Goal: Task Accomplishment & Management: Manage account settings

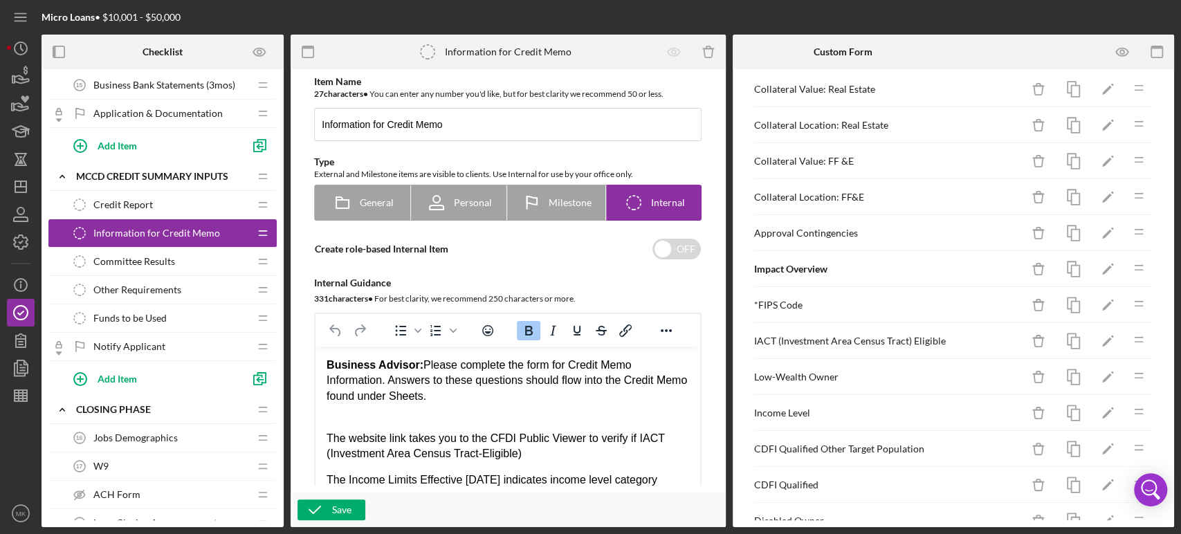
scroll to position [560, 0]
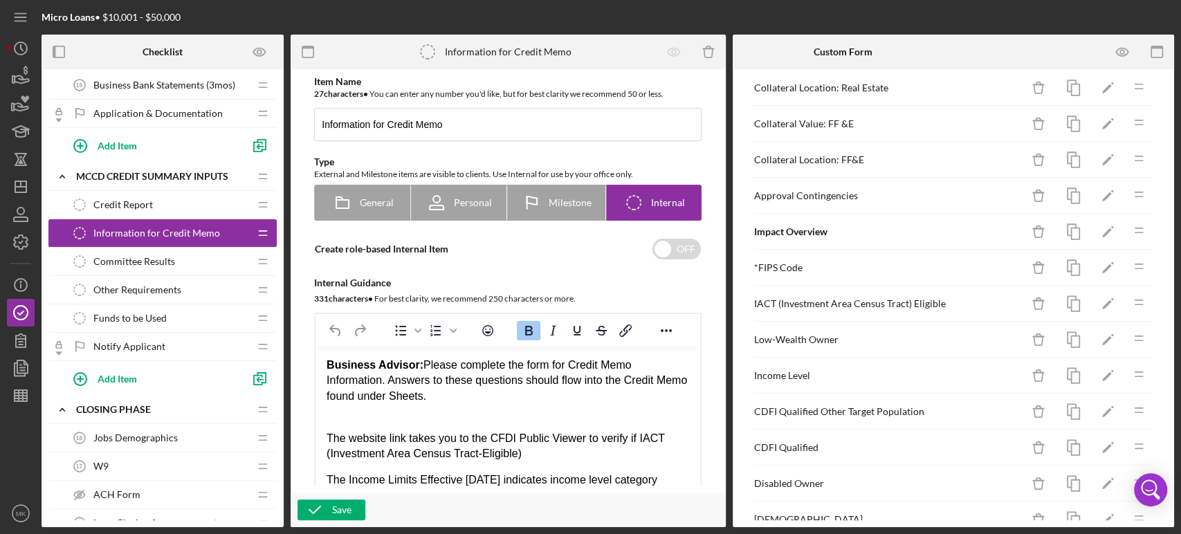
click at [837, 193] on div "Approval Contingencies" at bounding box center [888, 195] width 268 height 11
click at [1098, 192] on icon "Icon/Edit" at bounding box center [1107, 196] width 31 height 31
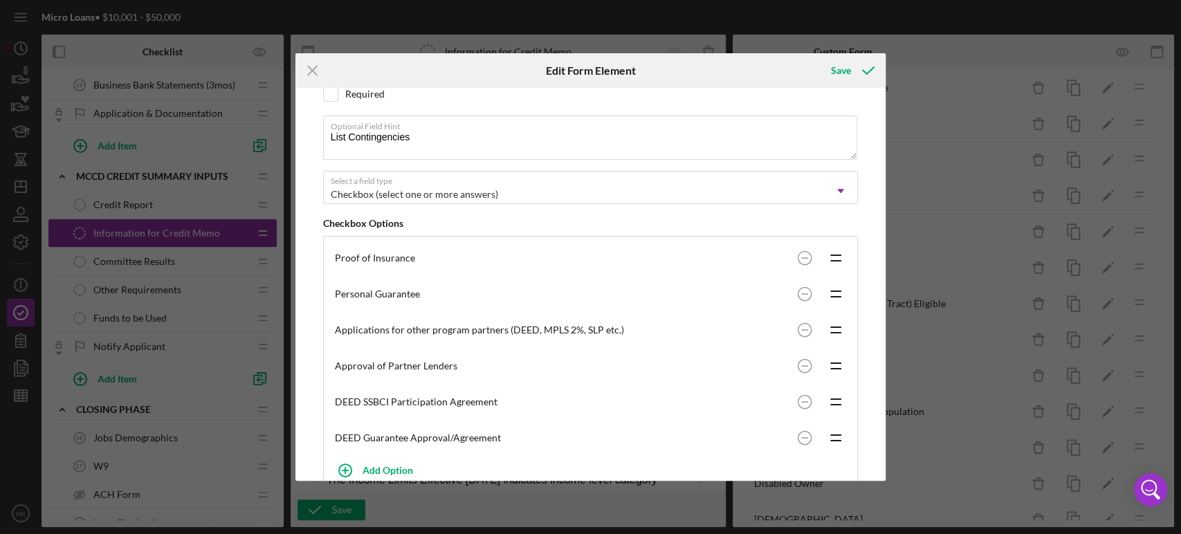
scroll to position [0, 0]
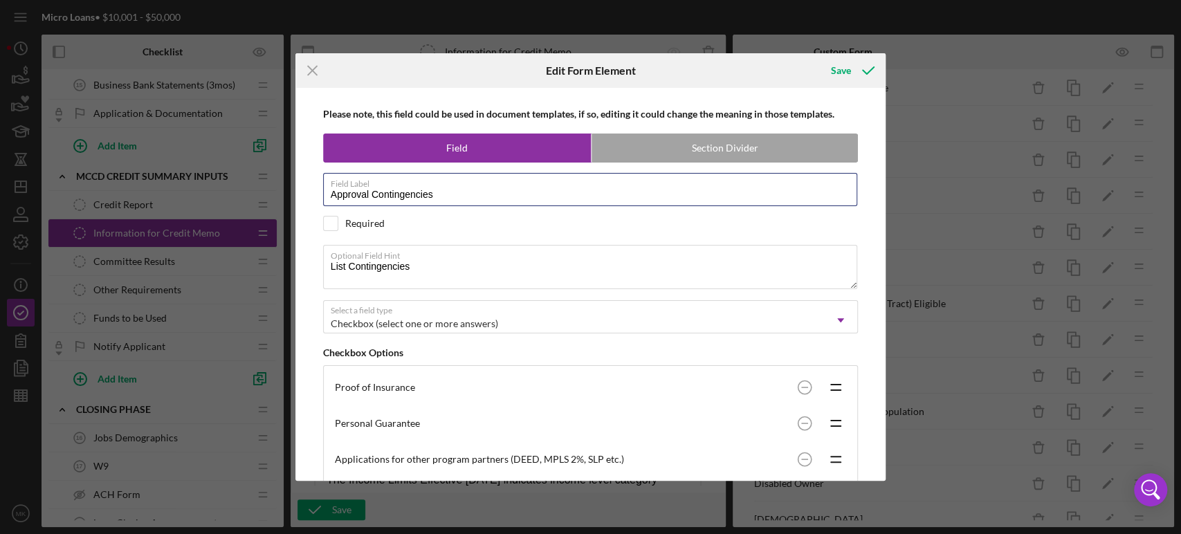
drag, startPoint x: 443, startPoint y: 196, endPoint x: 307, endPoint y: 194, distance: 136.3
click at [307, 194] on div "Please note, this field could be used in document templates, if so, editing it …" at bounding box center [590, 284] width 577 height 393
drag, startPoint x: 420, startPoint y: 269, endPoint x: 309, endPoint y: 257, distance: 111.4
click at [309, 257] on div "Please note, this field could be used in document templates, if so, editing it …" at bounding box center [590, 284] width 577 height 393
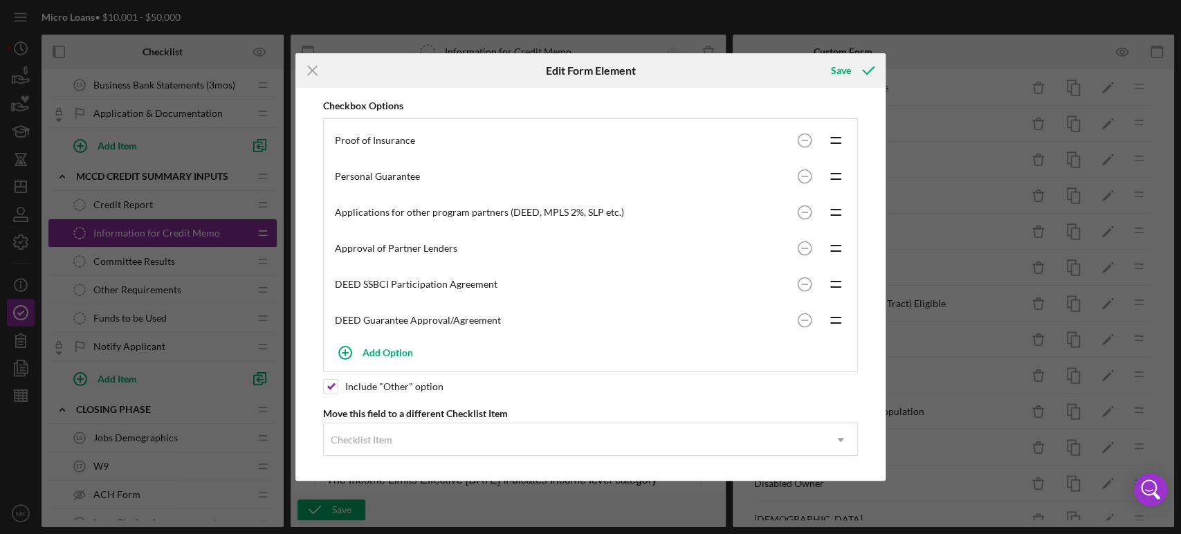
scroll to position [249, 0]
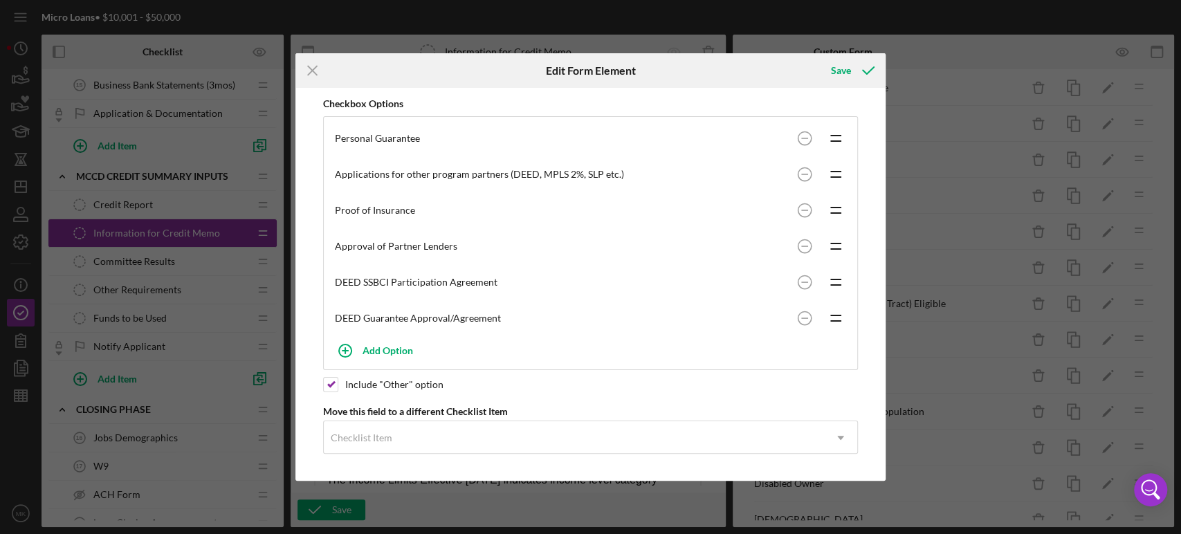
click at [423, 138] on div "Personal Guarantee" at bounding box center [563, 138] width 457 height 11
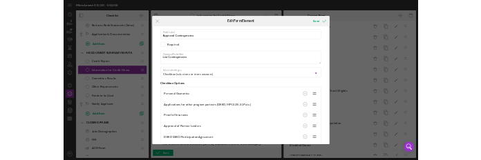
scroll to position [0, 0]
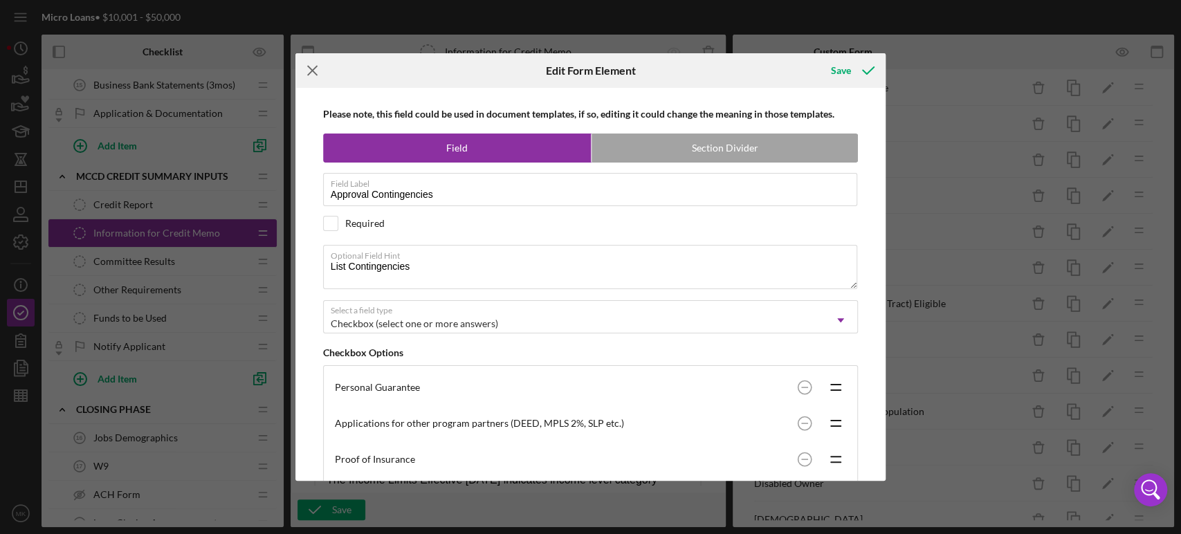
click at [312, 71] on line at bounding box center [312, 70] width 9 height 9
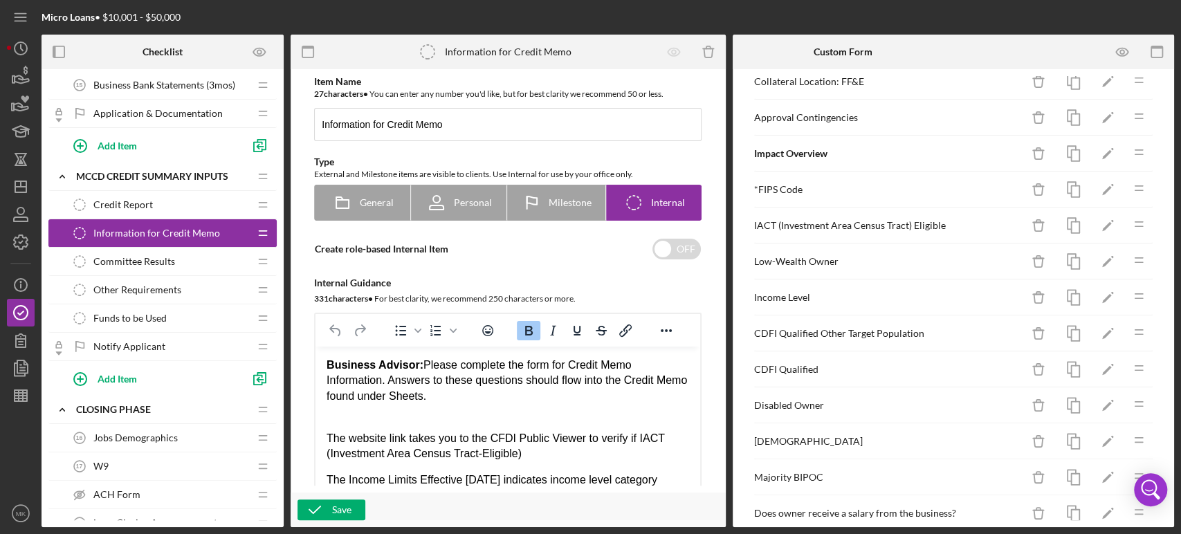
scroll to position [714, 0]
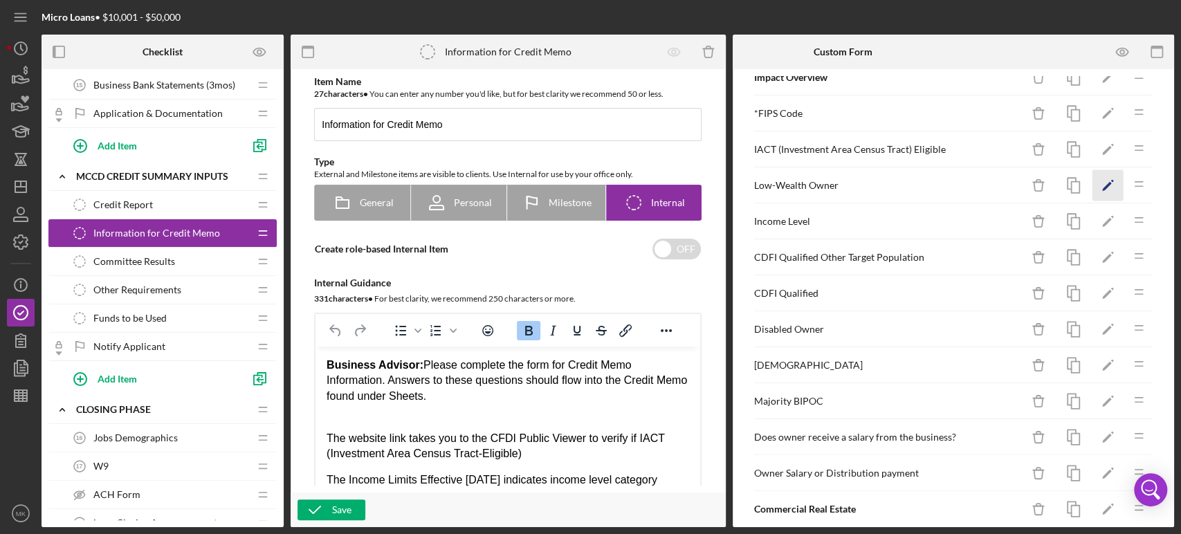
click at [1098, 185] on icon "Icon/Edit" at bounding box center [1107, 185] width 31 height 31
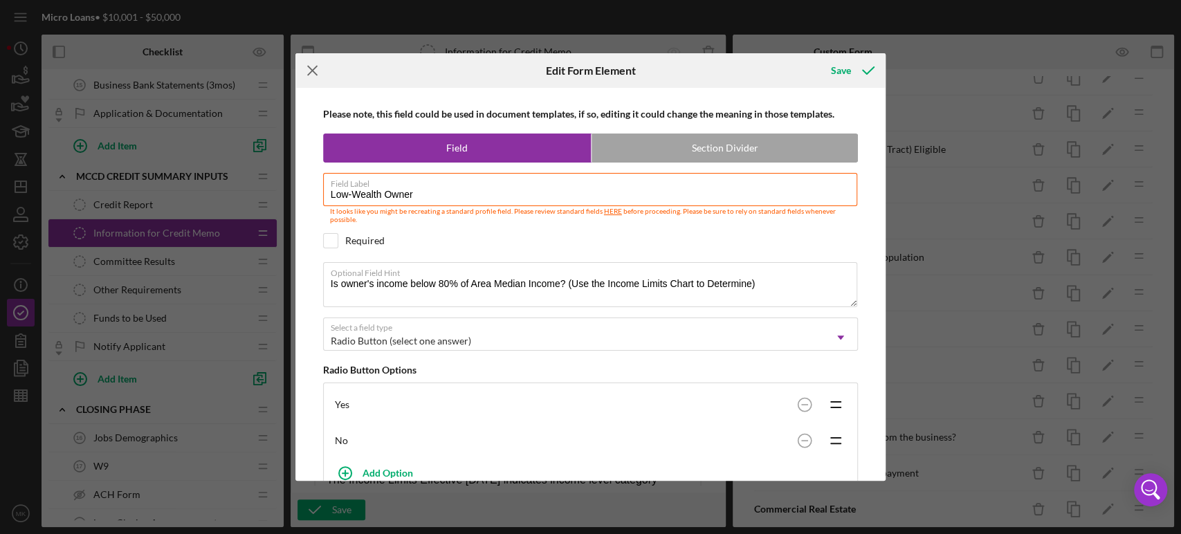
click at [312, 68] on icon "Icon/Menu Close" at bounding box center [312, 70] width 35 height 35
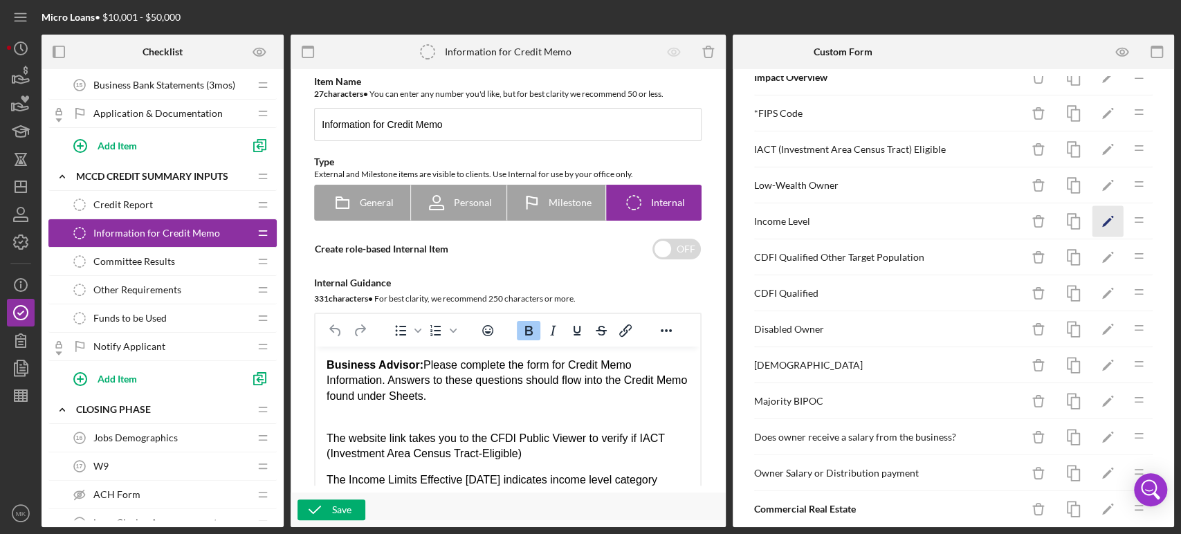
click at [1102, 218] on polygon "button" at bounding box center [1107, 223] width 10 height 10
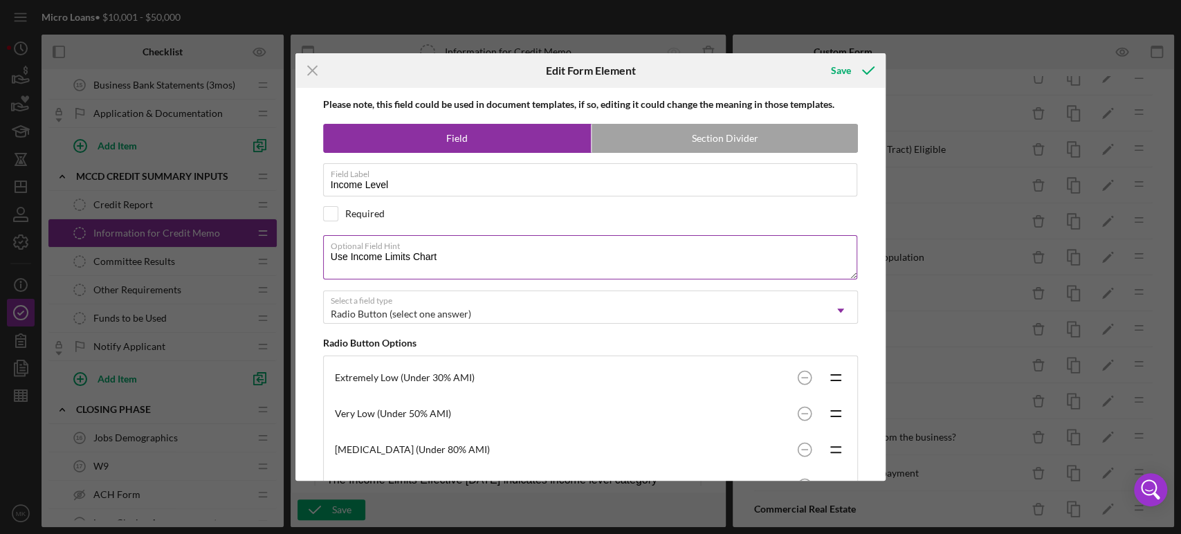
scroll to position [0, 0]
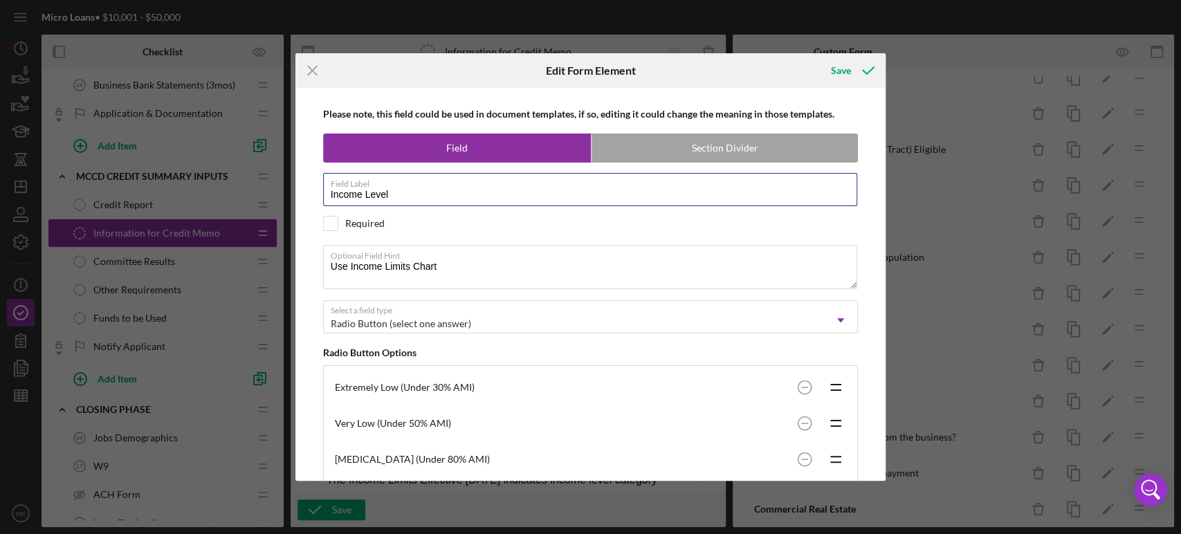
drag, startPoint x: 399, startPoint y: 194, endPoint x: 296, endPoint y: 190, distance: 103.2
click at [296, 190] on div "Please note, this field could be used in document templates, if so, editing it …" at bounding box center [590, 284] width 591 height 393
drag, startPoint x: 449, startPoint y: 266, endPoint x: 309, endPoint y: 265, distance: 140.4
click at [309, 265] on div "Please note, this field could be used in document templates, if so, editing it …" at bounding box center [590, 284] width 577 height 393
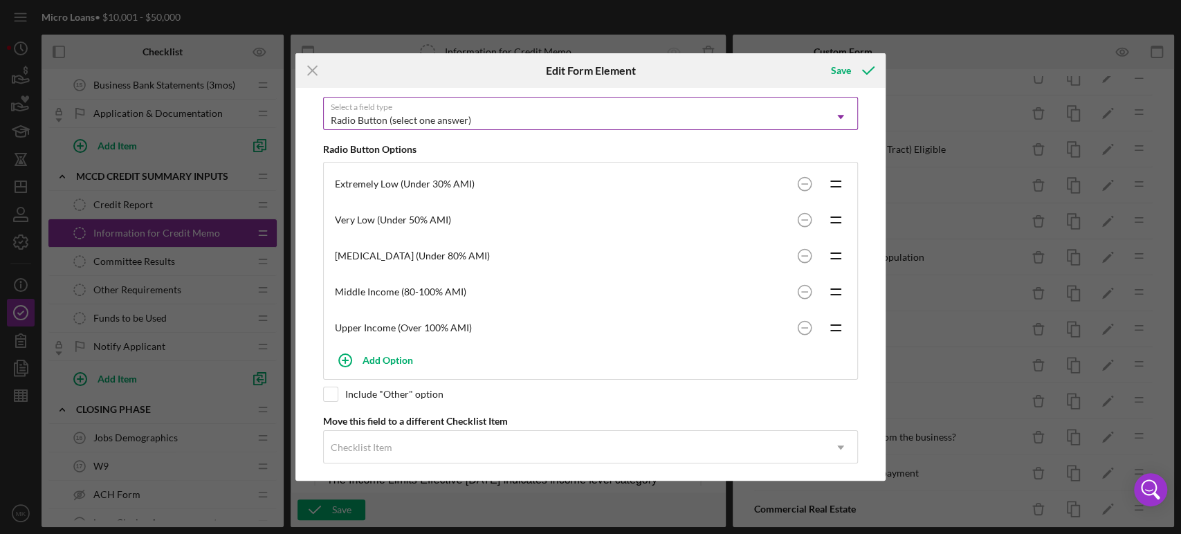
scroll to position [212, 0]
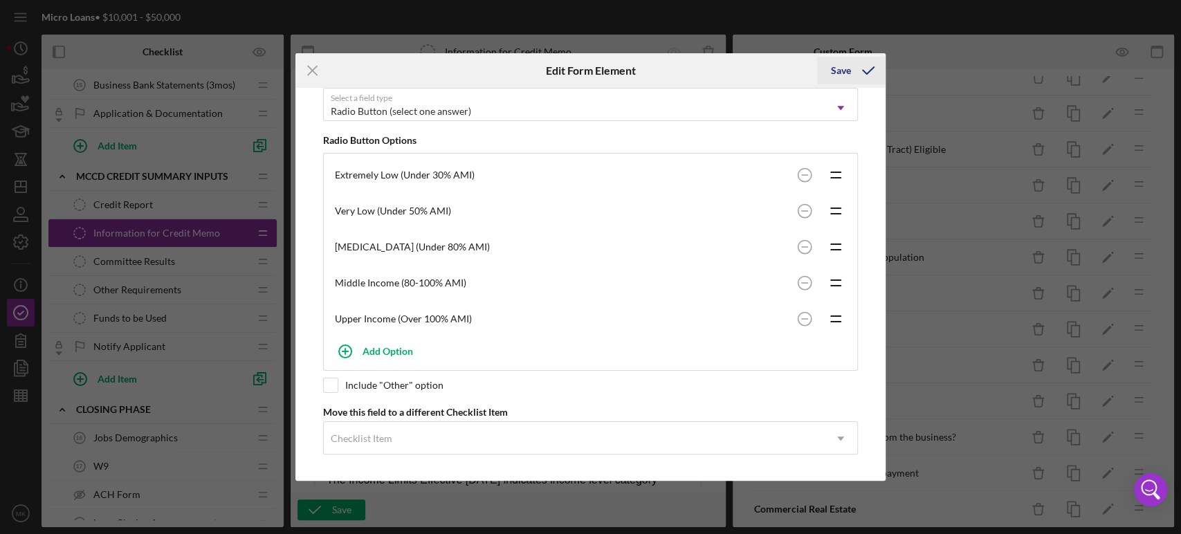
click at [842, 70] on div "Save" at bounding box center [841, 71] width 20 height 28
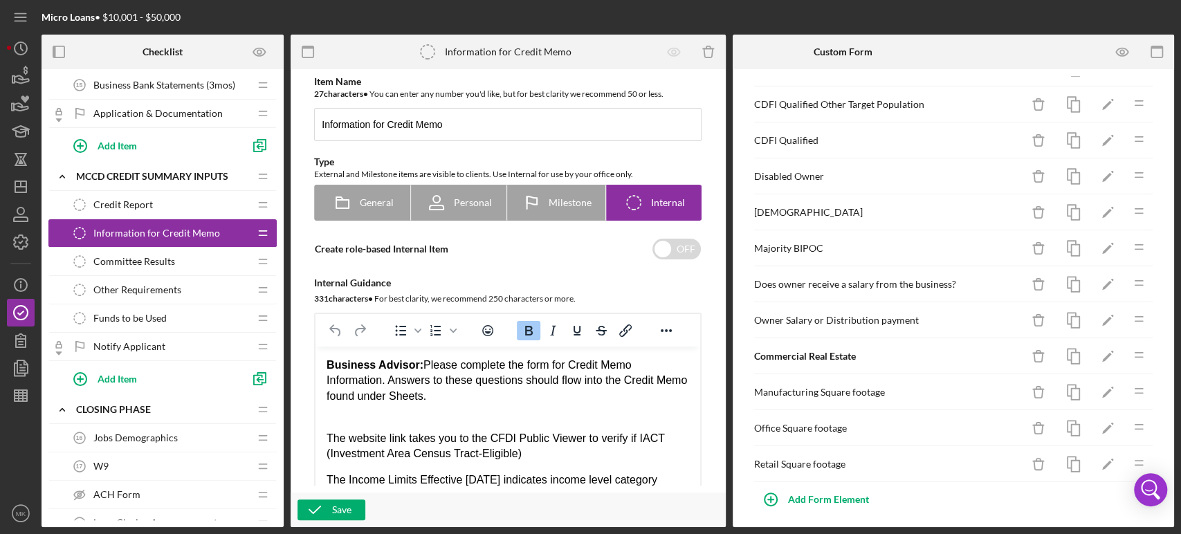
scroll to position [867, 0]
click at [1092, 279] on icon "Icon/Edit" at bounding box center [1107, 283] width 31 height 31
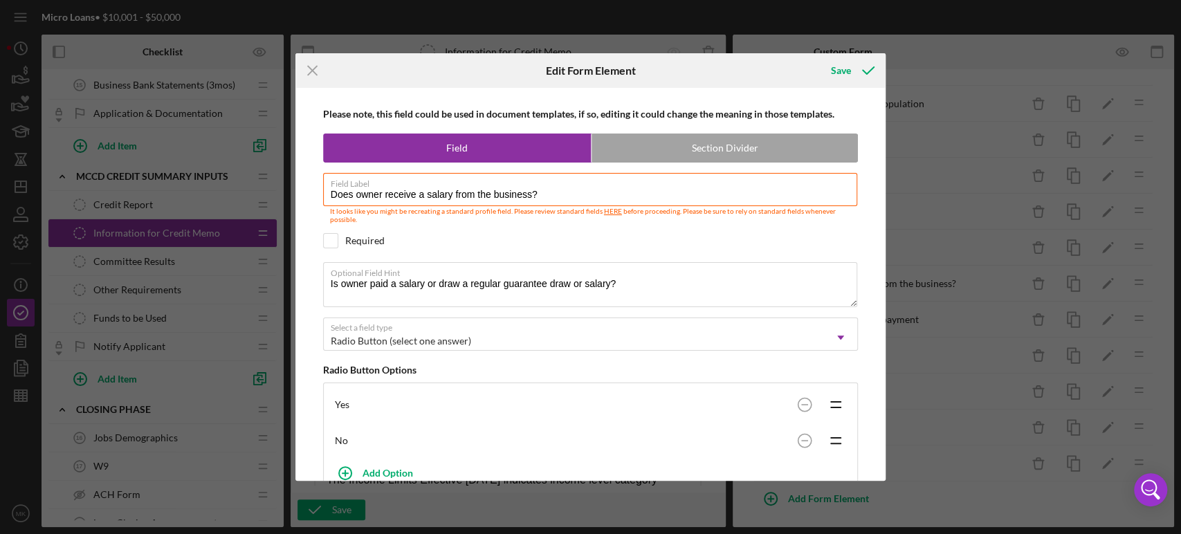
drag, startPoint x: 542, startPoint y: 195, endPoint x: 291, endPoint y: 210, distance: 251.6
click at [291, 210] on div "Icon/Menu Close Edit Form Element Save Please note, this field could be used in…" at bounding box center [590, 267] width 1181 height 534
drag, startPoint x: 626, startPoint y: 277, endPoint x: 310, endPoint y: 283, distance: 316.2
click at [310, 283] on div "Please note, this field could be used in document templates, if so, editing it …" at bounding box center [590, 284] width 577 height 393
click at [621, 283] on textarea "Is owner paid a salary or draw a regular guarantee draw or salary?" at bounding box center [590, 284] width 535 height 44
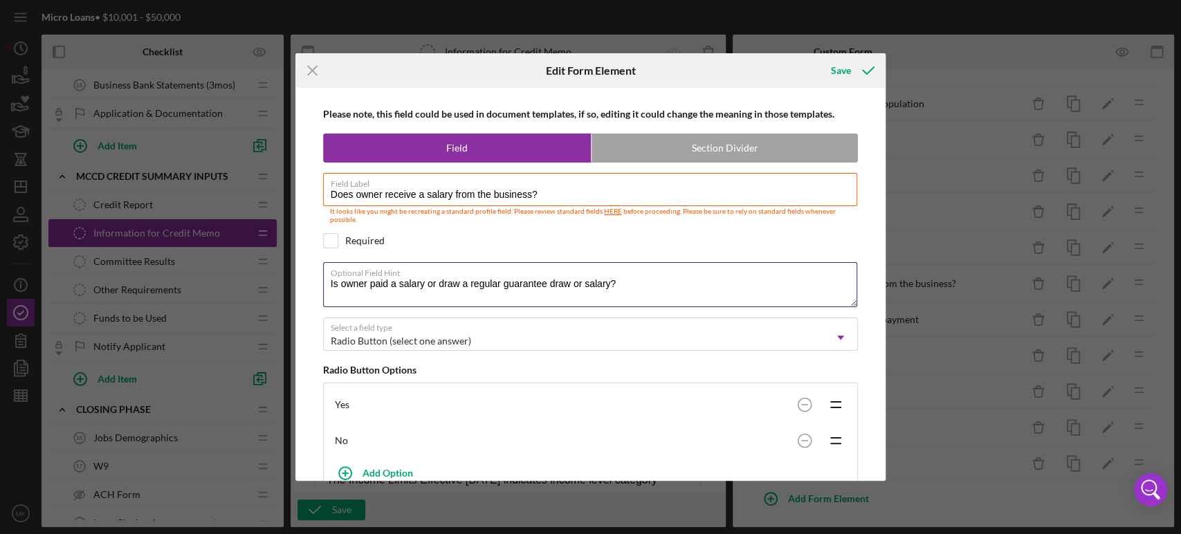
drag, startPoint x: 621, startPoint y: 283, endPoint x: 319, endPoint y: 288, distance: 301.7
click at [319, 288] on div "Please note, this field could be used in document templates, if so, editing it …" at bounding box center [590, 284] width 577 height 393
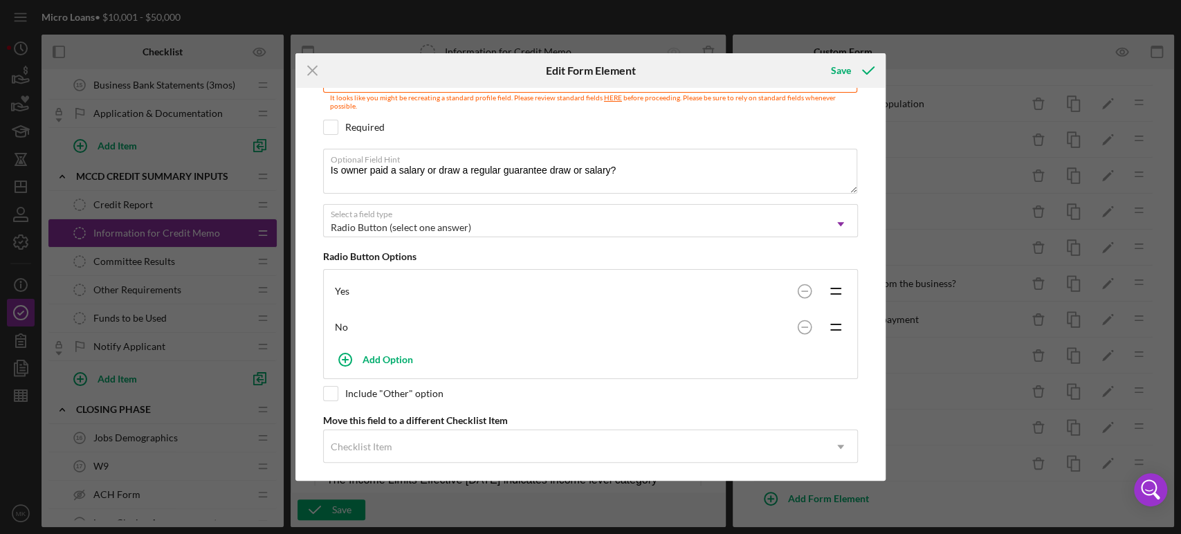
scroll to position [122, 0]
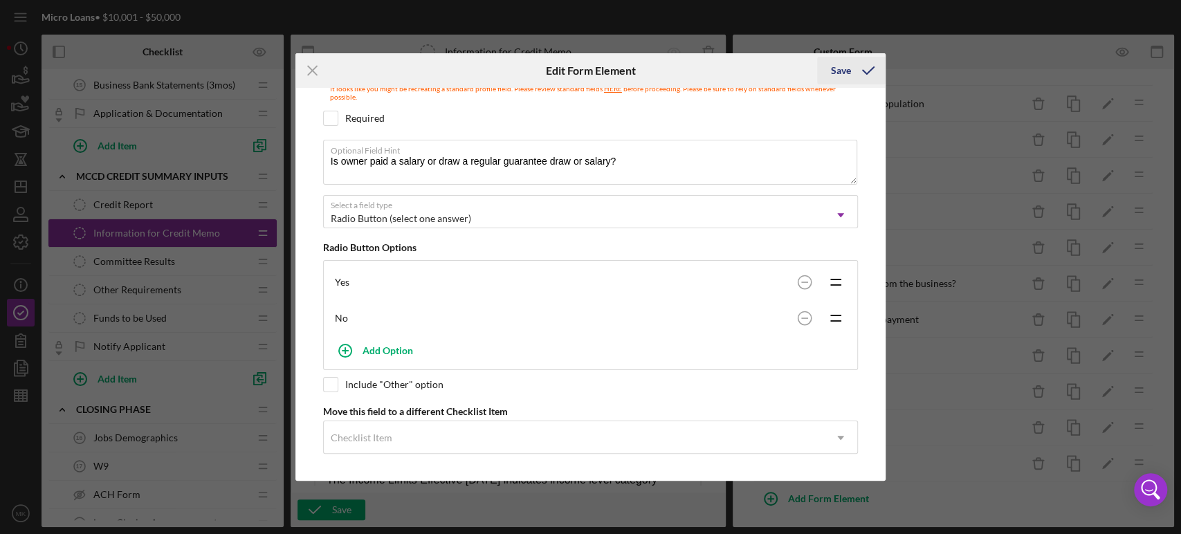
click at [841, 68] on div "Save" at bounding box center [841, 71] width 20 height 28
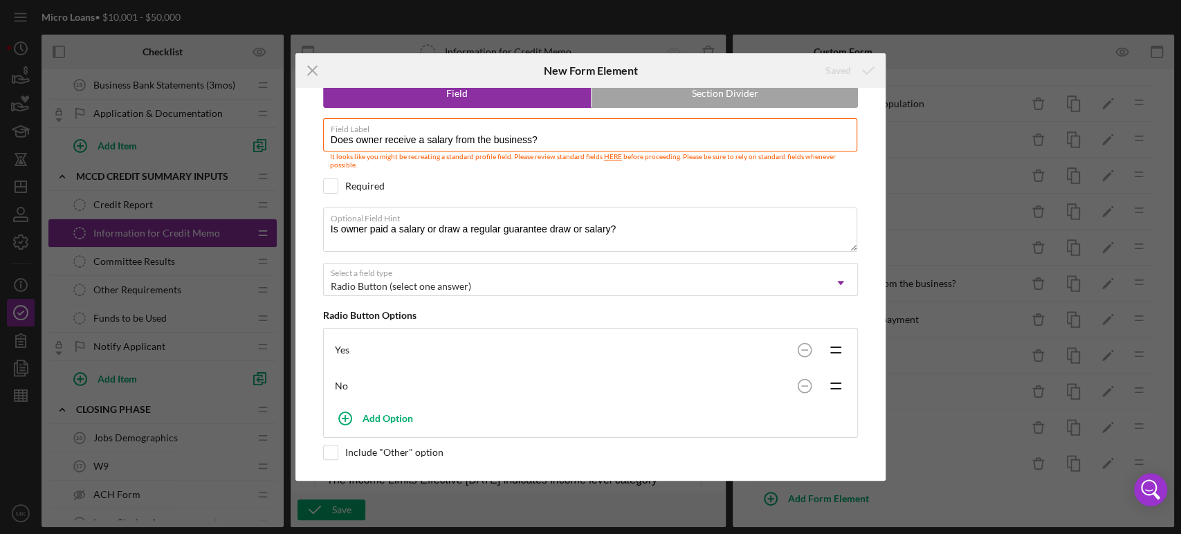
scroll to position [0, 0]
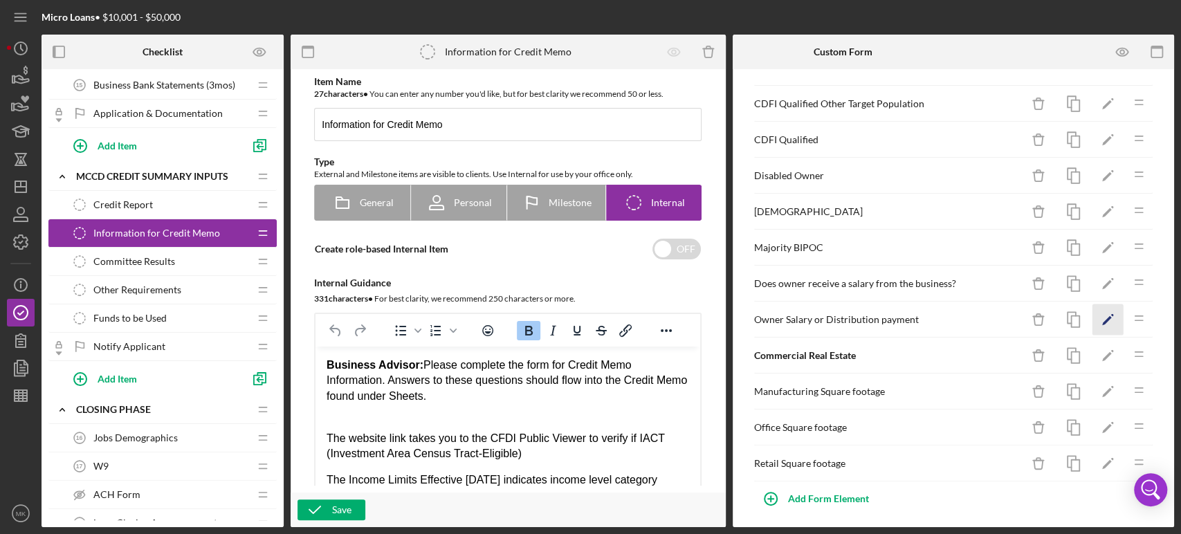
click at [1102, 316] on polygon "button" at bounding box center [1107, 321] width 10 height 10
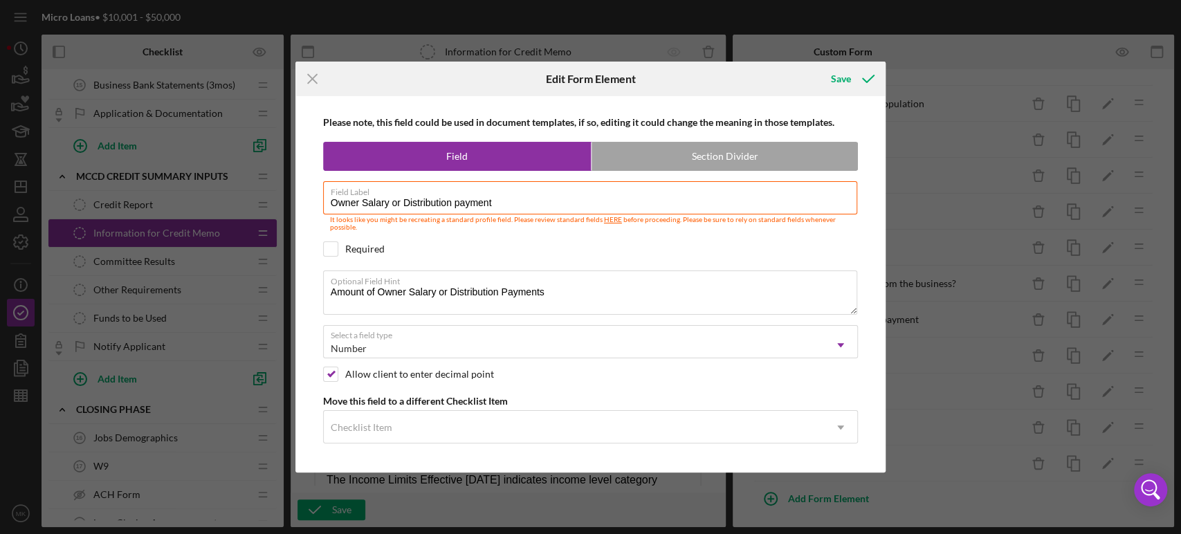
drag, startPoint x: 506, startPoint y: 201, endPoint x: 300, endPoint y: 210, distance: 206.3
click at [300, 210] on div "Please note, this field could be used in document templates, if so, editing it …" at bounding box center [590, 284] width 591 height 377
drag, startPoint x: 562, startPoint y: 288, endPoint x: 315, endPoint y: 286, distance: 247.0
click at [315, 286] on div "Please note, this field could be used in document templates, if so, editing it …" at bounding box center [590, 284] width 577 height 377
click at [313, 77] on icon "Icon/Menu Close" at bounding box center [312, 79] width 35 height 35
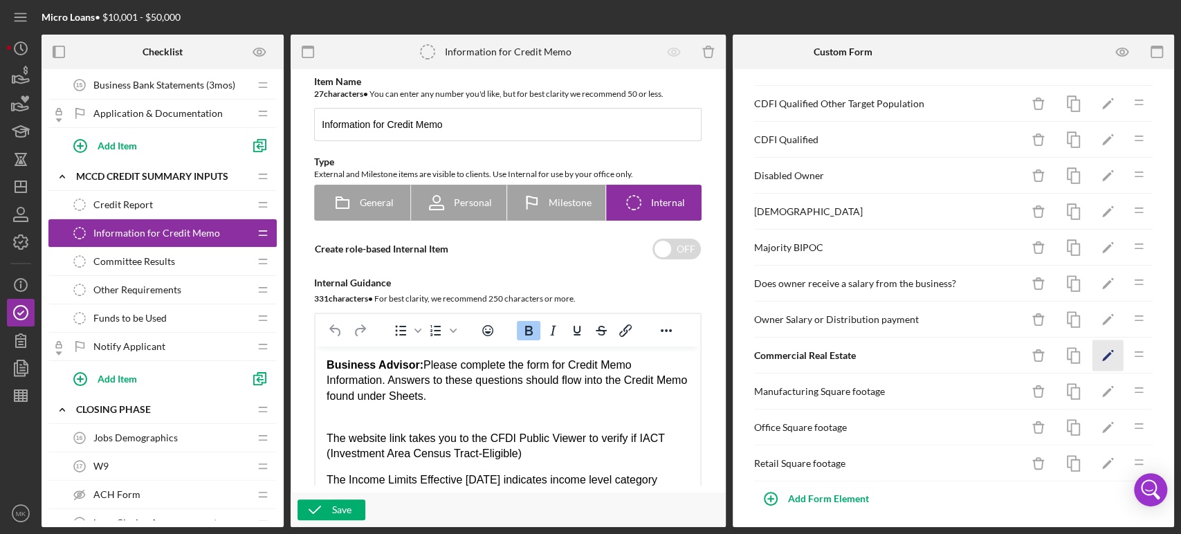
click at [1093, 348] on icon "Icon/Edit" at bounding box center [1107, 355] width 31 height 31
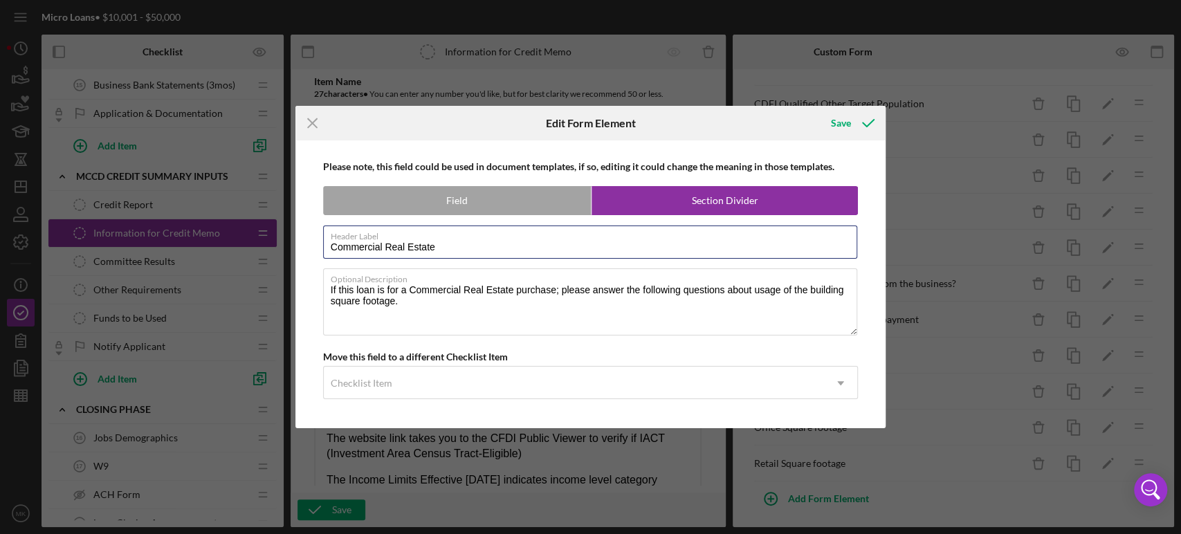
drag, startPoint x: 453, startPoint y: 248, endPoint x: 277, endPoint y: 246, distance: 176.4
click at [277, 246] on div "Icon/Menu Close Edit Form Element Save Please note, this field could be used in…" at bounding box center [590, 267] width 1181 height 534
drag, startPoint x: 329, startPoint y: 291, endPoint x: 420, endPoint y: 299, distance: 91.0
click at [420, 299] on textarea "If this loan is for a Commercial Real Estate purchase; please answer the follow…" at bounding box center [590, 301] width 535 height 66
click at [318, 120] on icon "Icon/Menu Close" at bounding box center [312, 123] width 35 height 35
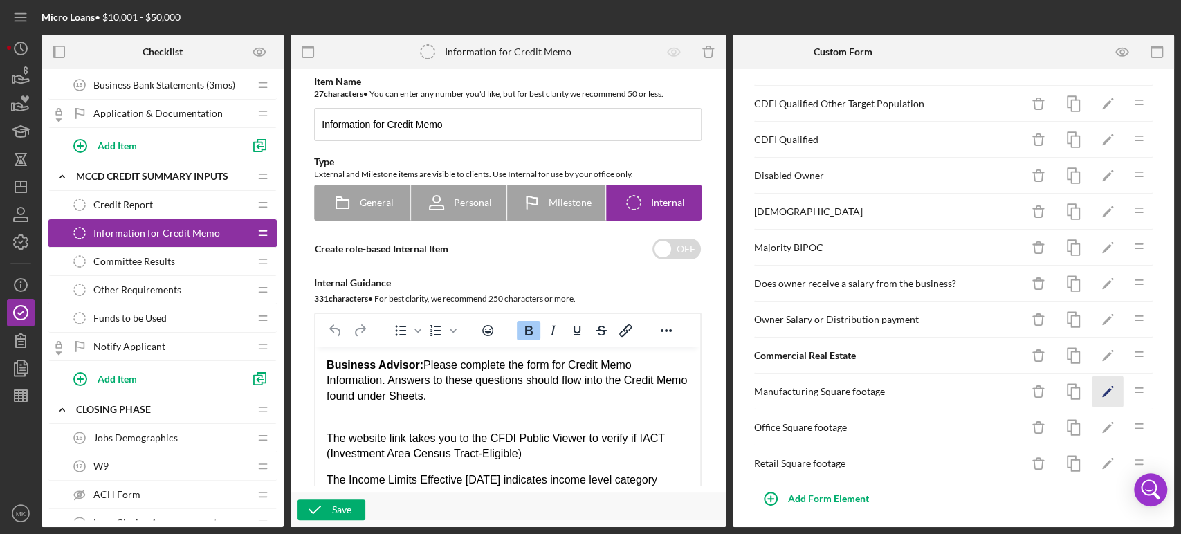
click at [1093, 386] on icon "Icon/Edit" at bounding box center [1107, 391] width 31 height 31
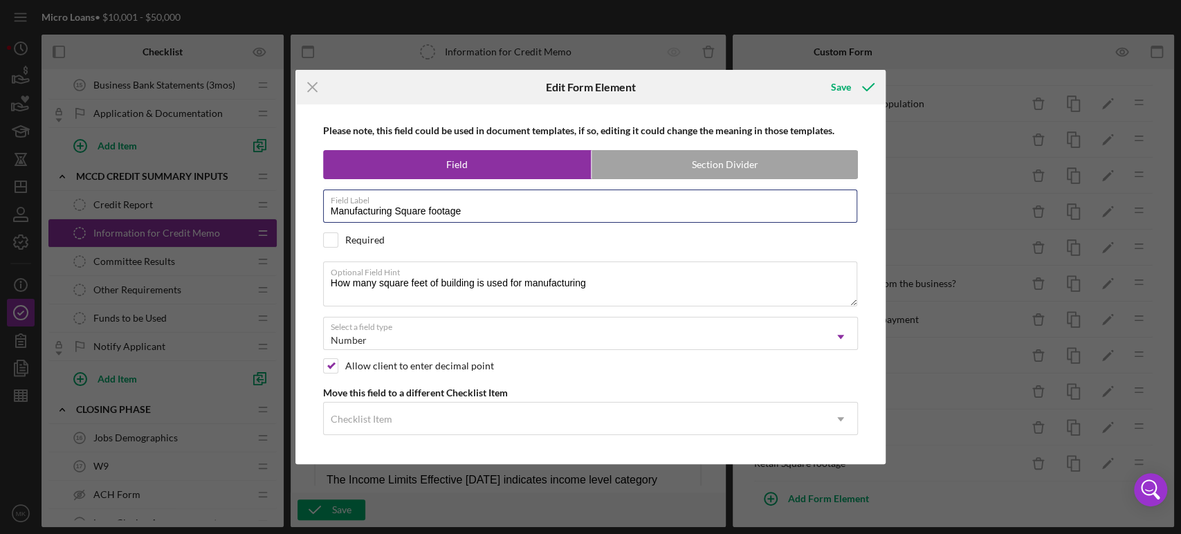
drag, startPoint x: 476, startPoint y: 214, endPoint x: 296, endPoint y: 223, distance: 180.1
click at [296, 223] on div "Please note, this field could be used in document templates, if so, editing it …" at bounding box center [590, 283] width 591 height 359
drag, startPoint x: 597, startPoint y: 282, endPoint x: 313, endPoint y: 287, distance: 283.7
click at [313, 287] on div "Please note, this field could be used in document templates, if so, editing it …" at bounding box center [590, 283] width 577 height 359
click at [314, 88] on icon "Icon/Menu Close" at bounding box center [312, 87] width 35 height 35
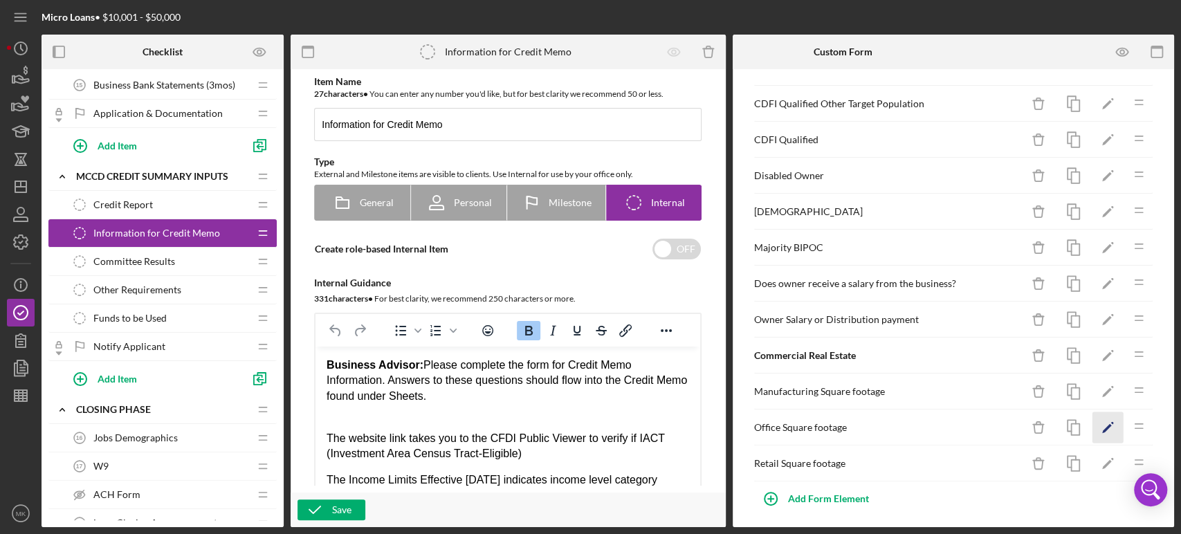
click at [1102, 424] on polygon "button" at bounding box center [1107, 429] width 10 height 10
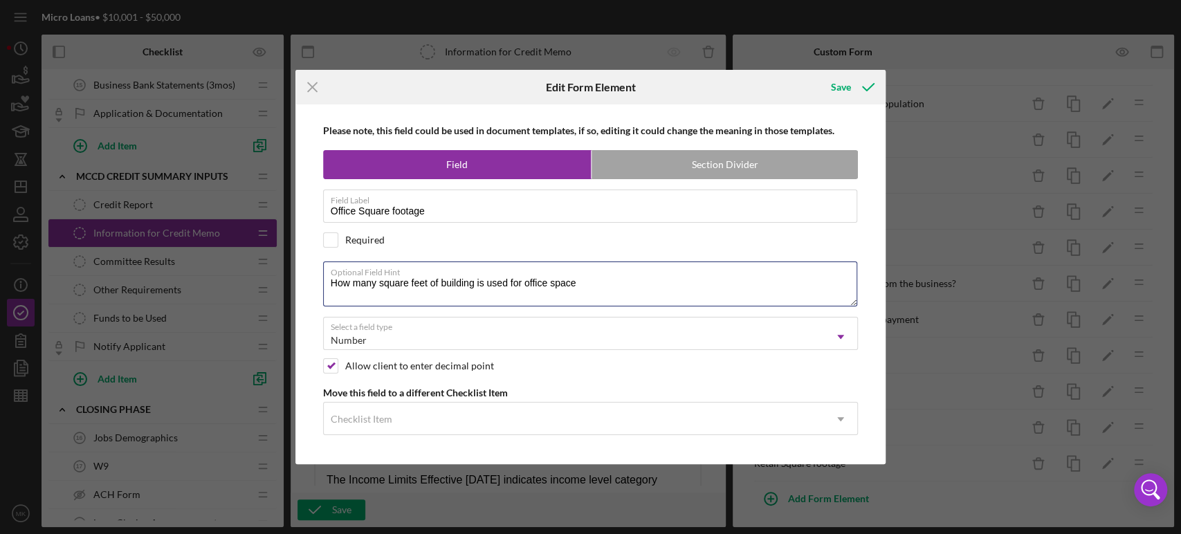
drag, startPoint x: 581, startPoint y: 288, endPoint x: 299, endPoint y: 270, distance: 282.8
click at [299, 270] on div "Please note, this field could be used in document templates, if so, editing it …" at bounding box center [590, 283] width 591 height 359
click at [311, 89] on line at bounding box center [312, 87] width 9 height 9
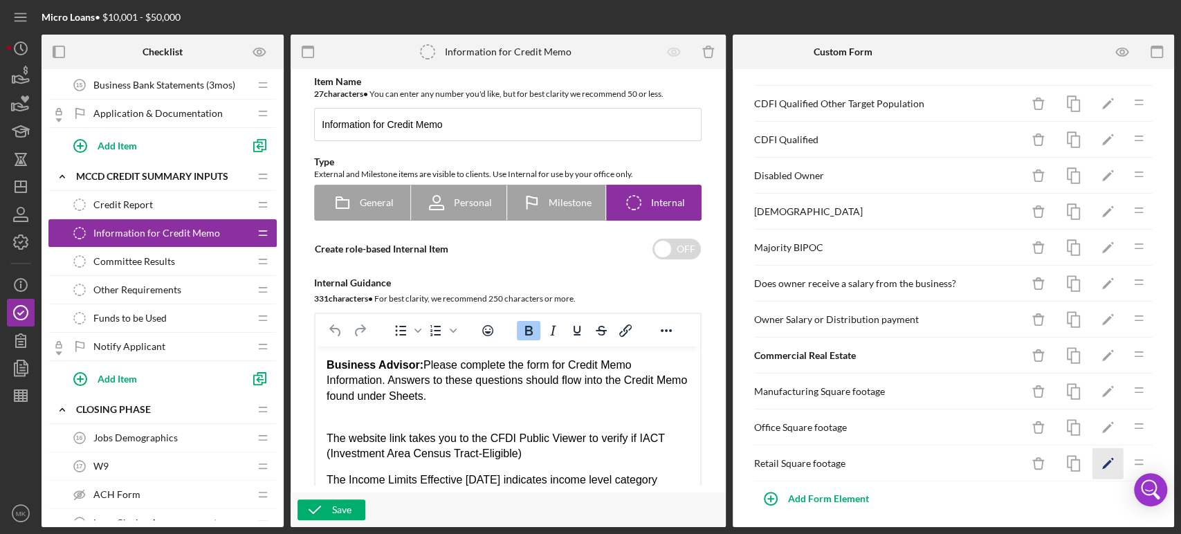
click at [1102, 460] on polygon "button" at bounding box center [1107, 465] width 10 height 10
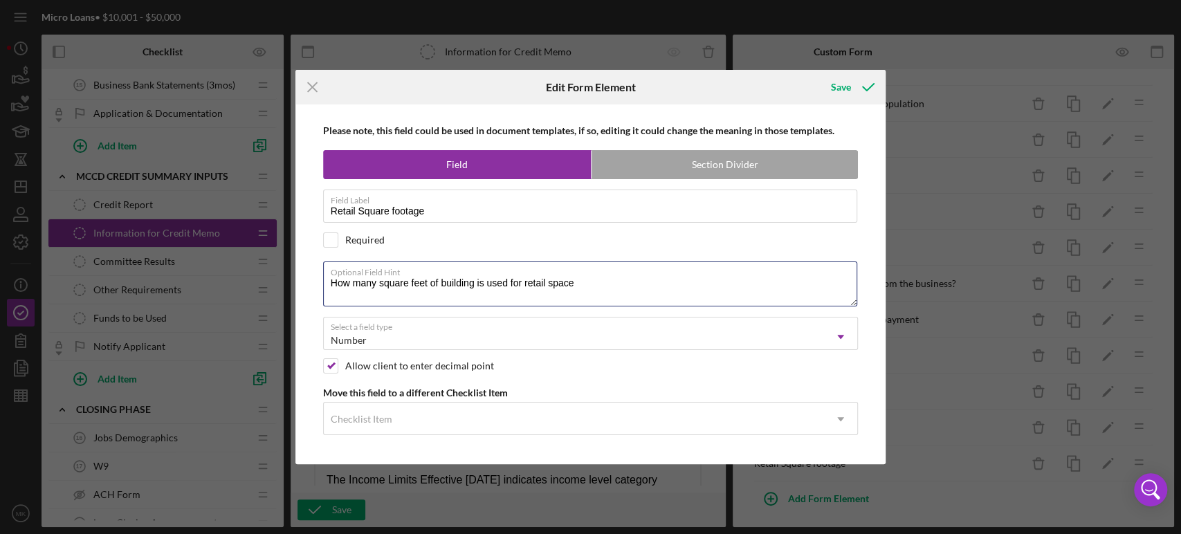
drag, startPoint x: 587, startPoint y: 284, endPoint x: 302, endPoint y: 288, distance: 284.4
click at [302, 288] on div "Please note, this field could be used in document templates, if so, editing it …" at bounding box center [590, 283] width 577 height 359
click at [310, 84] on icon "Icon/Menu Close" at bounding box center [312, 87] width 35 height 35
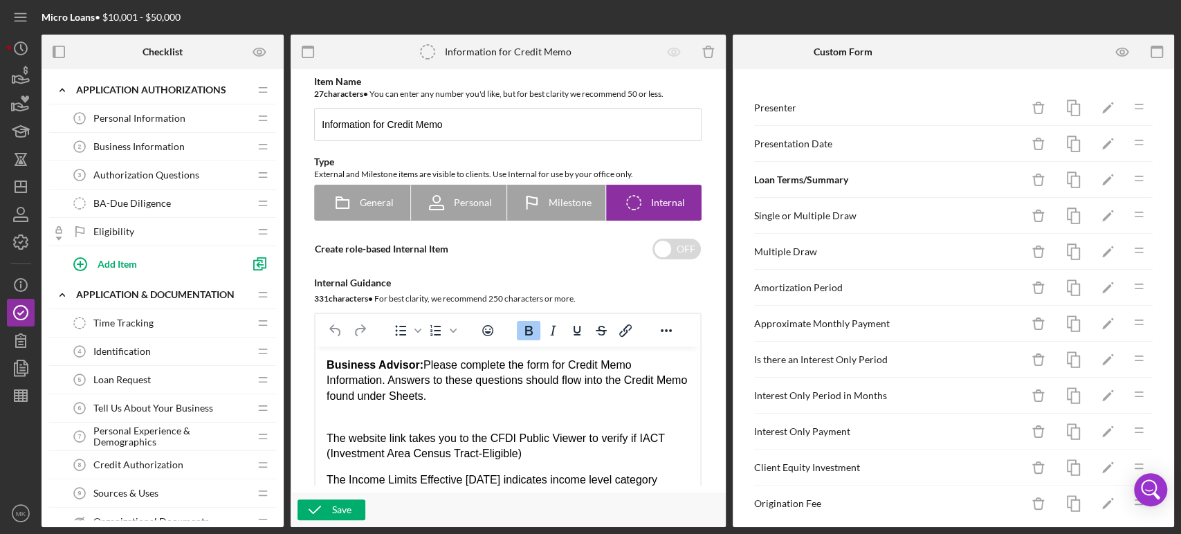
click at [163, 201] on span "BA-Due Diligence" at bounding box center [131, 203] width 77 height 11
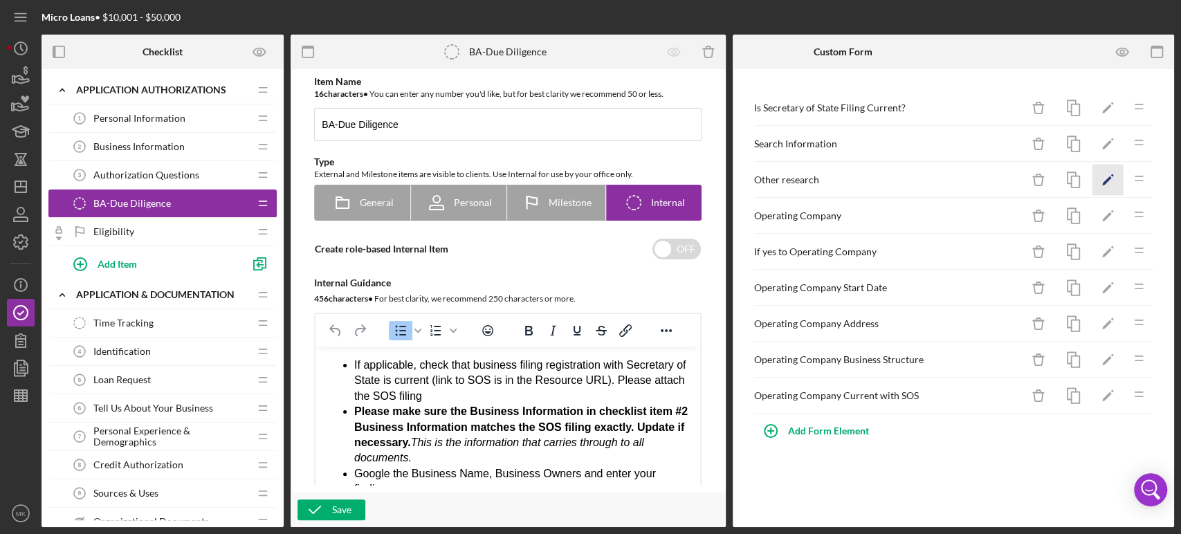
click at [1105, 181] on polygon "button" at bounding box center [1107, 181] width 10 height 10
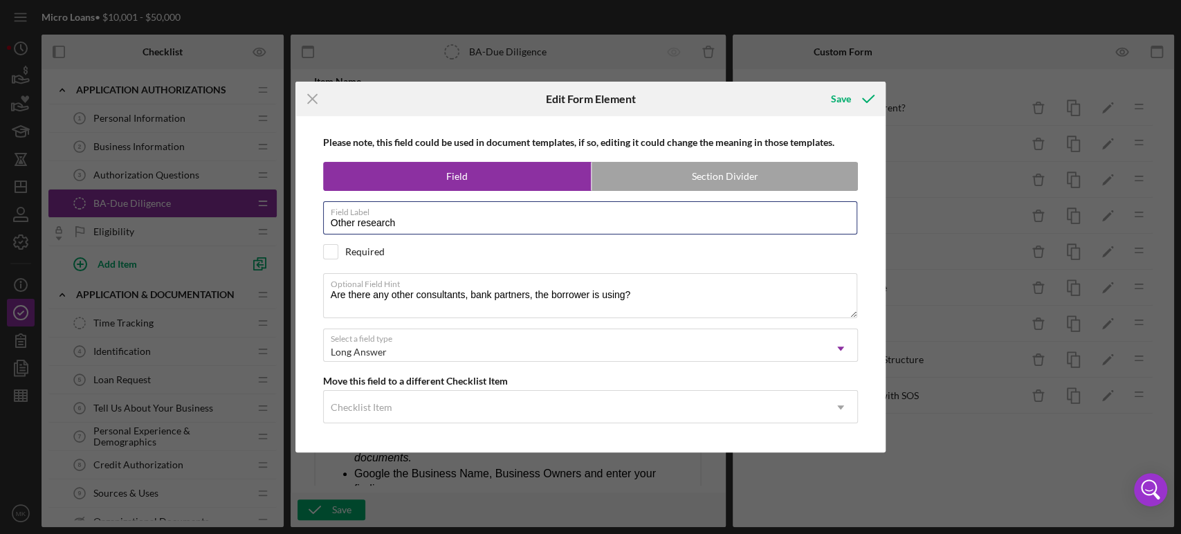
drag, startPoint x: 407, startPoint y: 223, endPoint x: 273, endPoint y: 220, distance: 134.9
click at [273, 220] on div "Icon/Menu Close Edit Form Element Save Please note, this field could be used in…" at bounding box center [590, 267] width 1181 height 534
drag, startPoint x: 646, startPoint y: 296, endPoint x: 305, endPoint y: 306, distance: 341.2
click at [305, 306] on div "Please note, this field could be used in document templates, if so, editing it …" at bounding box center [590, 284] width 577 height 336
click at [310, 99] on icon "Icon/Menu Close" at bounding box center [312, 99] width 35 height 35
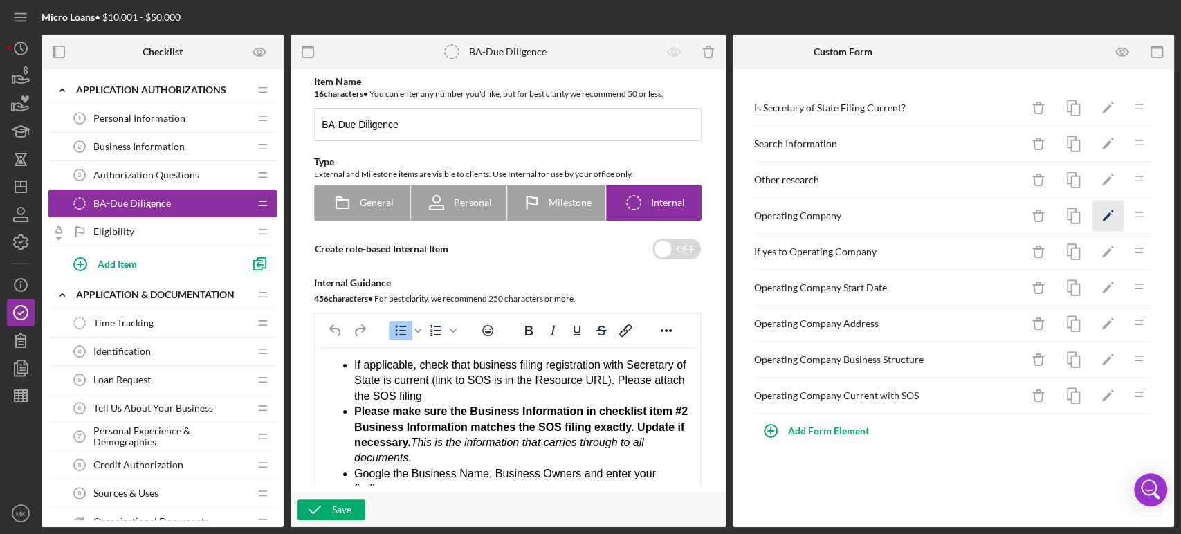
click at [1107, 216] on polygon "button" at bounding box center [1107, 217] width 10 height 10
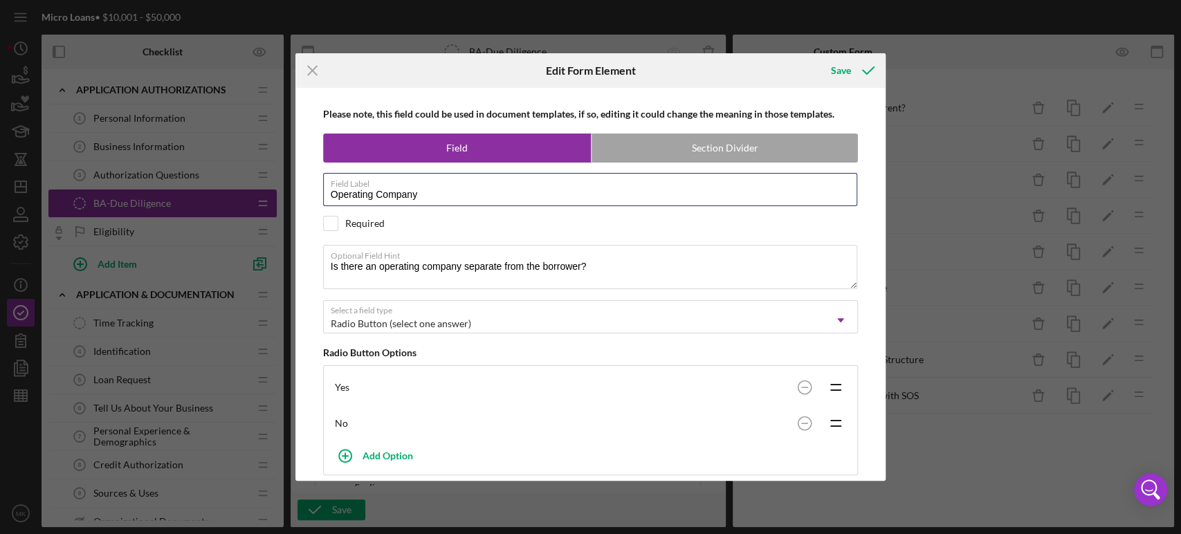
drag, startPoint x: 424, startPoint y: 189, endPoint x: 280, endPoint y: 192, distance: 143.9
click at [280, 192] on div "Icon/Menu Close Edit Form Element Save Please note, this field could be used in…" at bounding box center [590, 267] width 1181 height 534
drag, startPoint x: 604, startPoint y: 269, endPoint x: 302, endPoint y: 275, distance: 302.4
click at [302, 275] on div "Please note, this field could be used in document templates, if so, editing it …" at bounding box center [590, 284] width 577 height 393
click at [315, 71] on icon "Icon/Menu Close" at bounding box center [312, 70] width 35 height 35
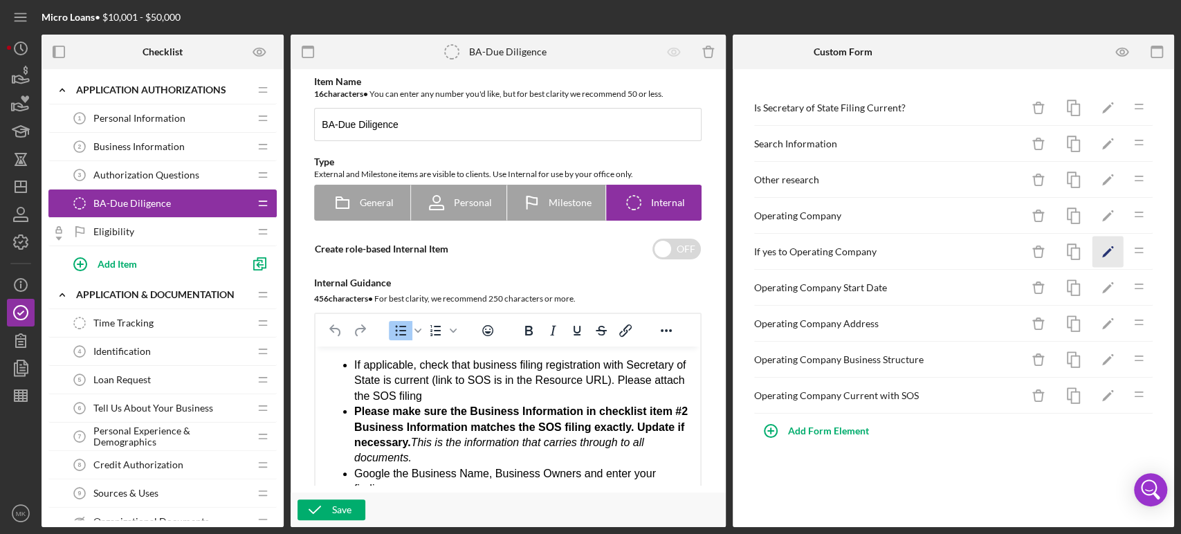
click at [1101, 252] on icon "Icon/Edit" at bounding box center [1107, 252] width 31 height 31
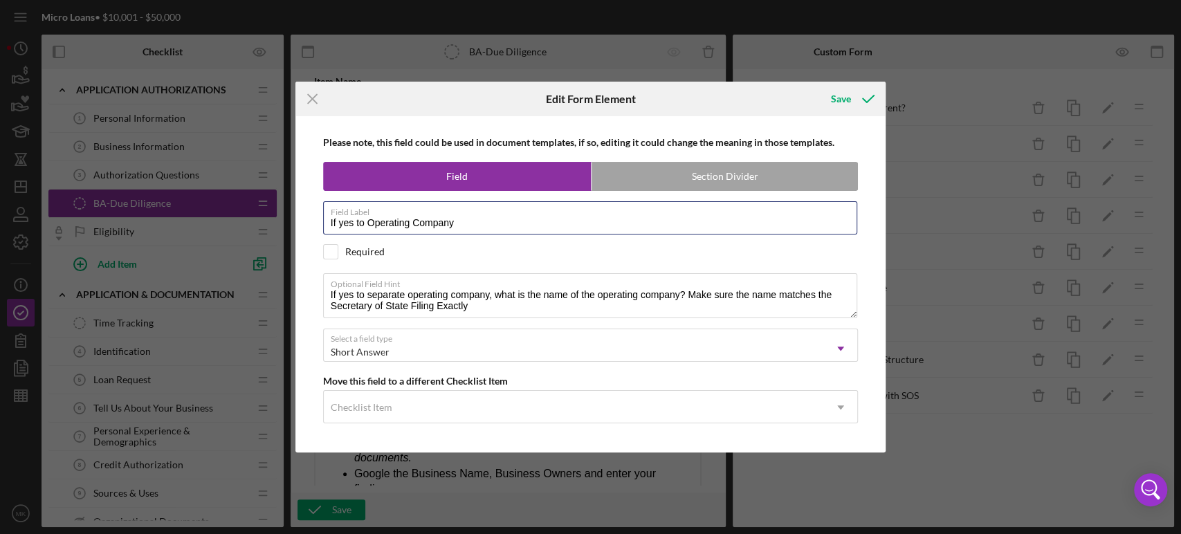
drag, startPoint x: 472, startPoint y: 226, endPoint x: 313, endPoint y: 234, distance: 160.0
click at [313, 234] on div "Please note, this field could be used in document templates, if so, editing it …" at bounding box center [590, 284] width 577 height 336
drag, startPoint x: 484, startPoint y: 304, endPoint x: 313, endPoint y: 294, distance: 171.1
click at [313, 294] on div "Please note, this field could be used in document templates, if so, editing it …" at bounding box center [590, 284] width 577 height 336
click at [310, 98] on line at bounding box center [312, 99] width 9 height 9
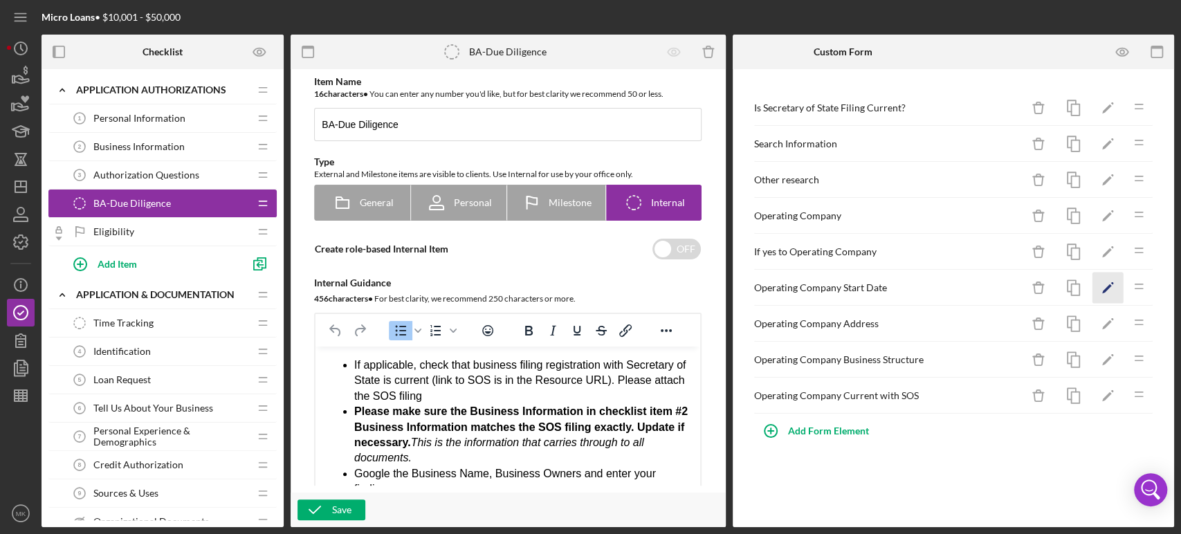
click at [1108, 286] on polygon "button" at bounding box center [1107, 289] width 10 height 10
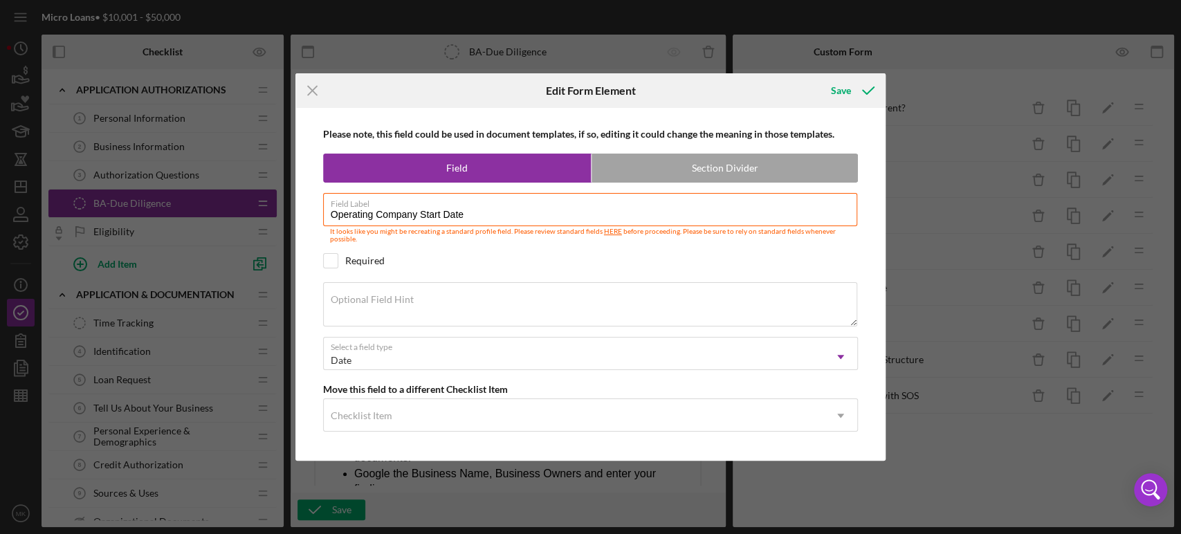
drag, startPoint x: 480, startPoint y: 214, endPoint x: 268, endPoint y: 214, distance: 212.4
click at [268, 214] on div "Icon/Menu Close Edit Form Element Save Please note, this field could be used in…" at bounding box center [590, 267] width 1181 height 534
click at [310, 93] on line at bounding box center [312, 90] width 9 height 9
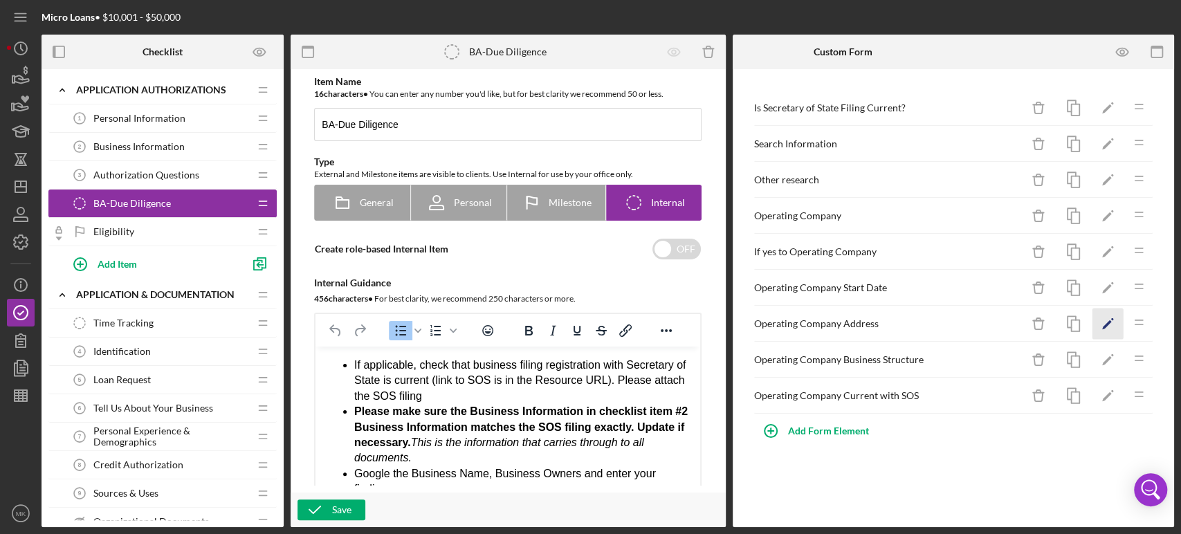
click at [1106, 321] on icon "Icon/Edit" at bounding box center [1107, 324] width 31 height 31
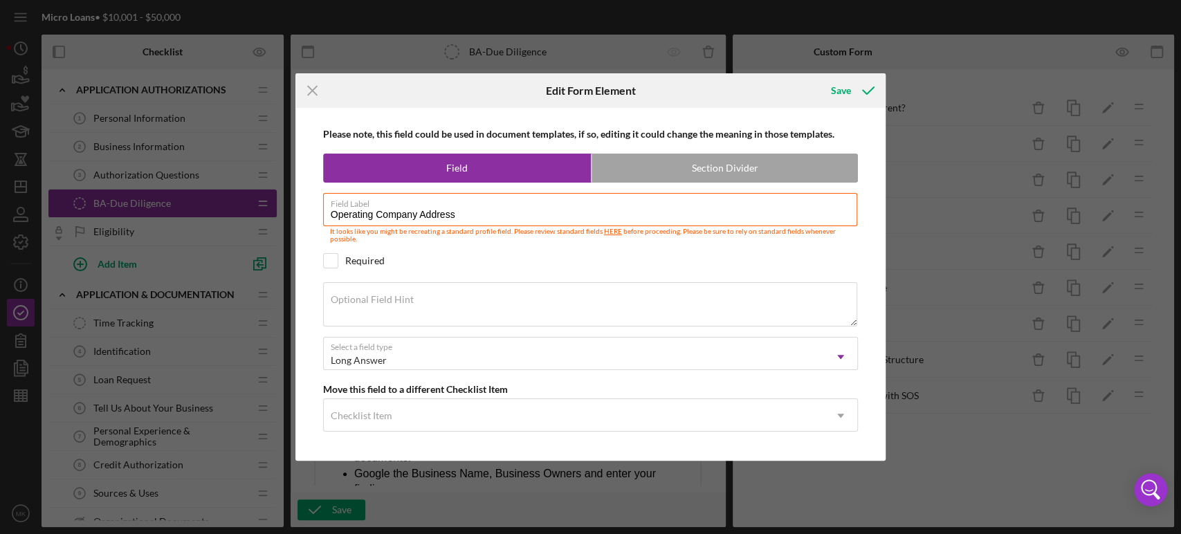
drag, startPoint x: 468, startPoint y: 214, endPoint x: 313, endPoint y: 217, distance: 155.0
click at [313, 217] on div "Please note, this field could be used in document templates, if so, editing it …" at bounding box center [590, 284] width 577 height 353
click at [311, 90] on line at bounding box center [312, 90] width 9 height 9
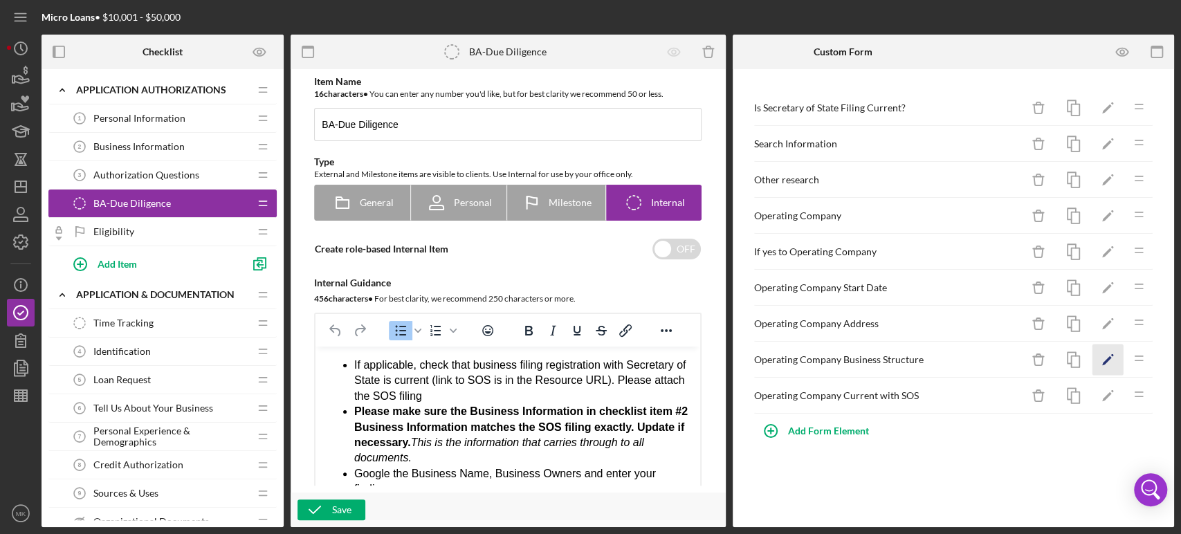
click at [1106, 362] on icon "Icon/Edit" at bounding box center [1107, 360] width 31 height 31
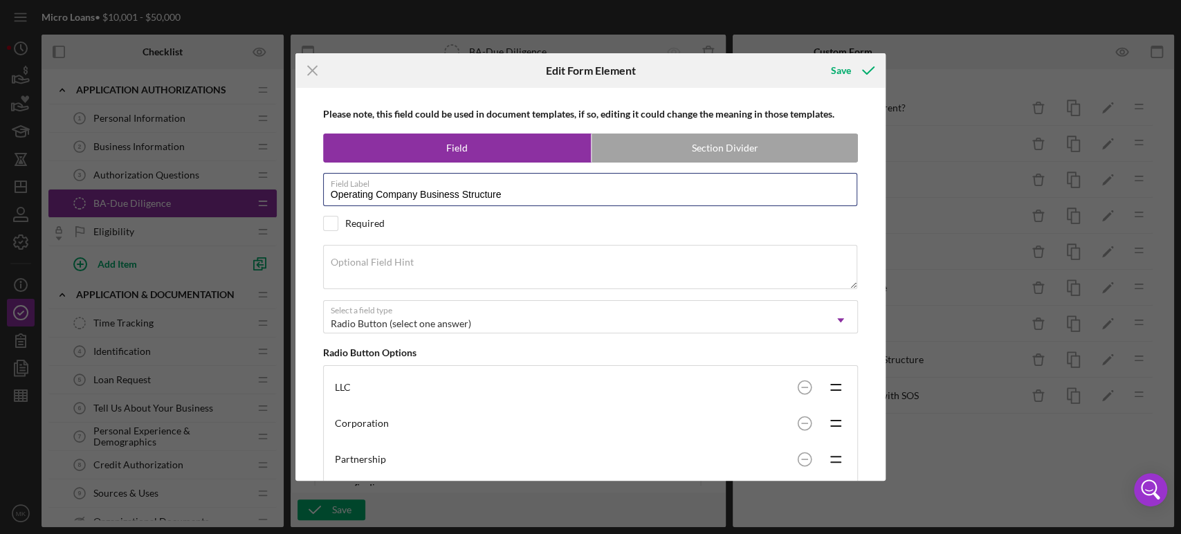
drag, startPoint x: 522, startPoint y: 195, endPoint x: 214, endPoint y: 187, distance: 307.9
click at [214, 187] on div "Icon/Menu Close Edit Form Element Save Please note, this field could be used in…" at bounding box center [590, 267] width 1181 height 534
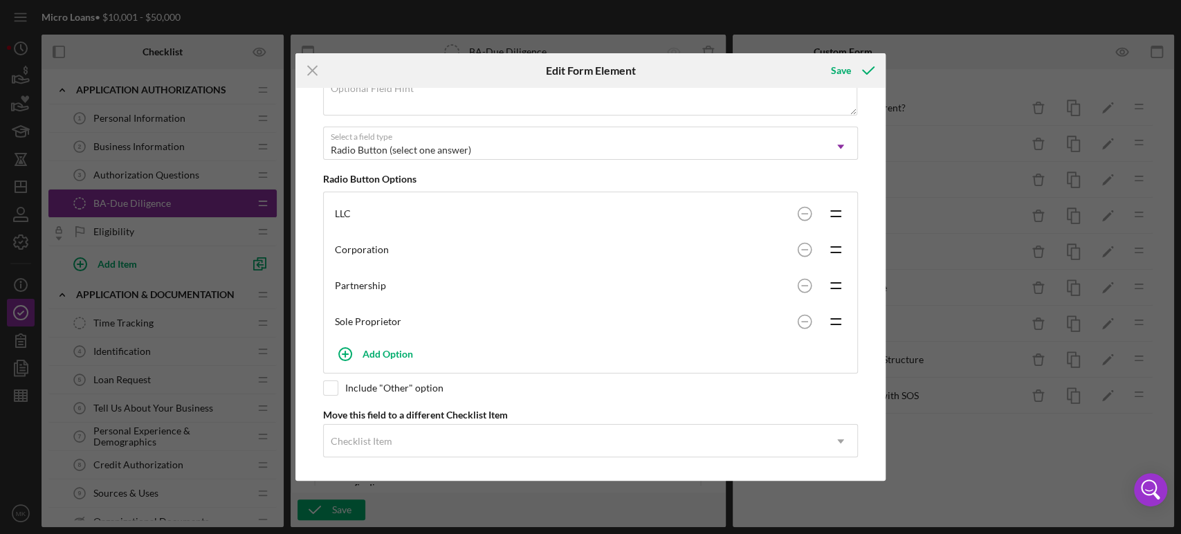
scroll to position [177, 0]
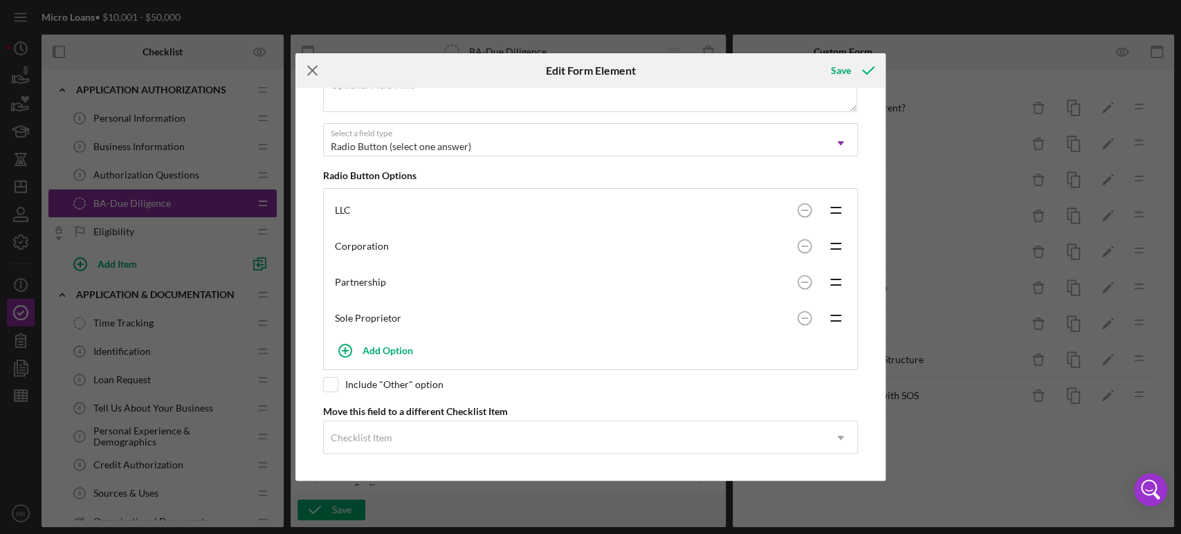
click at [311, 66] on icon "Icon/Menu Close" at bounding box center [312, 70] width 35 height 35
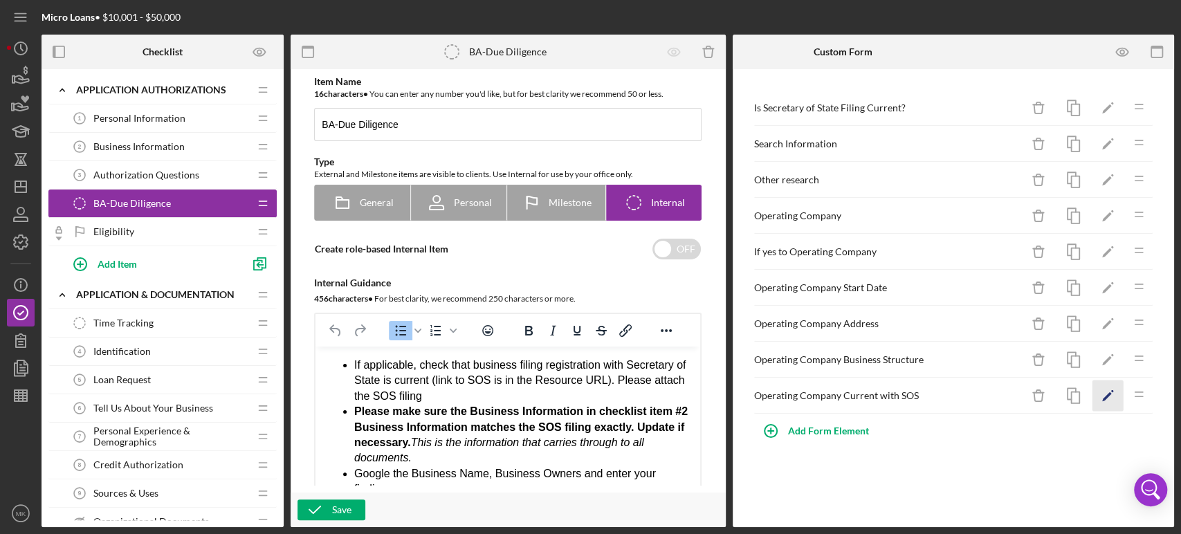
click at [1107, 396] on polygon "button" at bounding box center [1107, 397] width 10 height 10
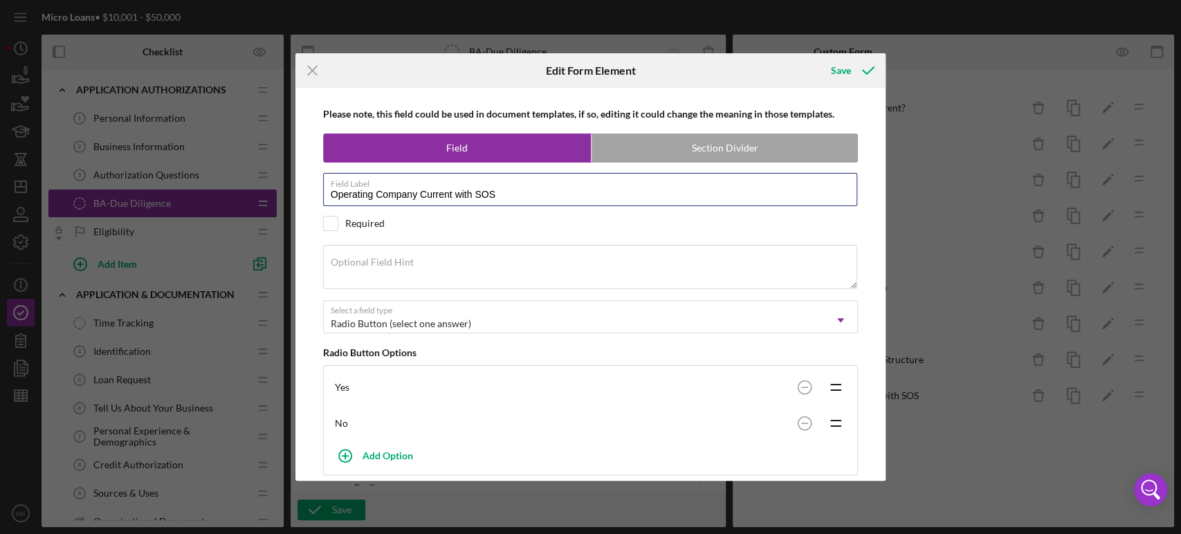
drag, startPoint x: 517, startPoint y: 194, endPoint x: 261, endPoint y: 187, distance: 256.1
click at [261, 187] on div "Icon/Menu Close Edit Form Element Save Please note, this field could be used in…" at bounding box center [590, 267] width 1181 height 534
click at [314, 70] on icon "Icon/Menu Close" at bounding box center [312, 70] width 35 height 35
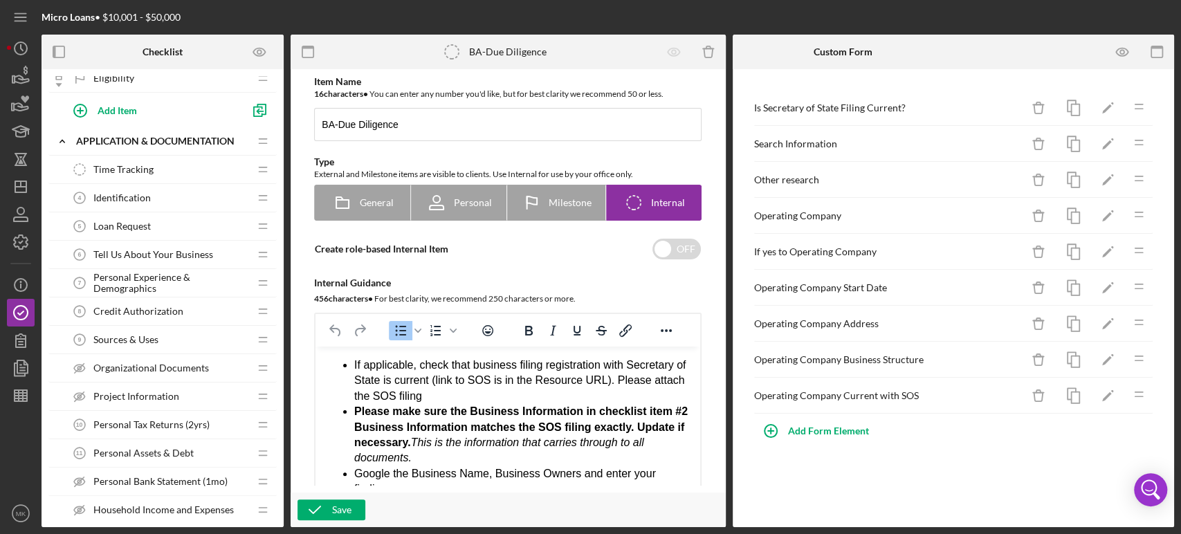
scroll to position [230, 0]
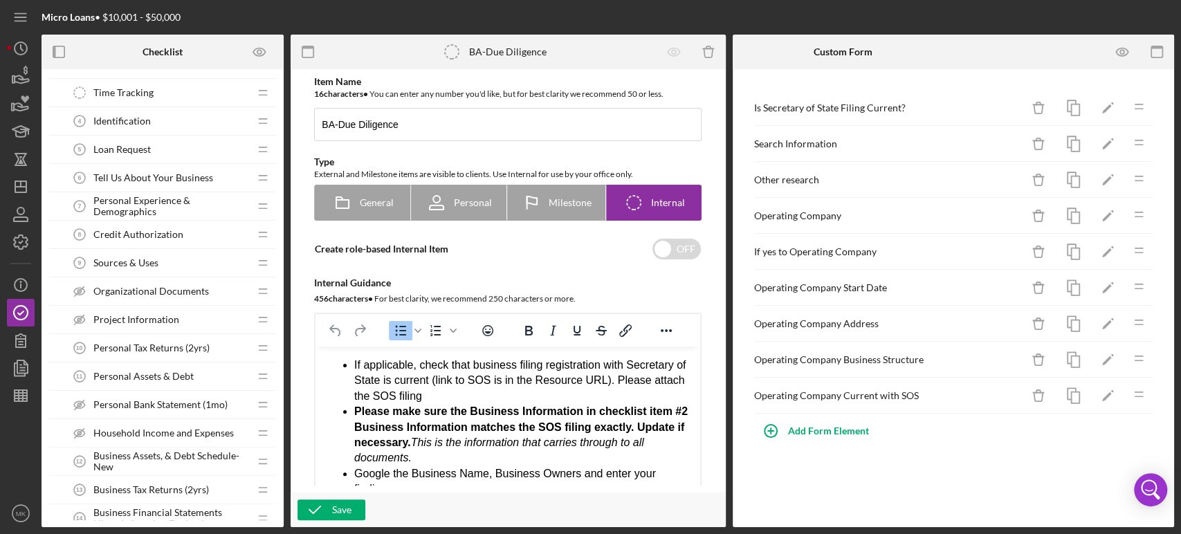
click at [183, 176] on span "Tell Us About Your Business" at bounding box center [153, 177] width 120 height 11
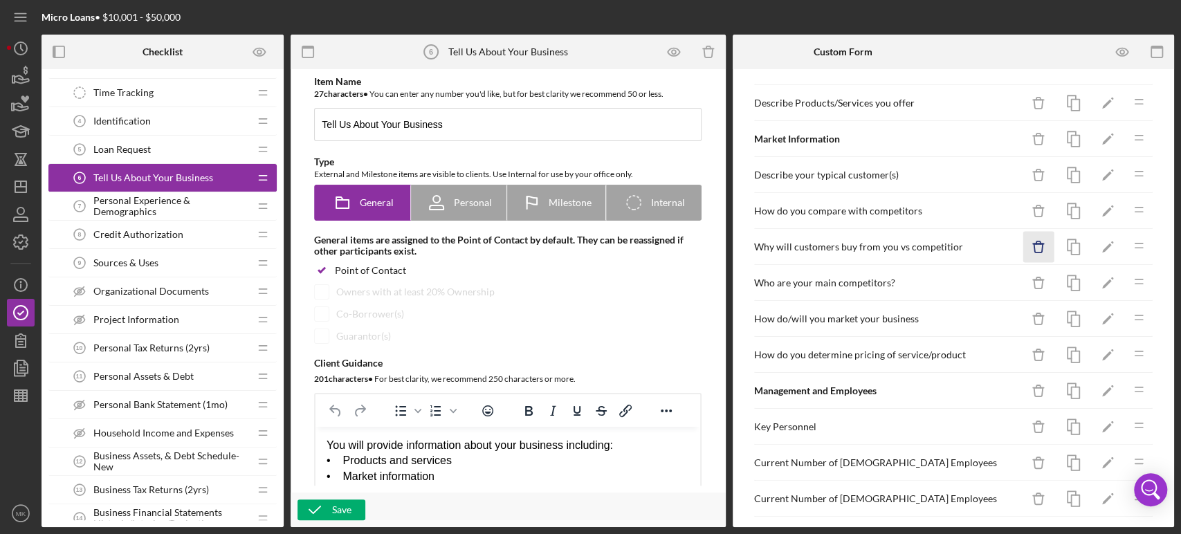
scroll to position [154, 0]
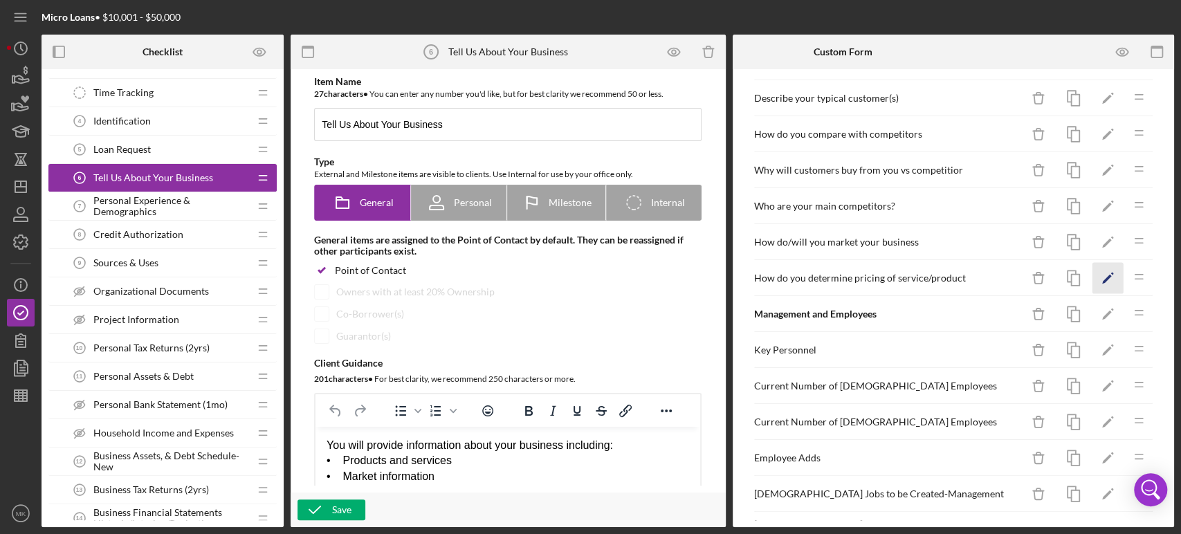
click at [1102, 275] on polygon "button" at bounding box center [1107, 280] width 10 height 10
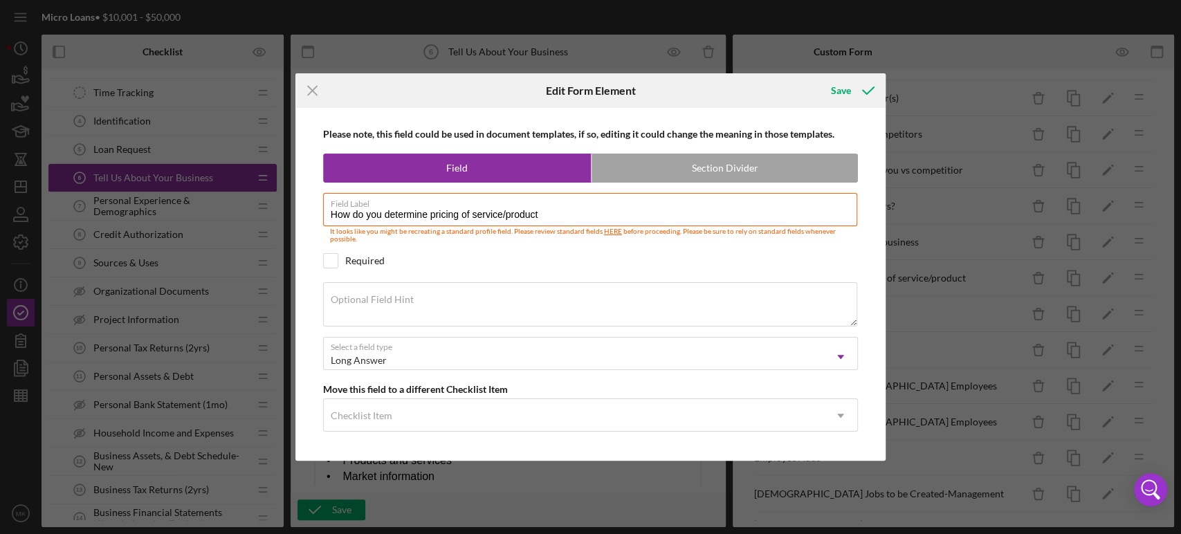
drag, startPoint x: 552, startPoint y: 212, endPoint x: 320, endPoint y: 223, distance: 232.7
click at [320, 223] on div "Please note, this field could be used in document templates, if so, editing it …" at bounding box center [590, 284] width 577 height 353
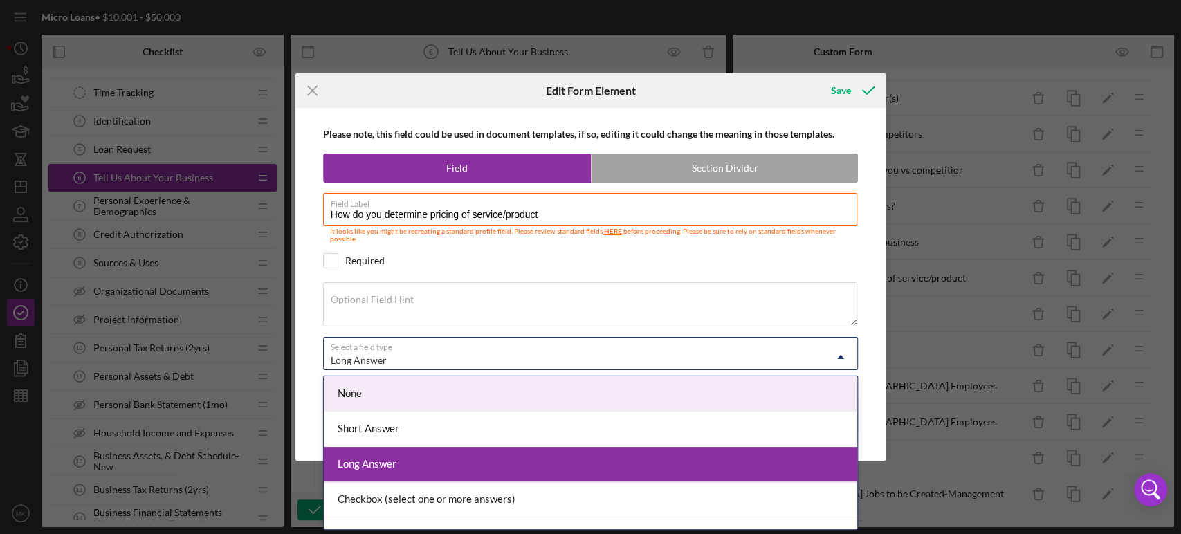
drag, startPoint x: 394, startPoint y: 359, endPoint x: 304, endPoint y: 350, distance: 90.4
click at [304, 350] on div "Please note, this field could be used in document templates, if so, editing it …" at bounding box center [590, 284] width 577 height 353
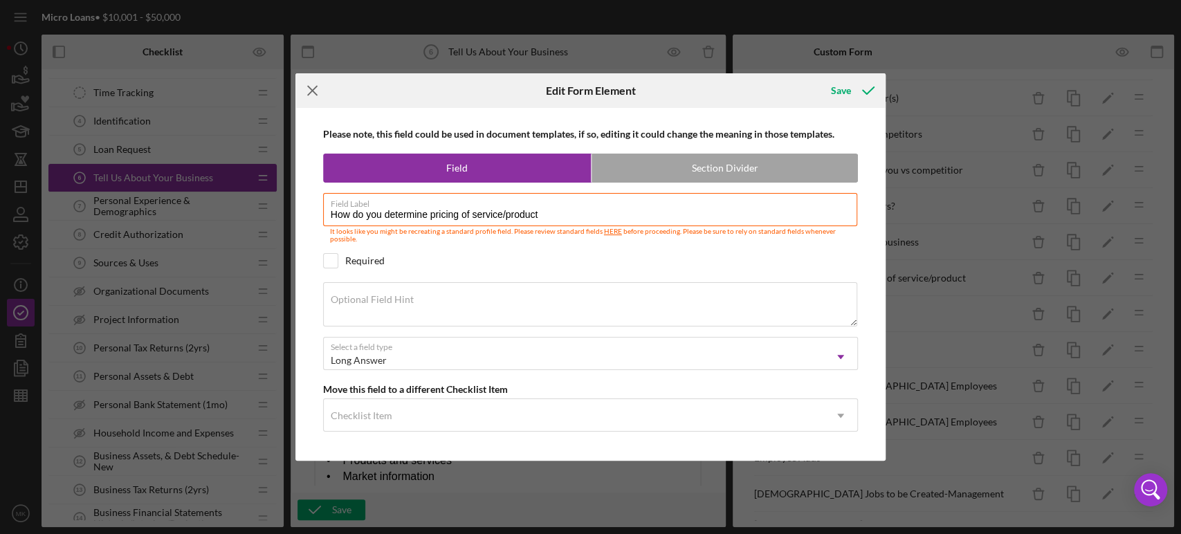
click at [311, 84] on icon "Icon/Menu Close" at bounding box center [312, 90] width 35 height 35
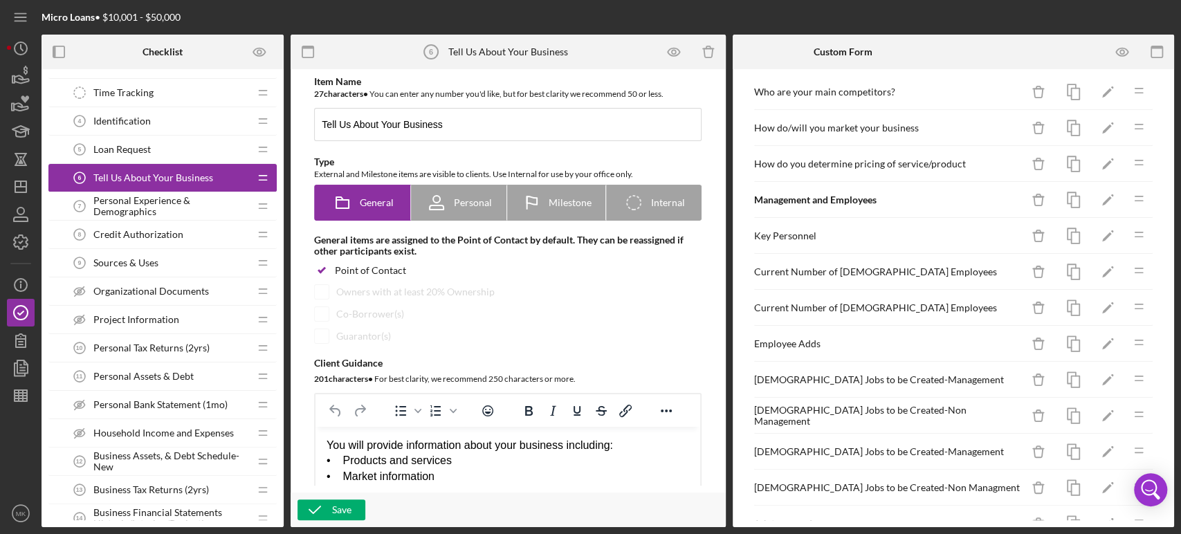
scroll to position [307, 0]
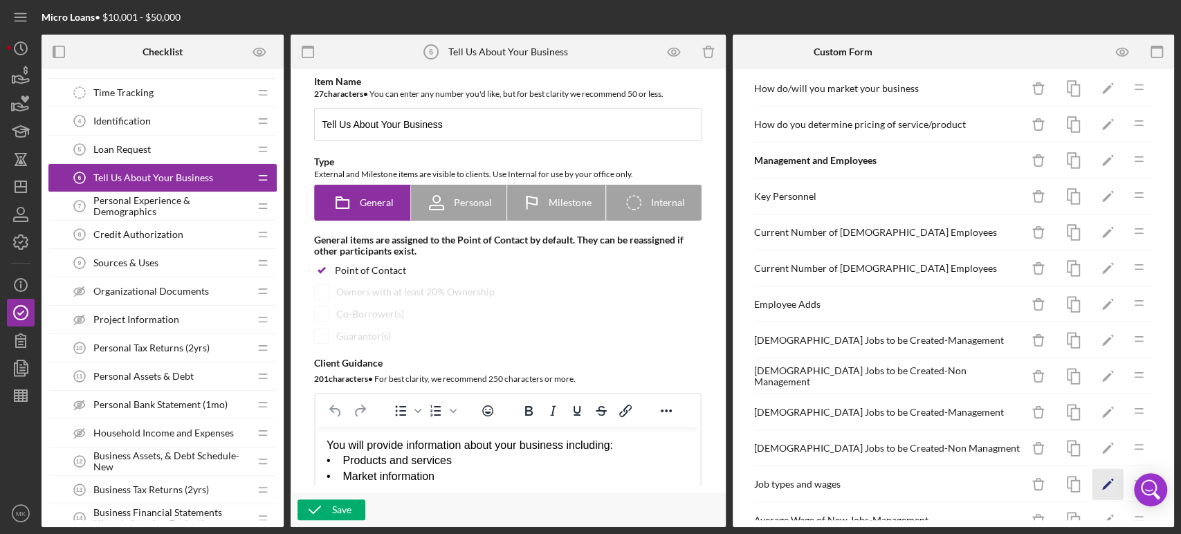
click at [1102, 481] on polygon "button" at bounding box center [1107, 486] width 10 height 10
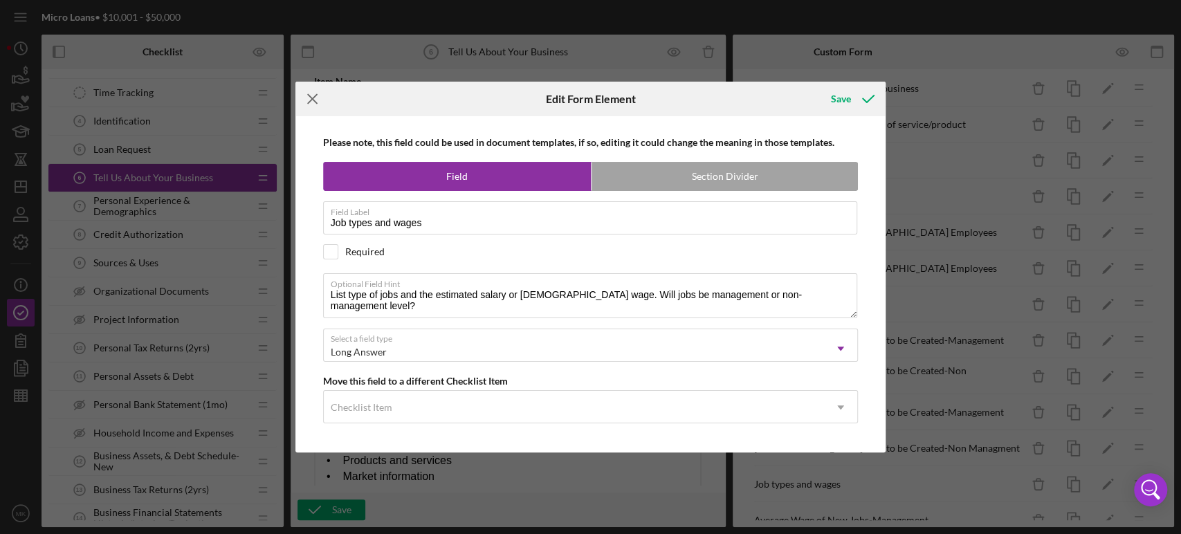
click at [314, 97] on line at bounding box center [312, 99] width 9 height 9
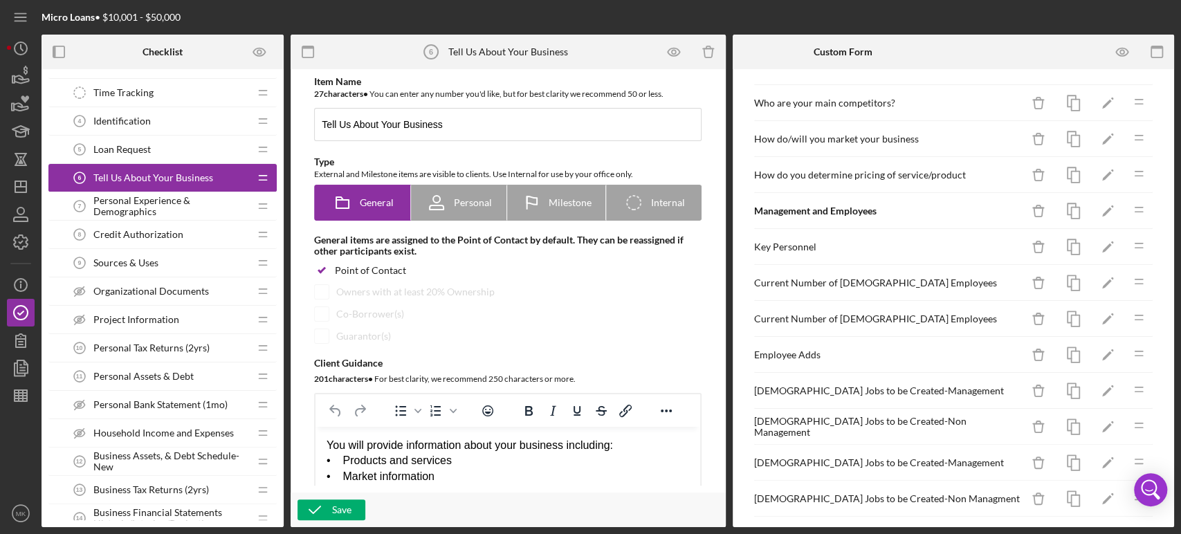
scroll to position [284, 0]
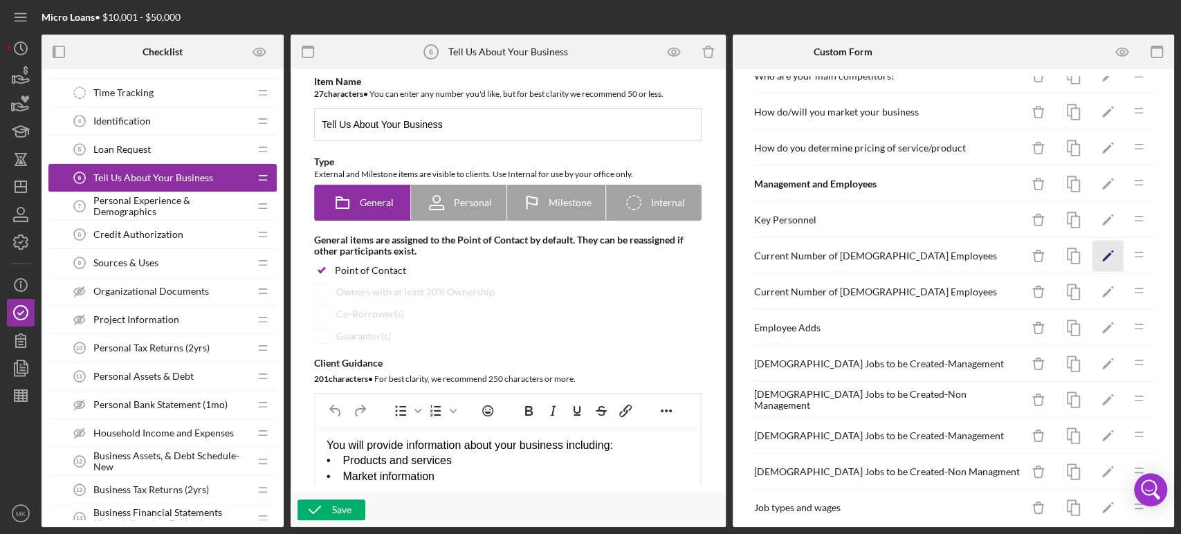
click at [1102, 252] on polygon "button" at bounding box center [1107, 257] width 10 height 10
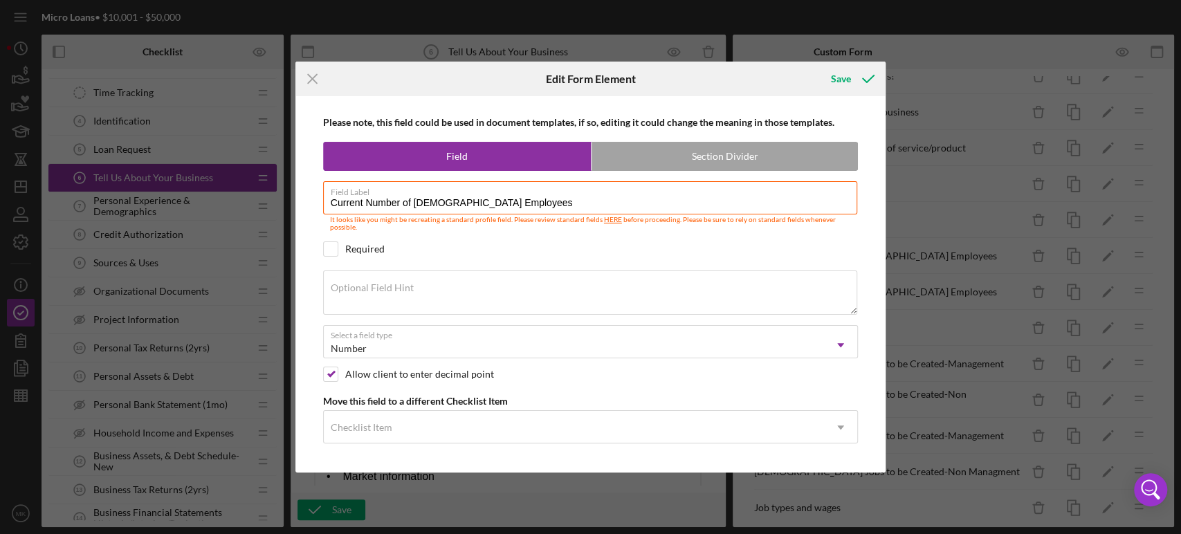
drag, startPoint x: 511, startPoint y: 201, endPoint x: 305, endPoint y: 190, distance: 206.4
click at [305, 190] on div "Please note, this field could be used in document templates, if so, editing it …" at bounding box center [590, 284] width 577 height 377
click at [314, 77] on line at bounding box center [312, 78] width 9 height 9
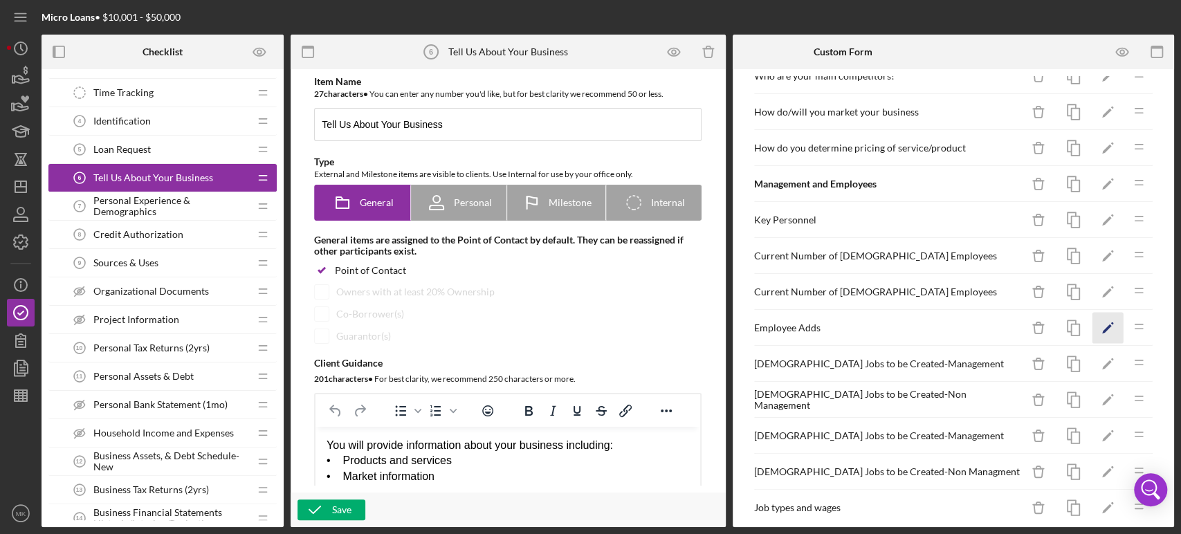
click at [1102, 324] on polygon "button" at bounding box center [1107, 329] width 10 height 10
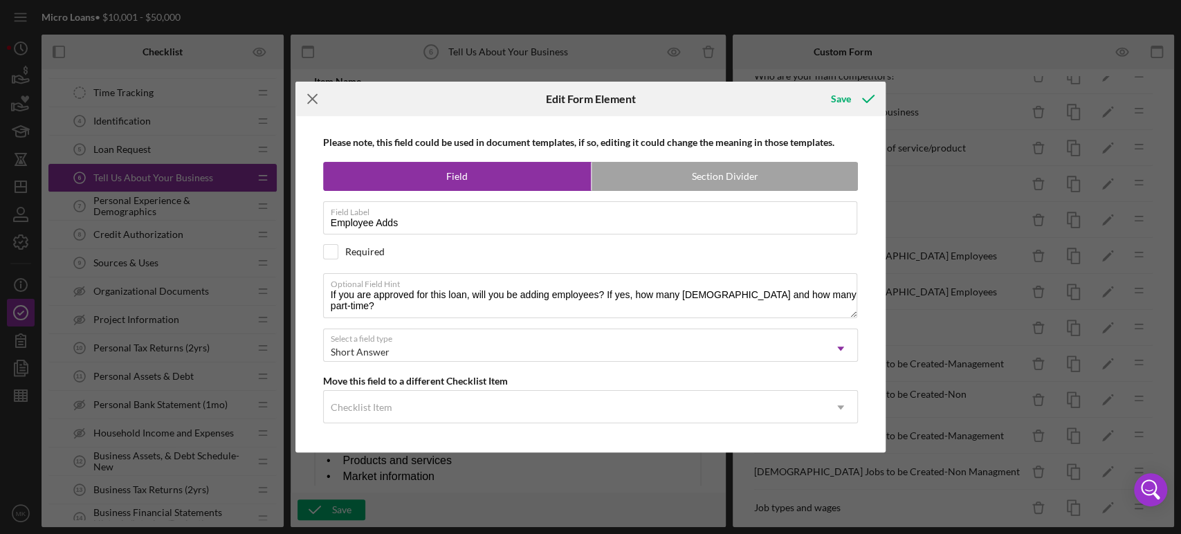
click at [311, 104] on icon "Icon/Menu Close" at bounding box center [312, 99] width 35 height 35
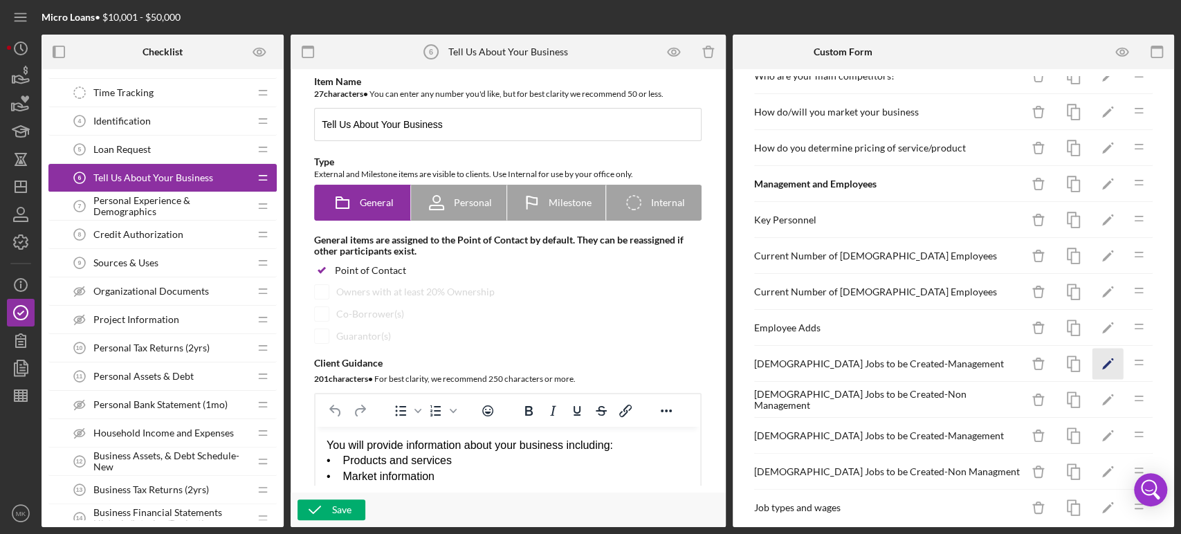
click at [1102, 362] on polygon "button" at bounding box center [1107, 365] width 10 height 10
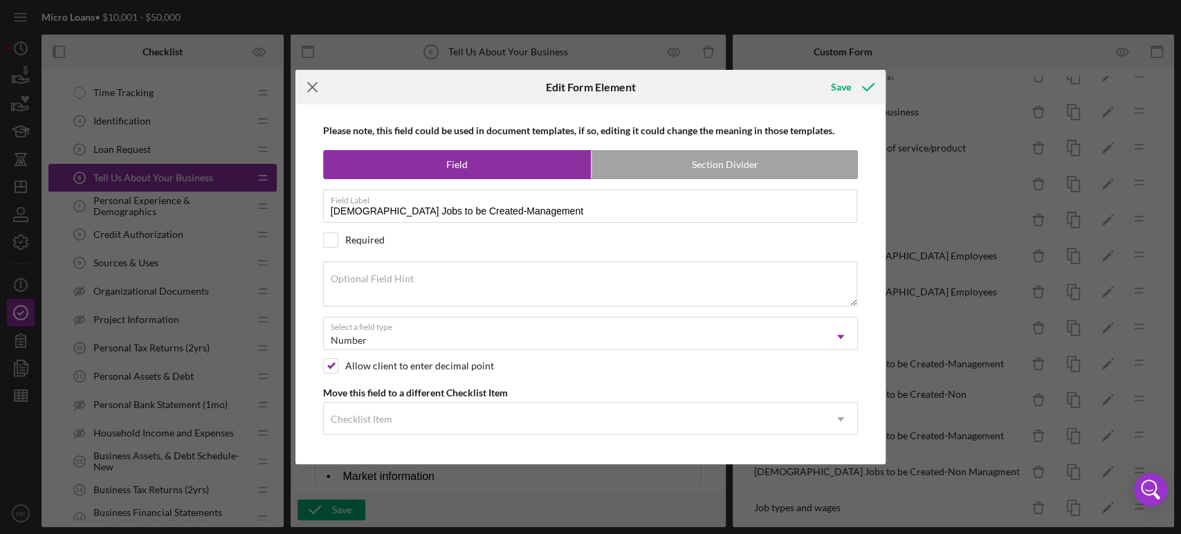
click at [313, 84] on icon "Icon/Menu Close" at bounding box center [312, 87] width 35 height 35
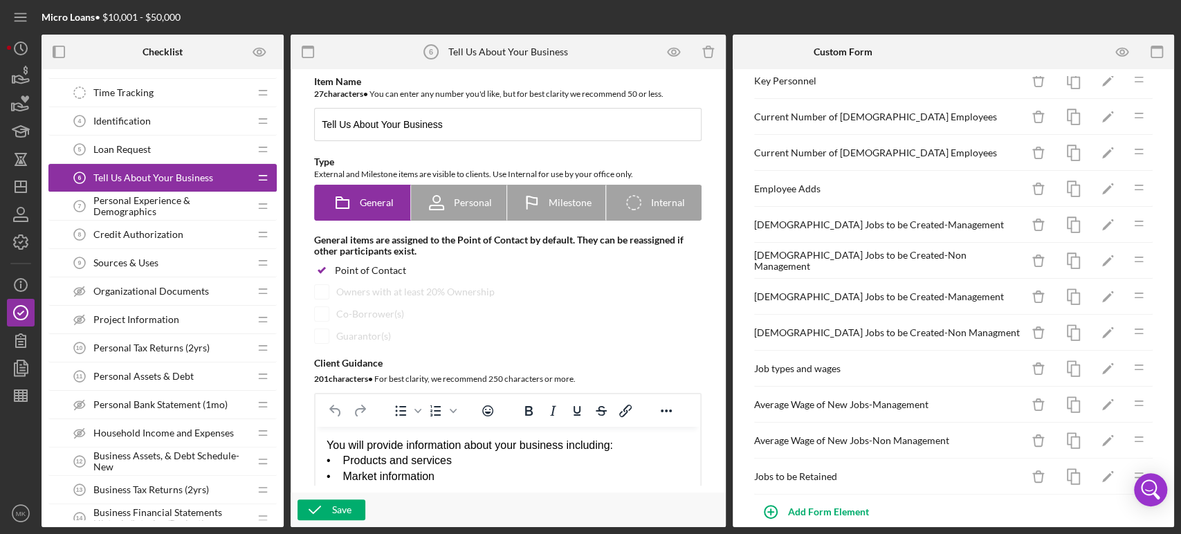
scroll to position [437, 0]
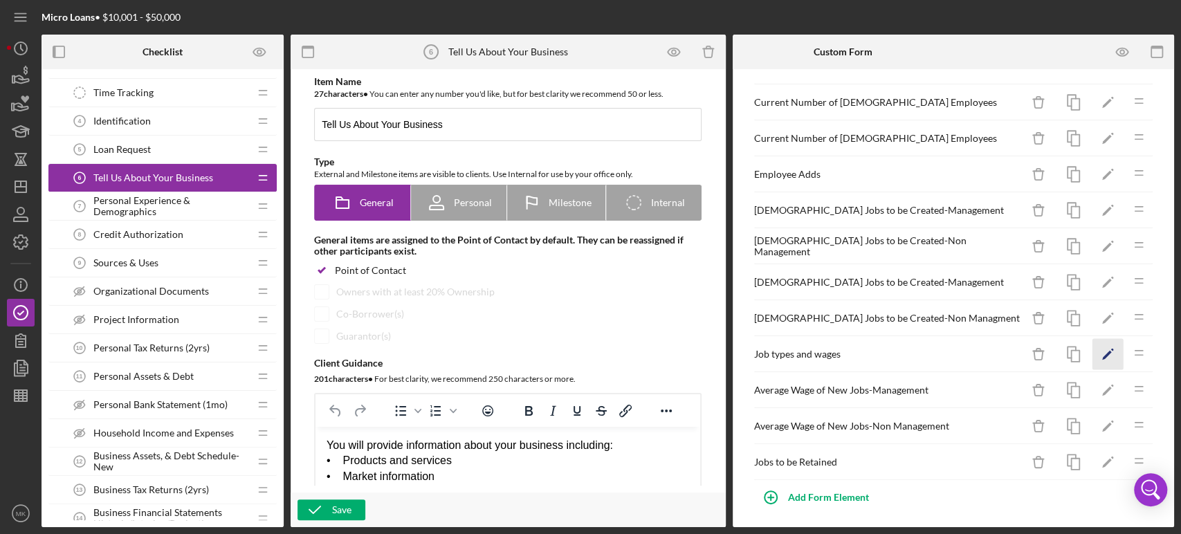
click at [1102, 351] on polygon "button" at bounding box center [1107, 355] width 10 height 9
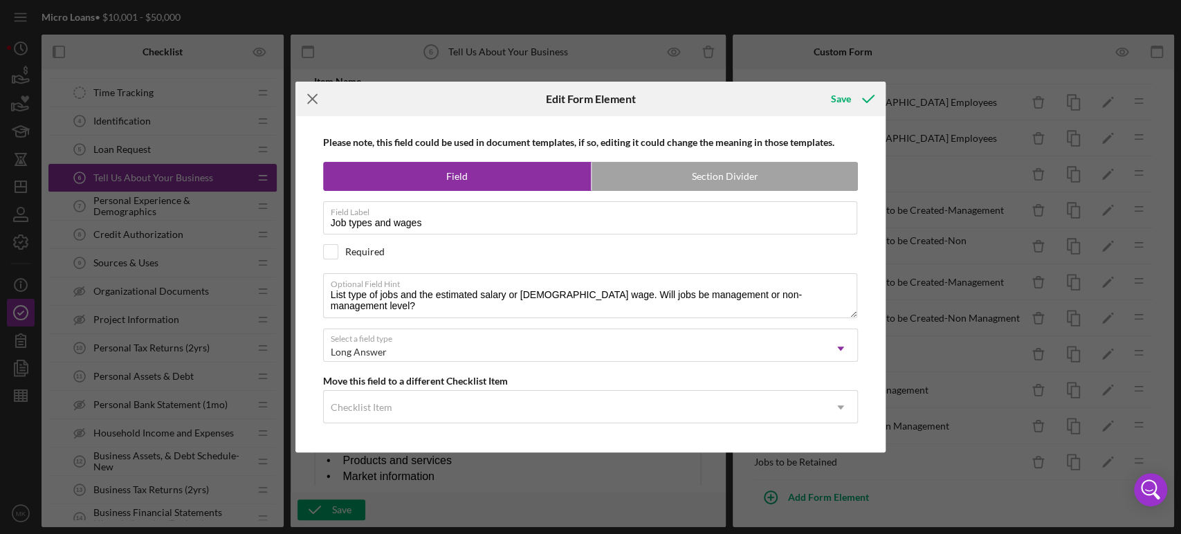
click at [314, 98] on line at bounding box center [312, 99] width 9 height 9
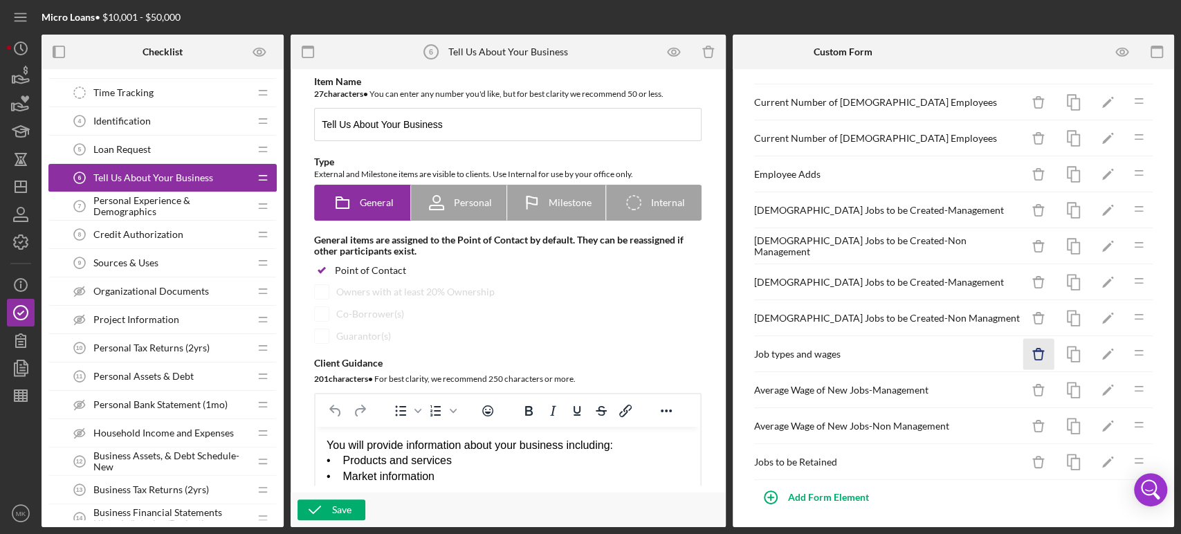
click at [1025, 352] on icon "Icon/Delete" at bounding box center [1038, 354] width 31 height 31
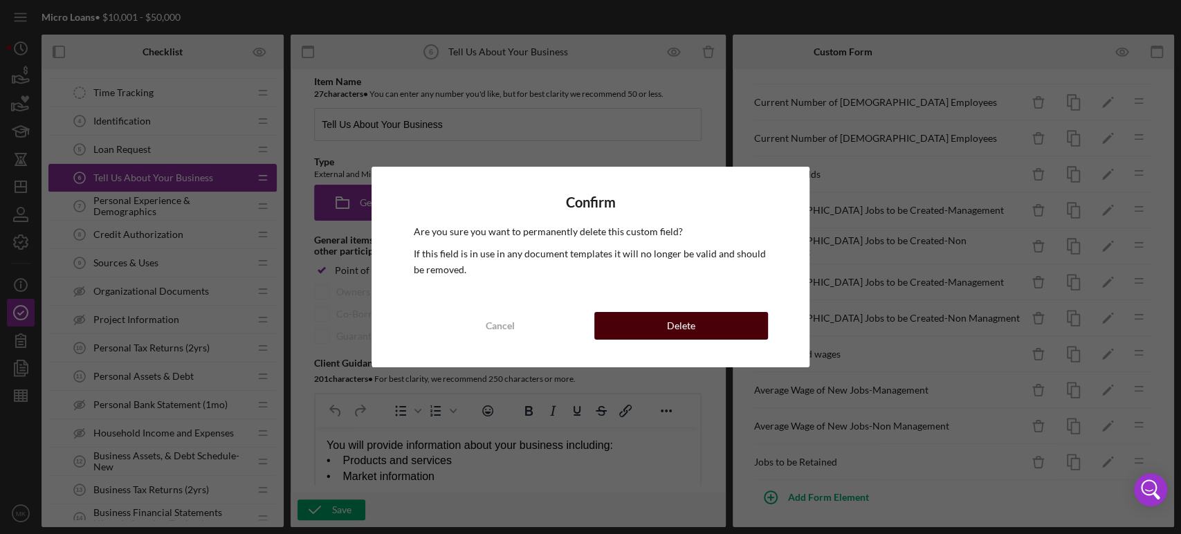
click at [681, 321] on div "Delete" at bounding box center [681, 326] width 28 height 28
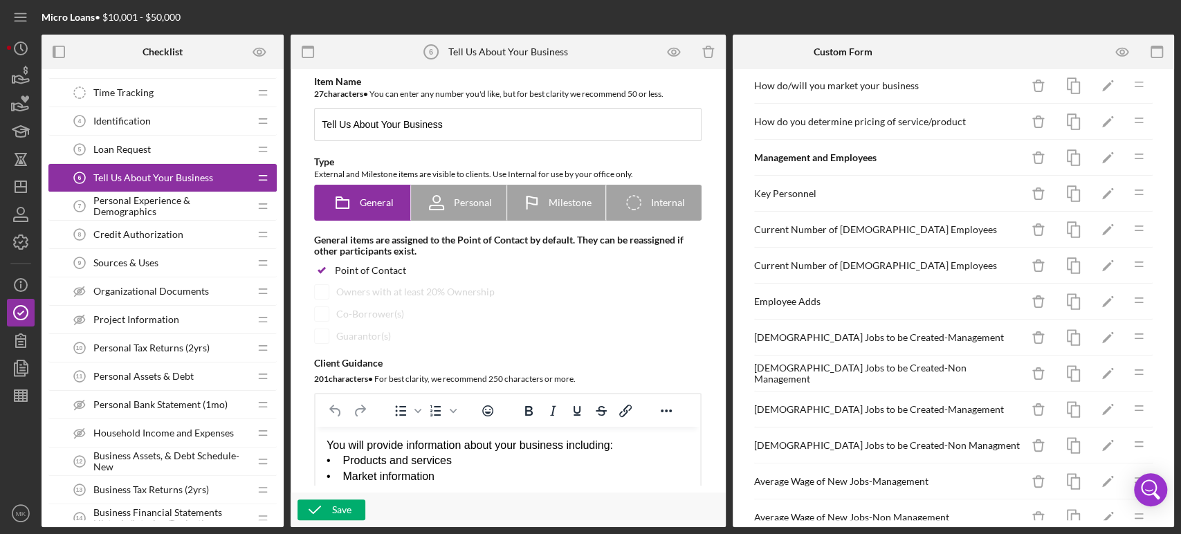
scroll to position [248, 0]
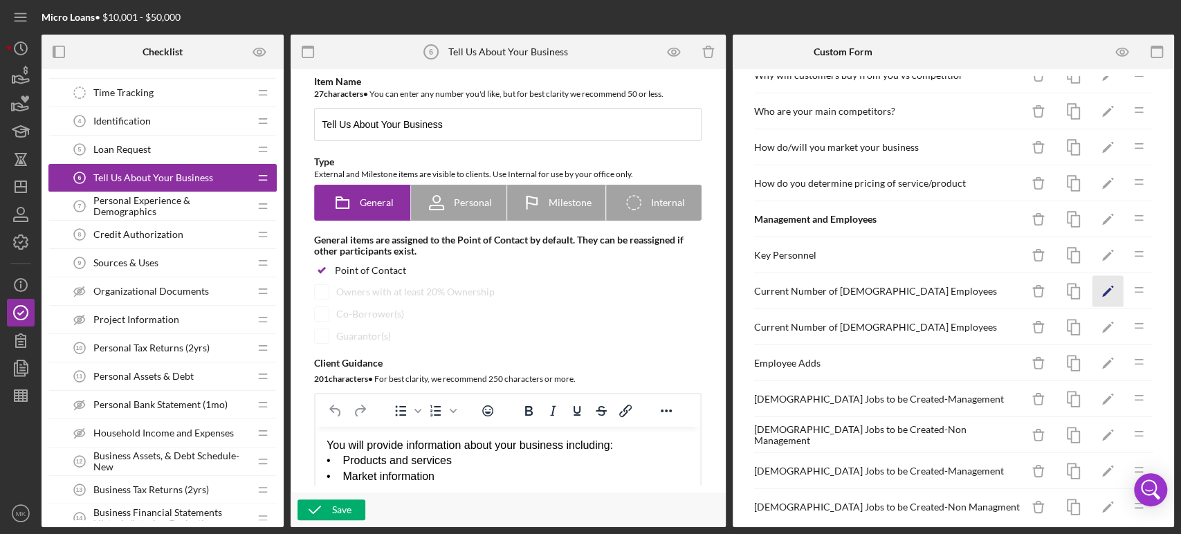
click at [1096, 286] on icon "Icon/Edit" at bounding box center [1107, 291] width 31 height 31
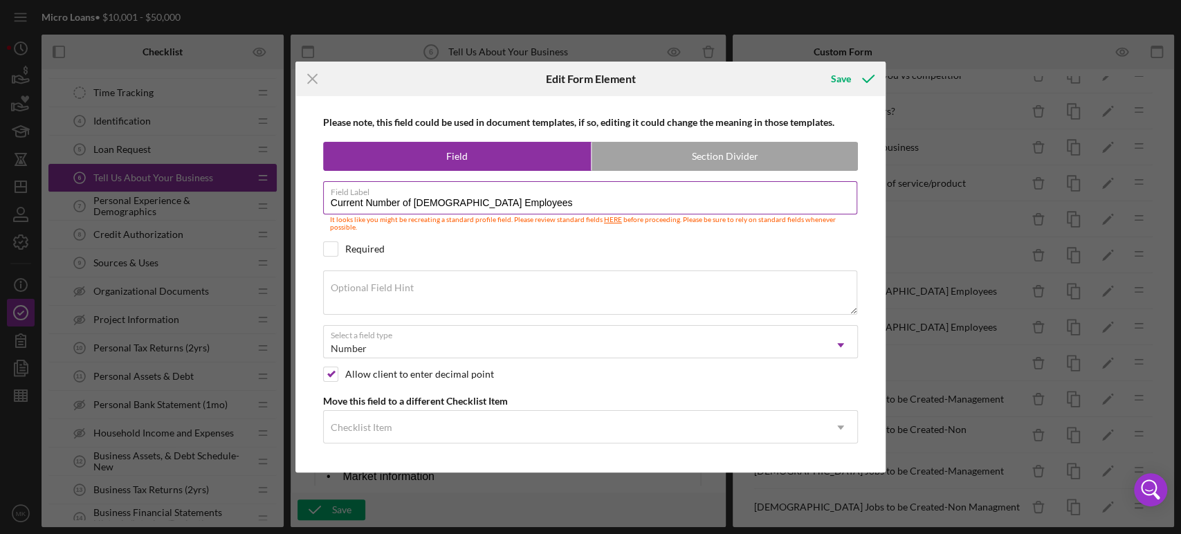
click at [517, 198] on input "Current Number of [DEMOGRAPHIC_DATA] Employees" at bounding box center [590, 197] width 535 height 33
type input "Current Number of [DEMOGRAPHIC_DATA] Employees-MGMT"
click at [841, 82] on div "Save" at bounding box center [841, 79] width 20 height 28
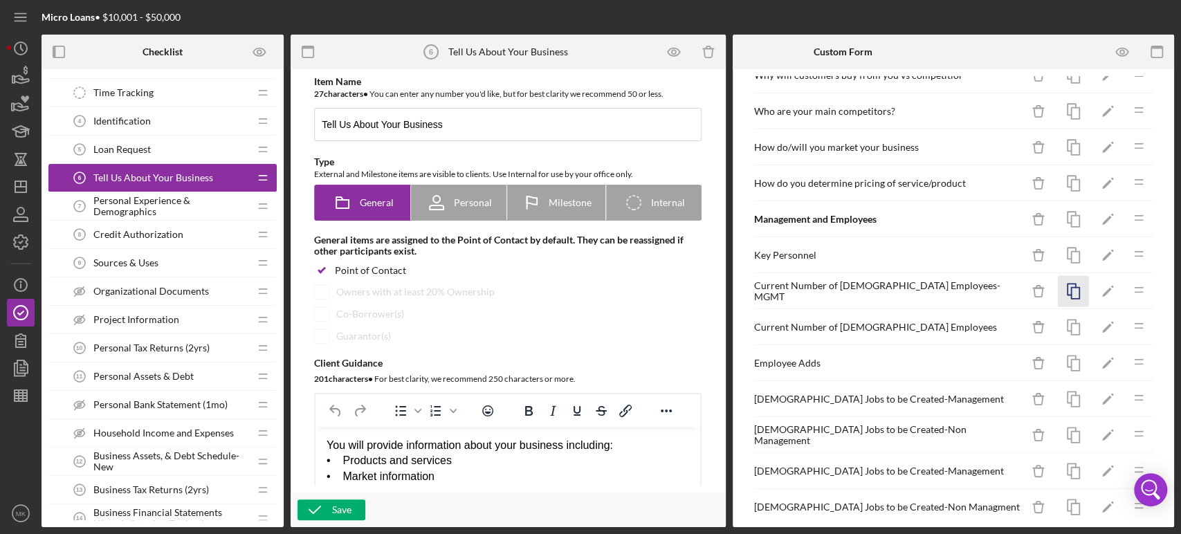
click at [1064, 287] on icon "button" at bounding box center [1073, 291] width 31 height 31
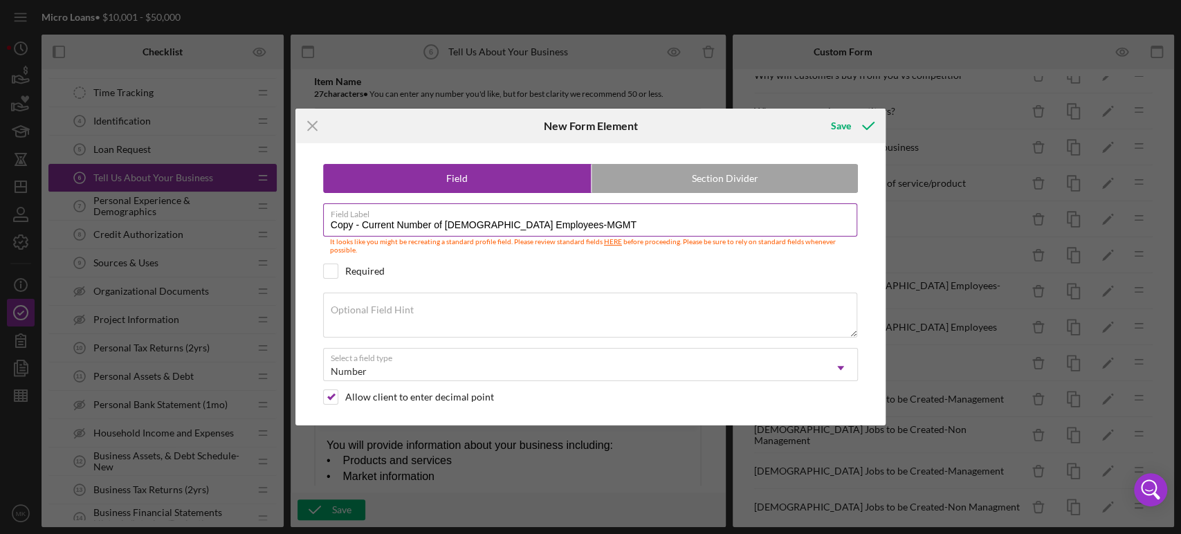
click at [535, 223] on input "Copy - Current Number of [DEMOGRAPHIC_DATA] Employees-MGMT" at bounding box center [590, 219] width 535 height 33
type input "Copy - Current Number of [DEMOGRAPHIC_DATA] Employees-Non-MGMT"
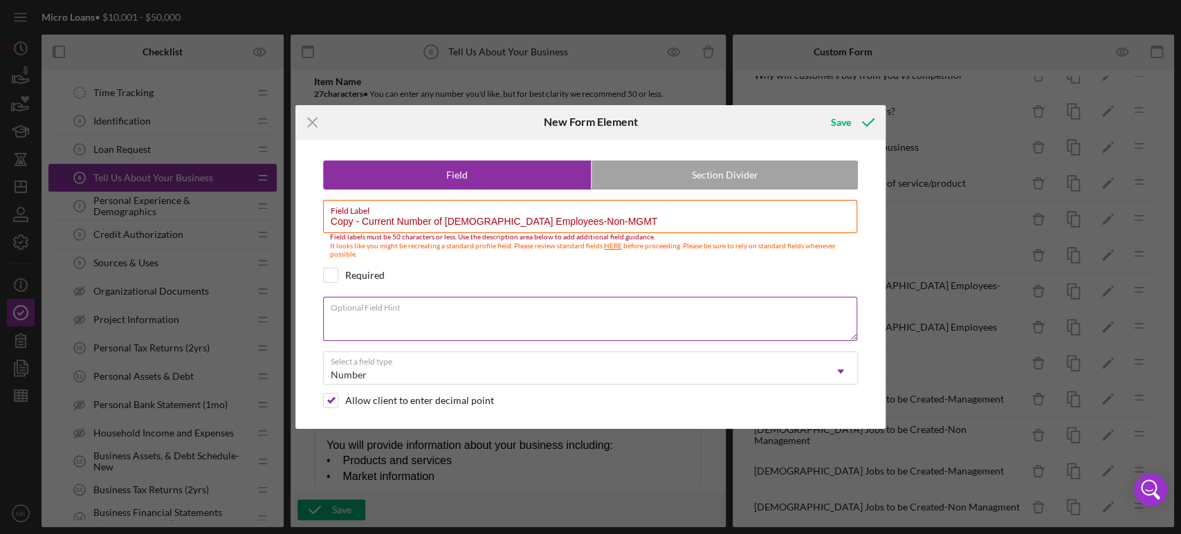
click at [432, 311] on div "Optional Field Hint" at bounding box center [590, 320] width 535 height 46
type textarea "Non Management Employees"
drag, startPoint x: 360, startPoint y: 221, endPoint x: 238, endPoint y: 233, distance: 122.3
click at [239, 233] on div "Icon/Menu Close New Form Element Save Field Section Divider Field Label Copy - …" at bounding box center [590, 267] width 1181 height 534
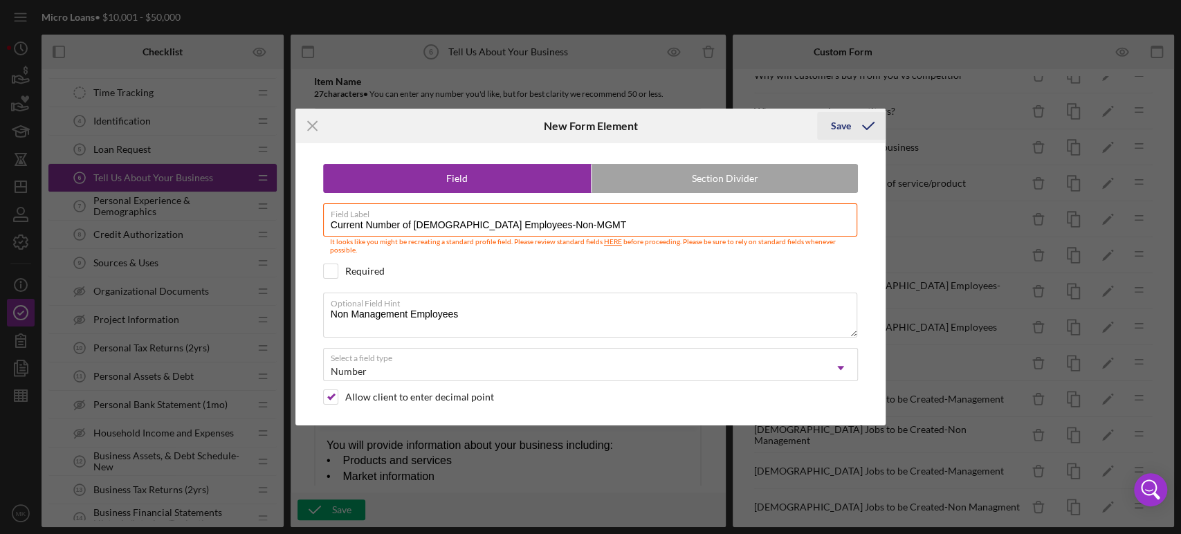
type input "Current Number of [DEMOGRAPHIC_DATA] Employees-Non-MGMT"
click at [846, 129] on div "Save" at bounding box center [841, 126] width 20 height 28
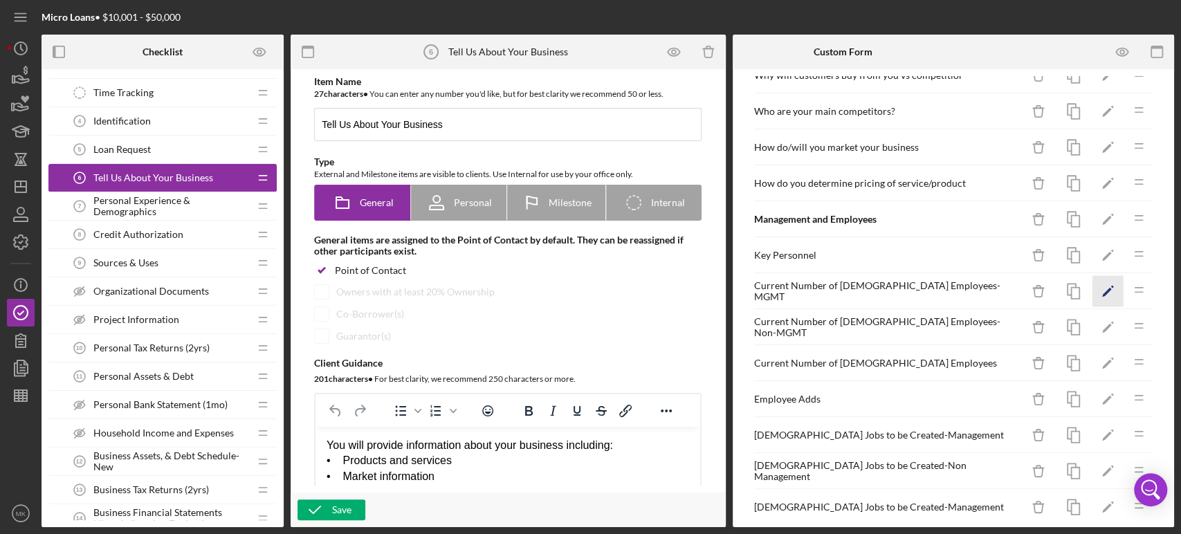
click at [1094, 286] on icon "Icon/Edit" at bounding box center [1107, 291] width 31 height 31
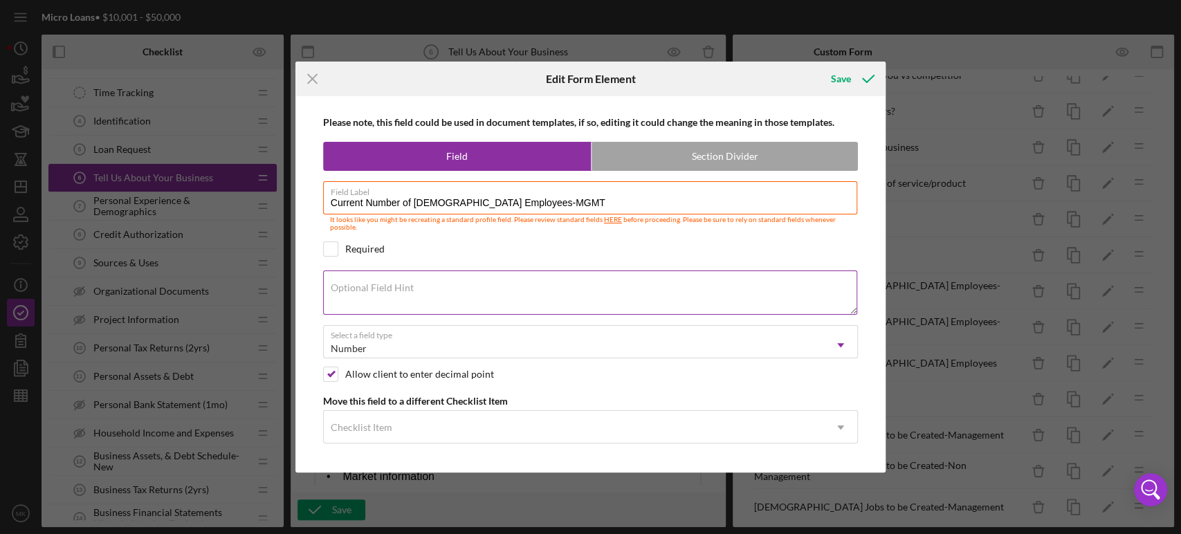
click at [396, 294] on textarea "Optional Field Hint" at bounding box center [590, 292] width 535 height 44
type textarea "M"
type textarea "# of Management Employees"
click at [842, 71] on div "Save" at bounding box center [841, 79] width 20 height 28
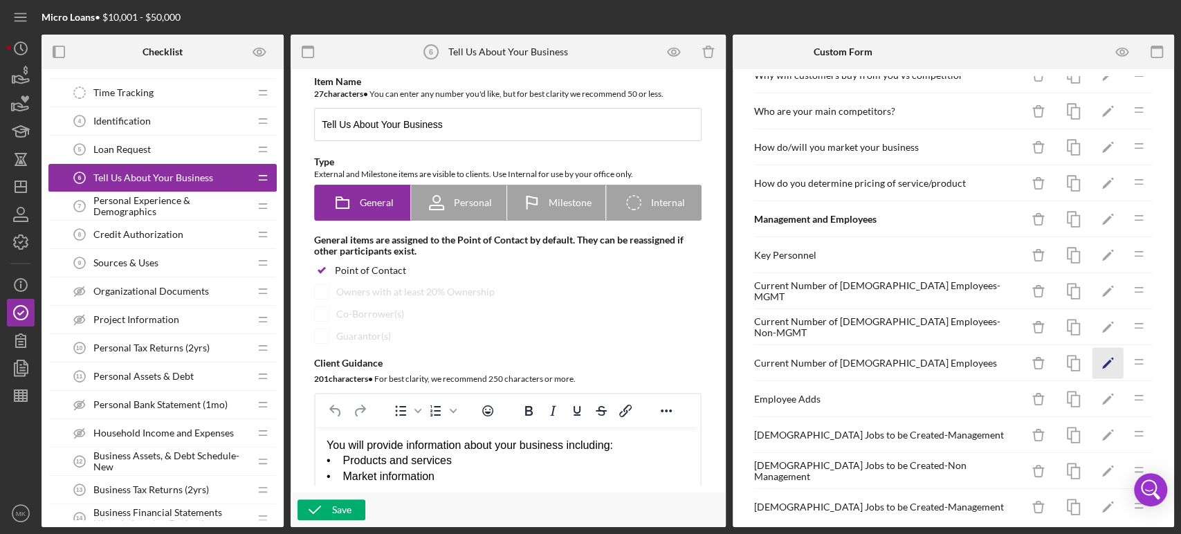
click at [1094, 358] on icon "Icon/Edit" at bounding box center [1107, 363] width 31 height 31
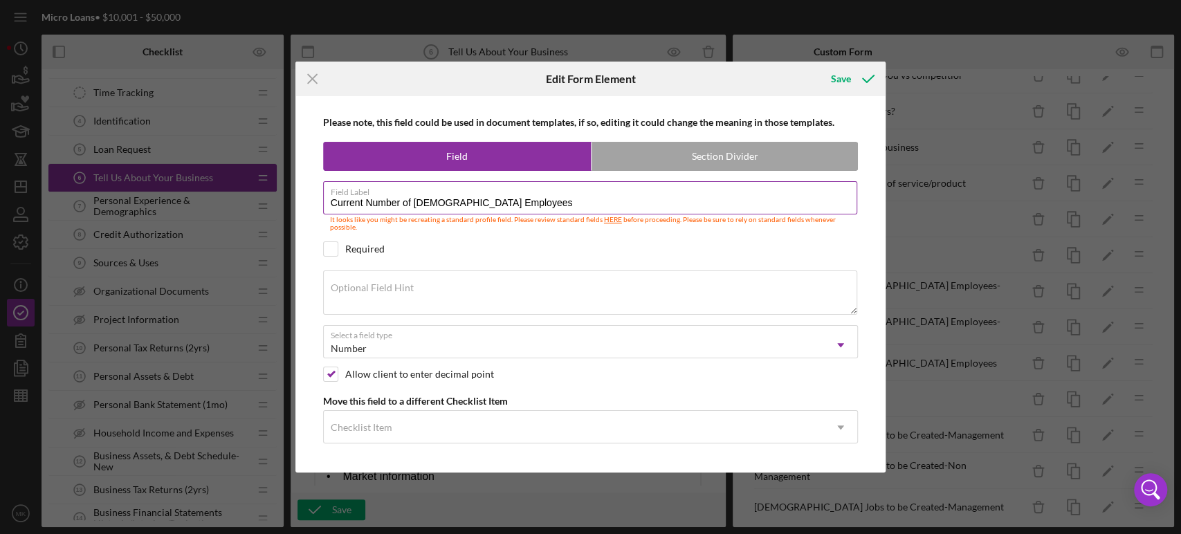
click at [518, 199] on input "Current Number of [DEMOGRAPHIC_DATA] Employees" at bounding box center [590, 197] width 535 height 33
type input "Current Number of [DEMOGRAPHIC_DATA] Employees-Management"
click at [841, 75] on div "Save" at bounding box center [841, 79] width 20 height 28
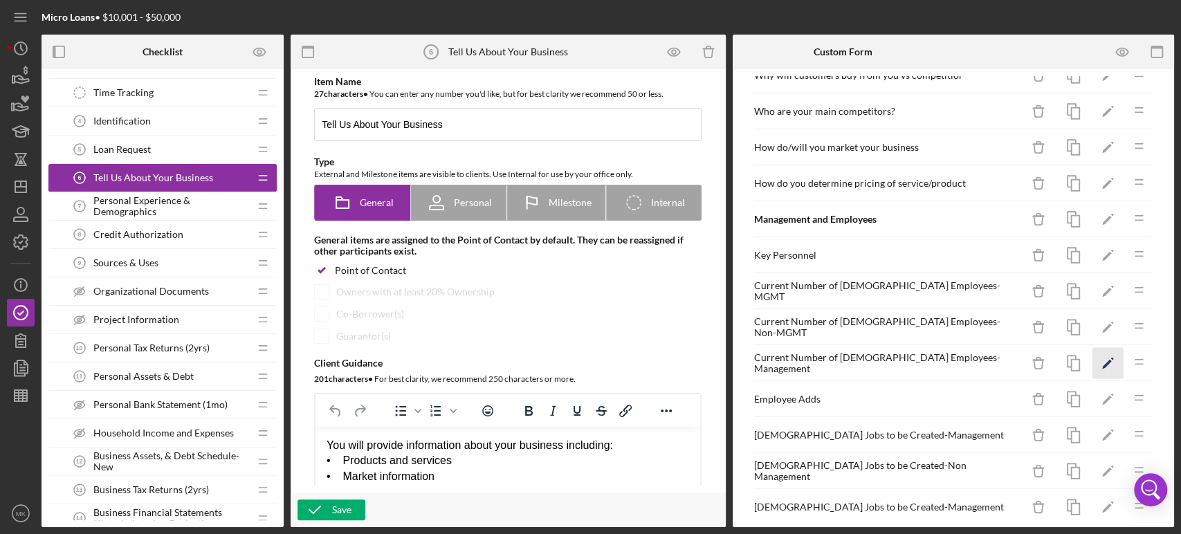
click at [1096, 358] on icon "Icon/Edit" at bounding box center [1107, 363] width 31 height 31
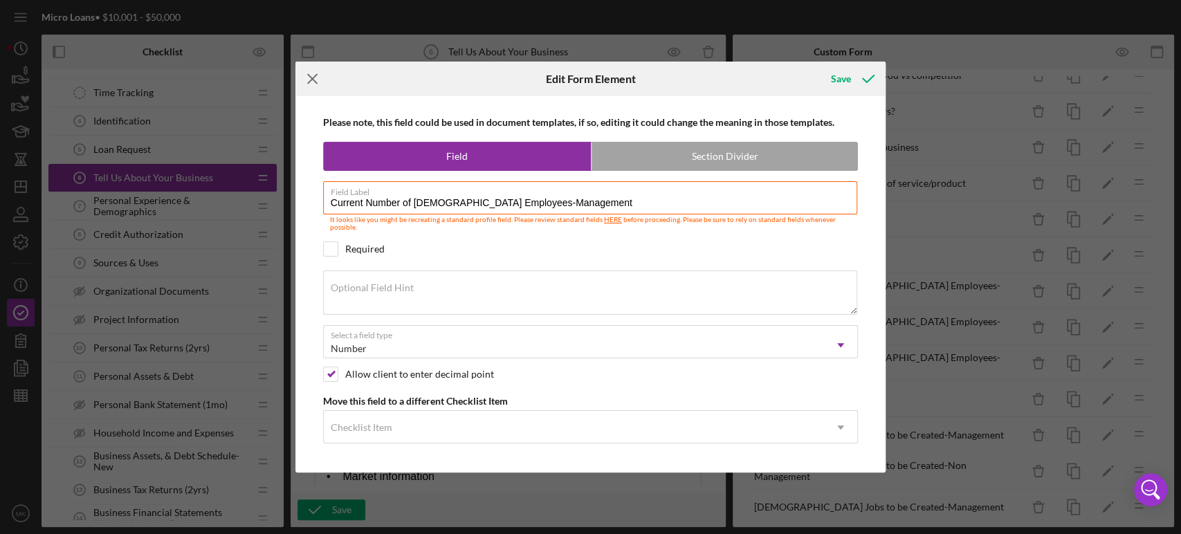
click at [313, 79] on line at bounding box center [312, 78] width 9 height 9
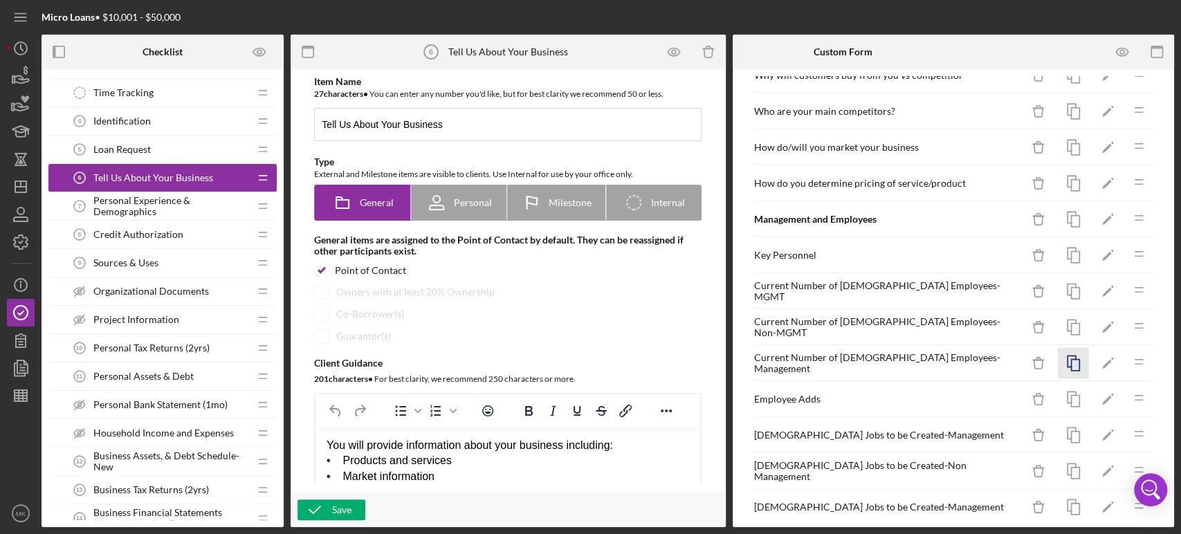
click at [1063, 361] on icon "button" at bounding box center [1073, 363] width 31 height 31
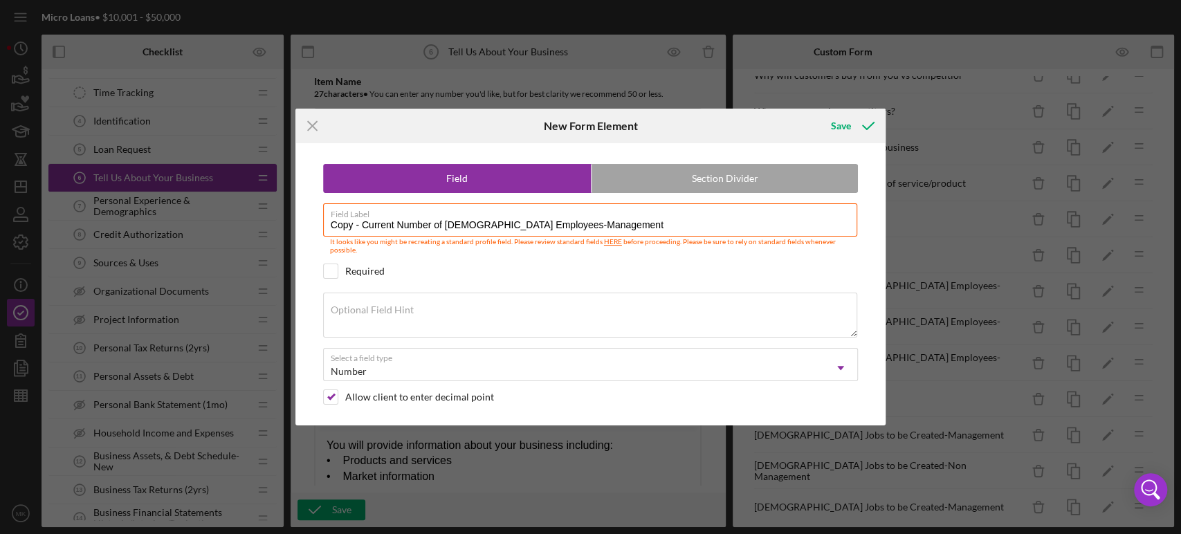
drag, startPoint x: 363, startPoint y: 227, endPoint x: 277, endPoint y: 216, distance: 87.2
click at [282, 217] on div "Icon/Menu Close New Form Element Save Field Section Divider Field Label Copy - …" at bounding box center [590, 267] width 1181 height 534
click at [509, 228] on input "Current Number of [DEMOGRAPHIC_DATA] Employees-Management" at bounding box center [590, 219] width 535 height 33
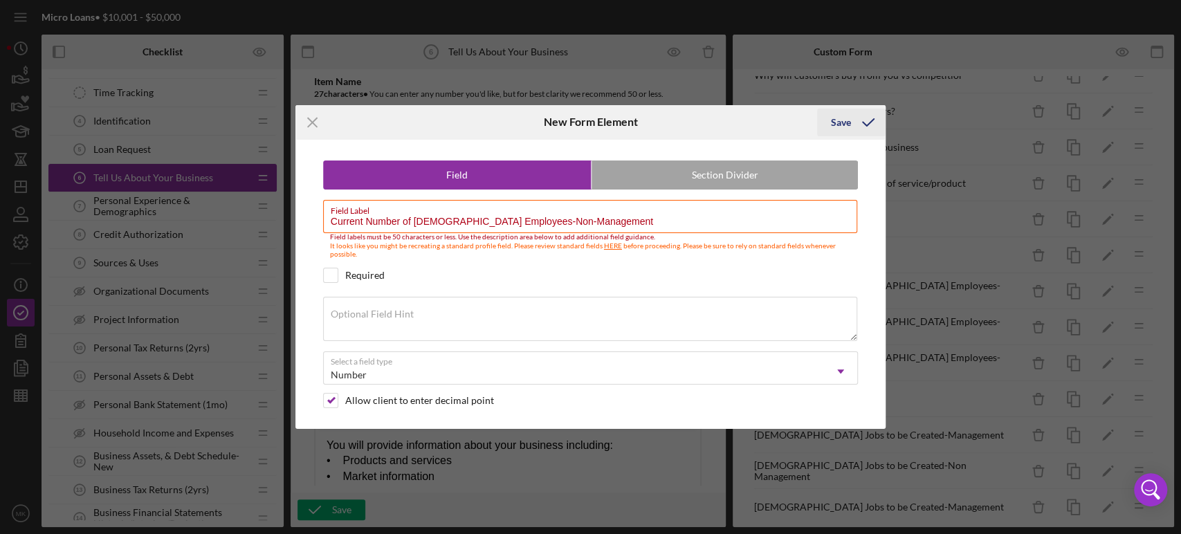
click at [836, 126] on div "Save" at bounding box center [841, 123] width 20 height 28
drag, startPoint x: 538, startPoint y: 226, endPoint x: 692, endPoint y: 224, distance: 154.3
click at [692, 224] on input "Current Number of [DEMOGRAPHIC_DATA] Employees-Non-Management" at bounding box center [590, 216] width 535 height 33
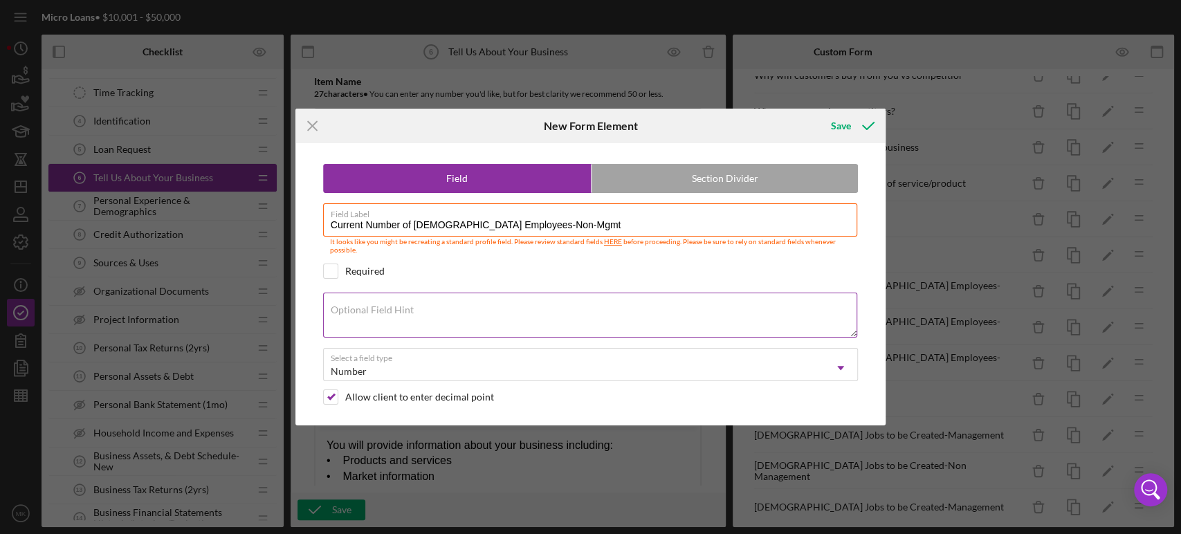
type input "Current Number of [DEMOGRAPHIC_DATA] Employees-Non-Mgmt"
click at [478, 309] on textarea "Optional Field Hint" at bounding box center [590, 315] width 535 height 44
type textarea "@"
type textarea "# of [DEMOGRAPHIC_DATA] Non-Management Employees"
click at [849, 126] on div "Save" at bounding box center [841, 126] width 20 height 28
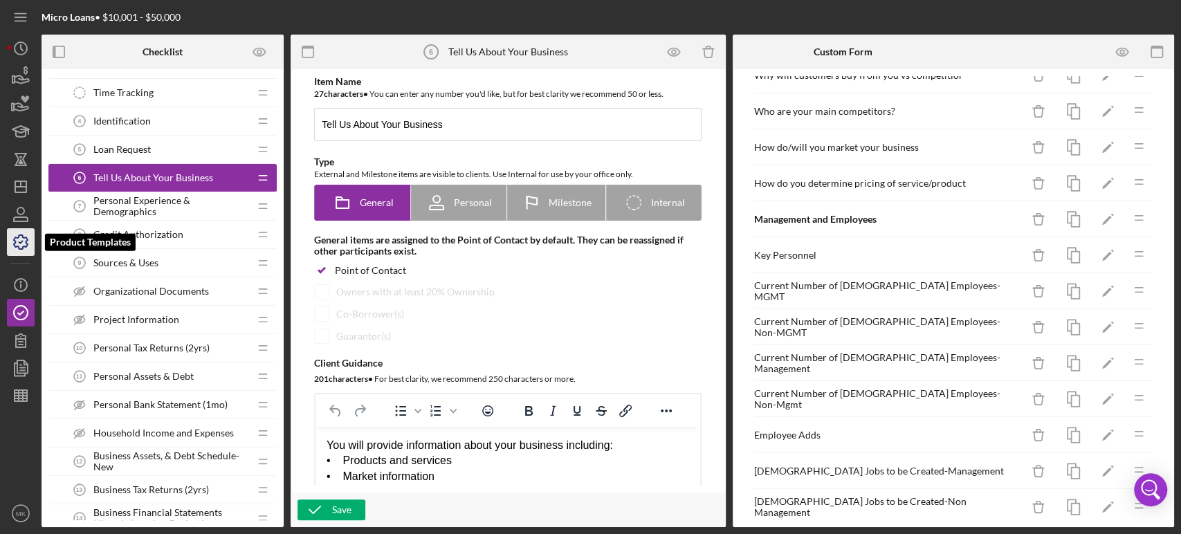
click at [24, 246] on icon "button" at bounding box center [21, 242] width 14 height 14
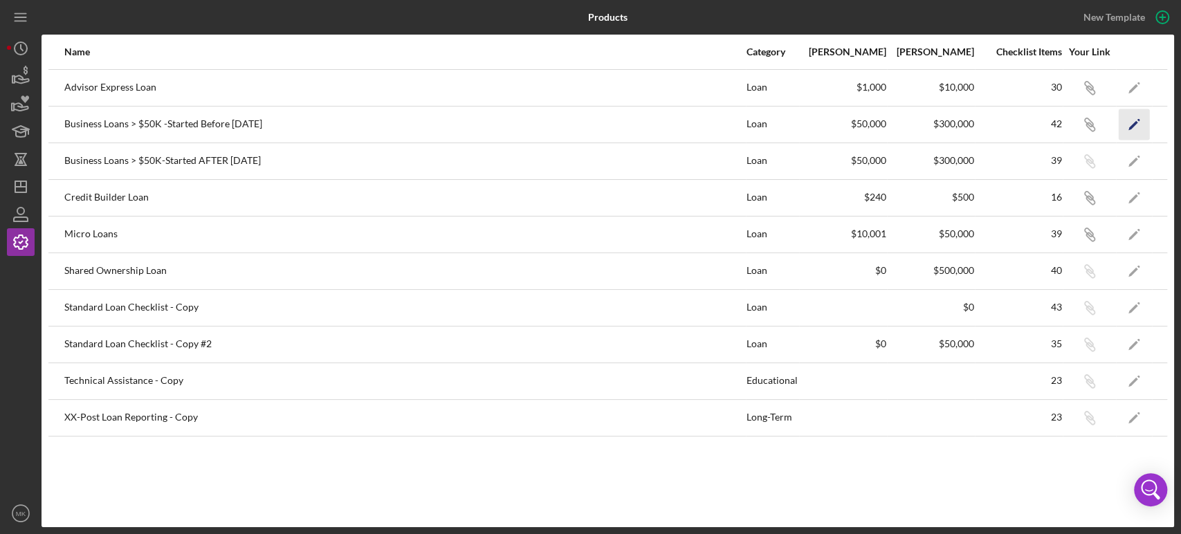
click at [1129, 125] on icon "Icon/Edit" at bounding box center [1134, 124] width 31 height 31
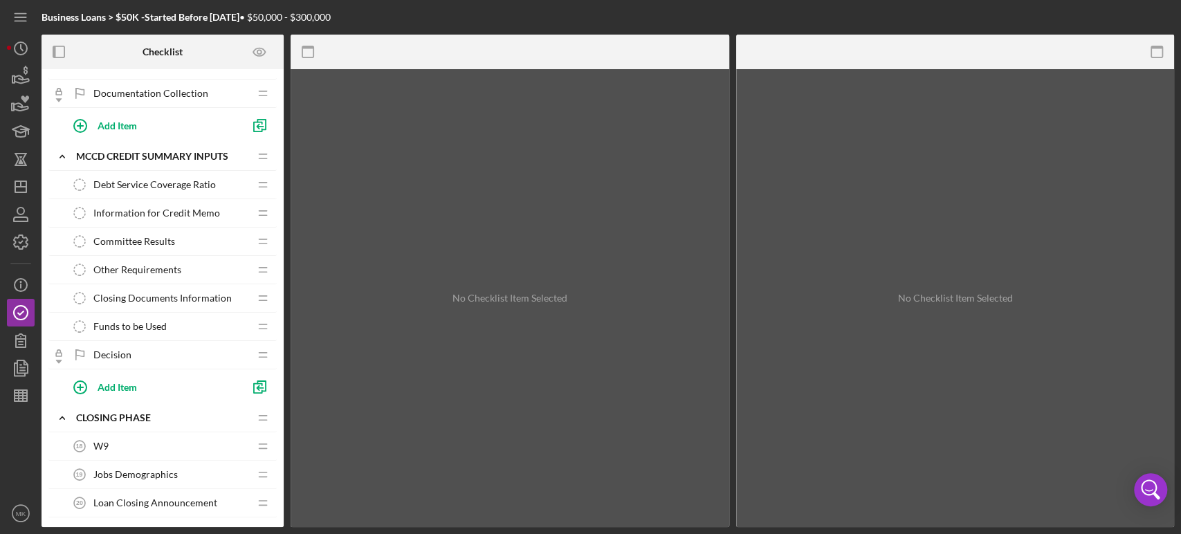
scroll to position [692, 0]
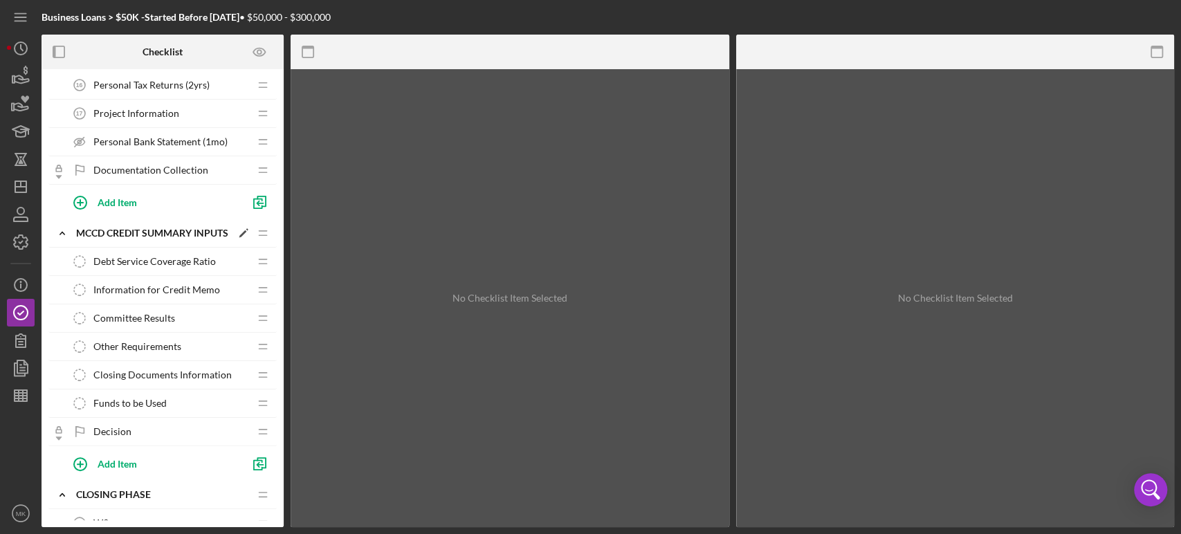
click at [243, 230] on icon "Icon/Edit" at bounding box center [243, 233] width 25 height 25
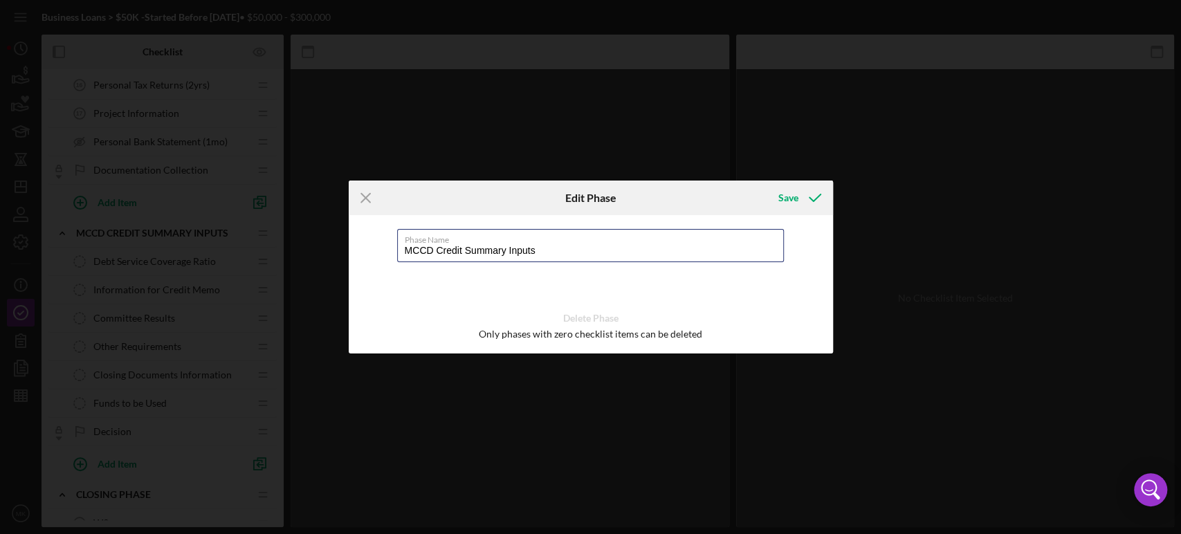
drag, startPoint x: 553, startPoint y: 250, endPoint x: 392, endPoint y: 259, distance: 162.1
click at [392, 259] on div "Phase Name MCCD Credit Summary Inputs Delete Phase Only phases with zero checkl…" at bounding box center [591, 284] width 484 height 138
click at [365, 194] on icon "Icon/Menu Close" at bounding box center [366, 198] width 35 height 35
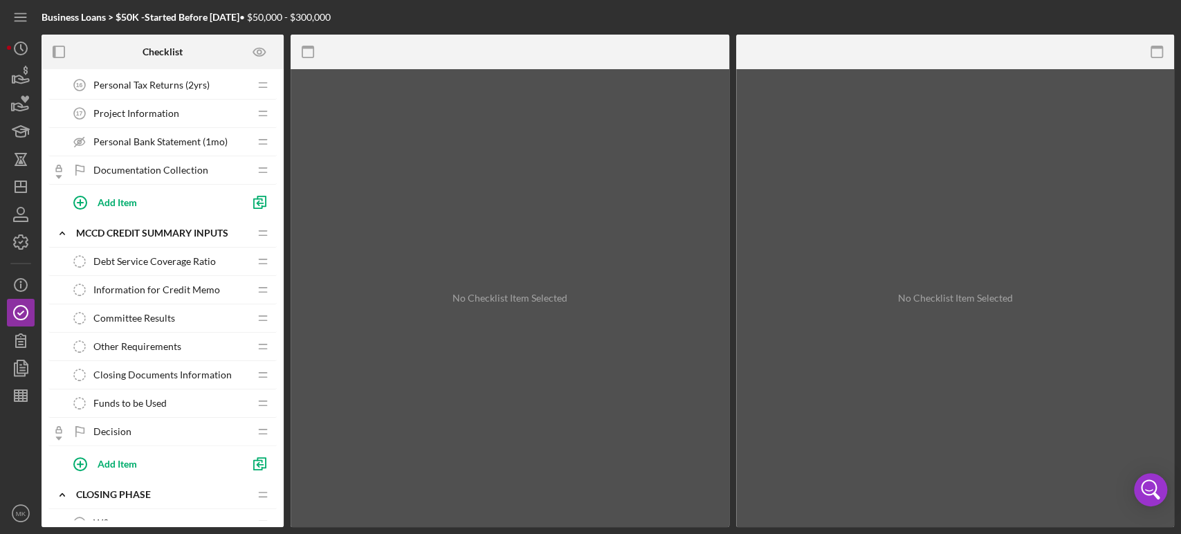
click at [221, 288] on div "Information for Credit Memo Information for Credit Memo" at bounding box center [157, 290] width 183 height 28
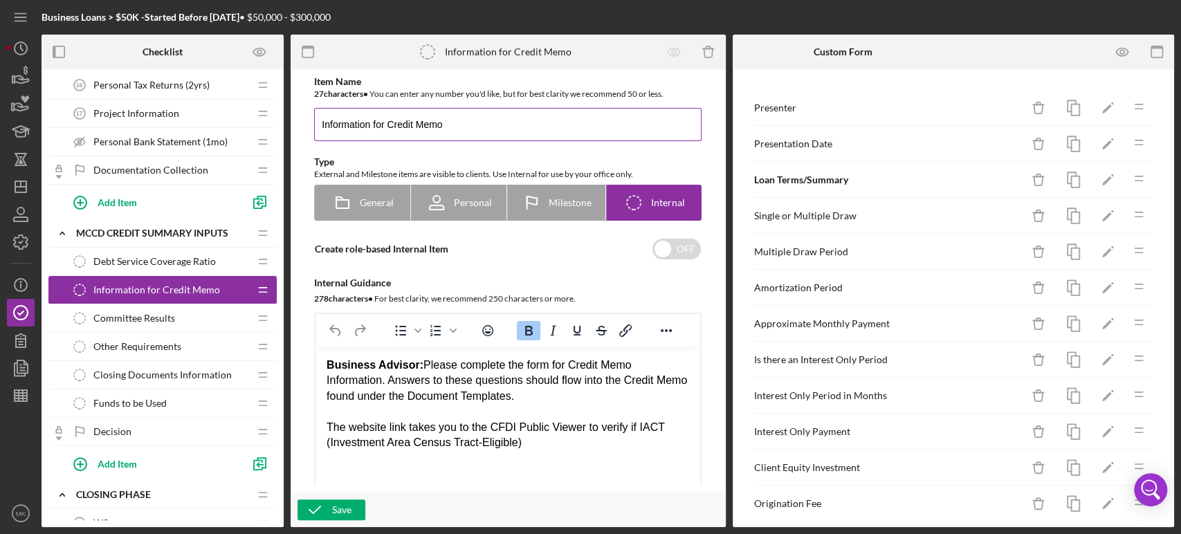
click at [452, 126] on input "Information for Credit Memo" at bounding box center [507, 124] width 387 height 33
click at [333, 508] on div "Save" at bounding box center [341, 509] width 19 height 21
click at [344, 506] on div "Save" at bounding box center [341, 509] width 19 height 21
click at [457, 125] on input "Information for Credit Memo-2" at bounding box center [507, 124] width 387 height 33
type input "Information for Credit Memo"
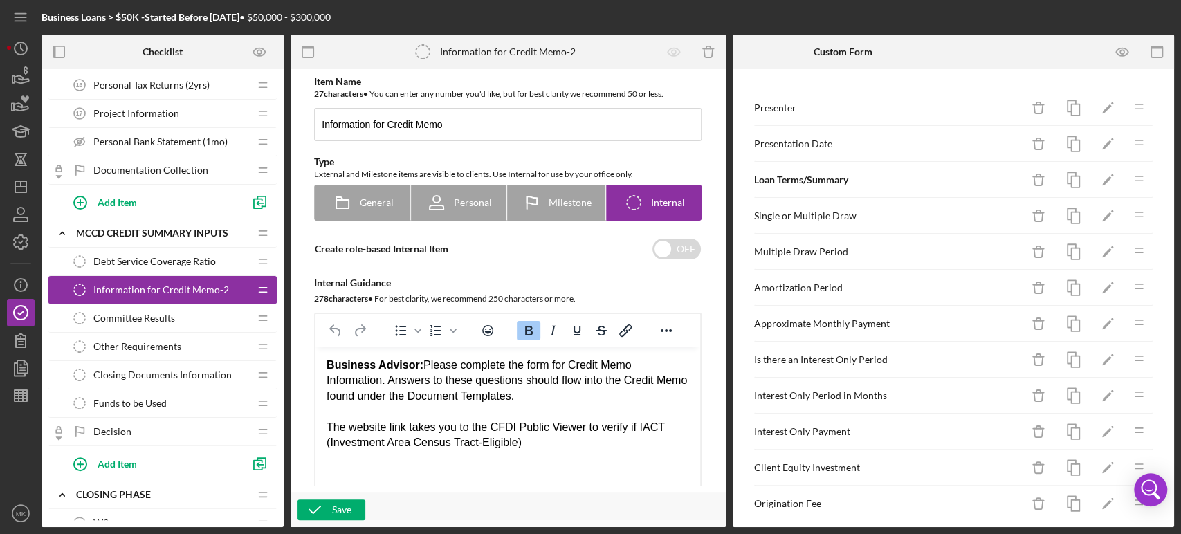
click at [571, 151] on div "Item Name 27 character s • You can enter any number you'd like, but for best cl…" at bounding box center [507, 298] width 415 height 444
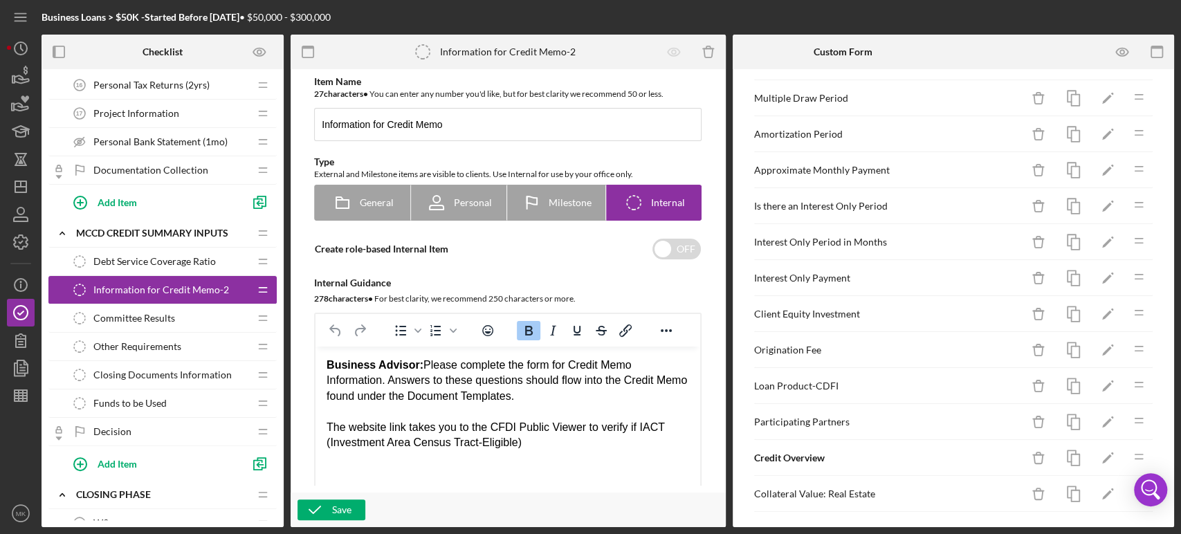
scroll to position [77, 0]
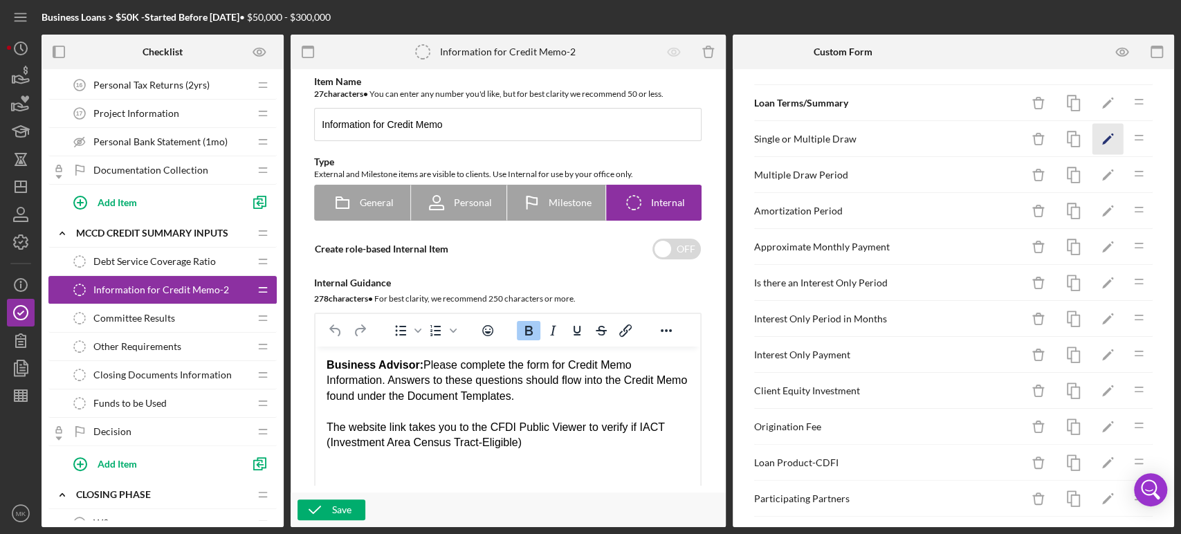
click at [1094, 137] on icon "Icon/Edit" at bounding box center [1107, 139] width 31 height 31
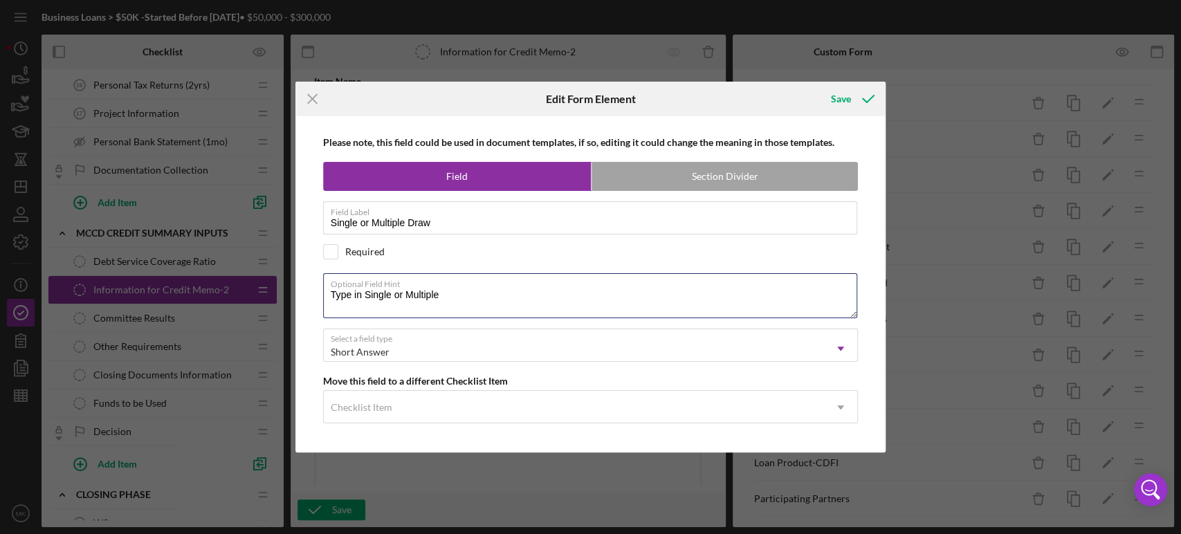
drag, startPoint x: 454, startPoint y: 297, endPoint x: 290, endPoint y: 295, distance: 164.0
click at [290, 295] on div "Icon/Menu Close Edit Form Element Save Please note, this field could be used in…" at bounding box center [590, 267] width 1181 height 534
click at [315, 98] on line at bounding box center [312, 99] width 9 height 9
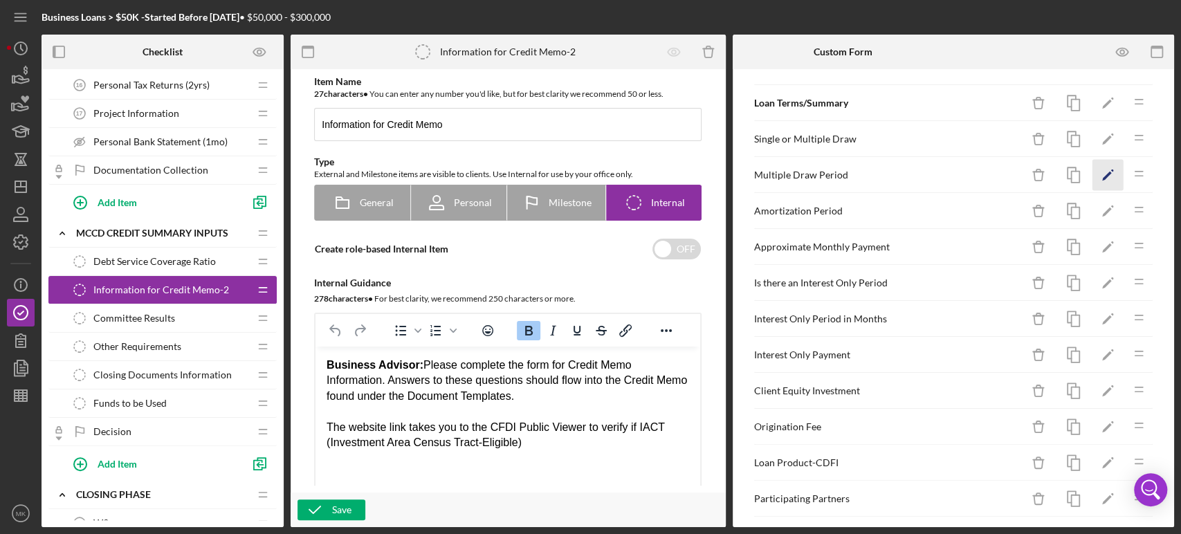
click at [1092, 174] on icon "Icon/Edit" at bounding box center [1107, 175] width 31 height 31
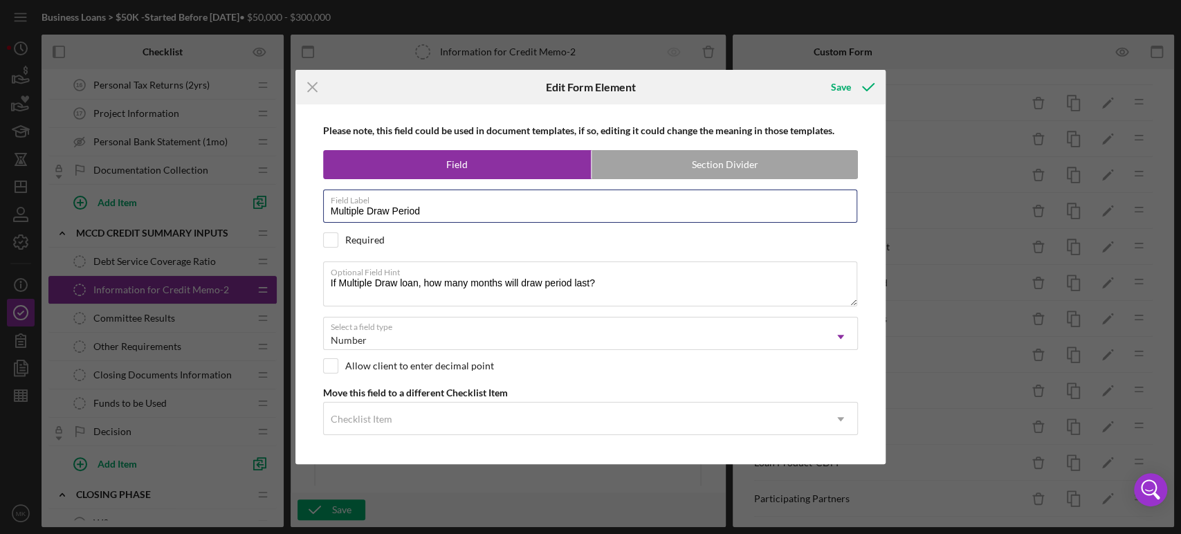
drag, startPoint x: 438, startPoint y: 212, endPoint x: 297, endPoint y: 230, distance: 142.4
click at [297, 230] on div "Please note, this field could be used in document templates, if so, editing it …" at bounding box center [590, 283] width 591 height 359
drag, startPoint x: 600, startPoint y: 279, endPoint x: 302, endPoint y: 302, distance: 298.4
click at [302, 302] on div "Please note, this field could be used in document templates, if so, editing it …" at bounding box center [590, 283] width 577 height 359
click at [306, 81] on icon "Icon/Menu Close" at bounding box center [312, 87] width 35 height 35
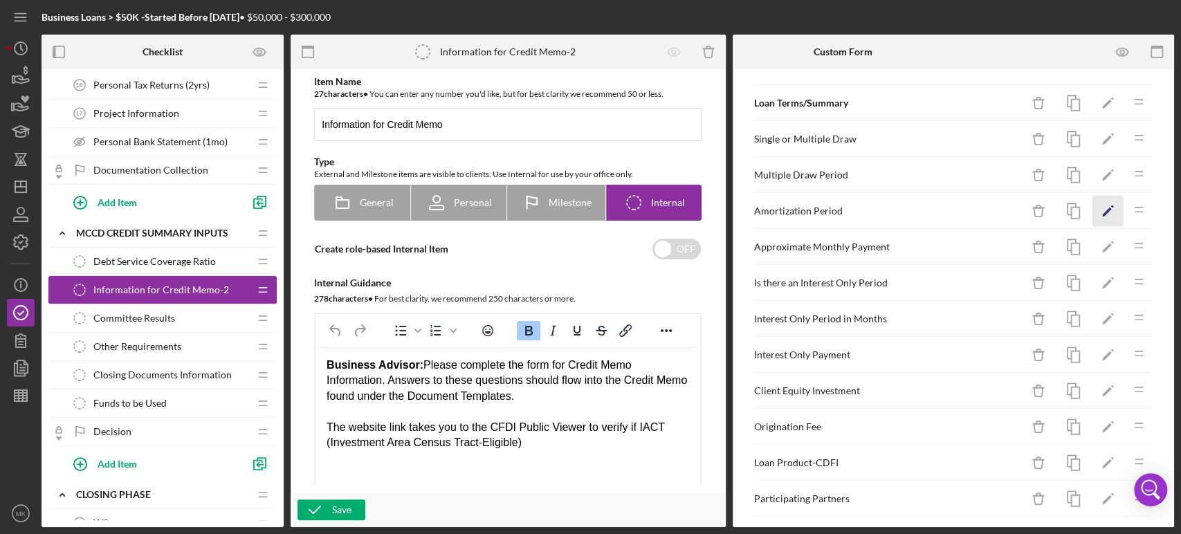
click at [1102, 210] on polygon "button" at bounding box center [1107, 213] width 10 height 10
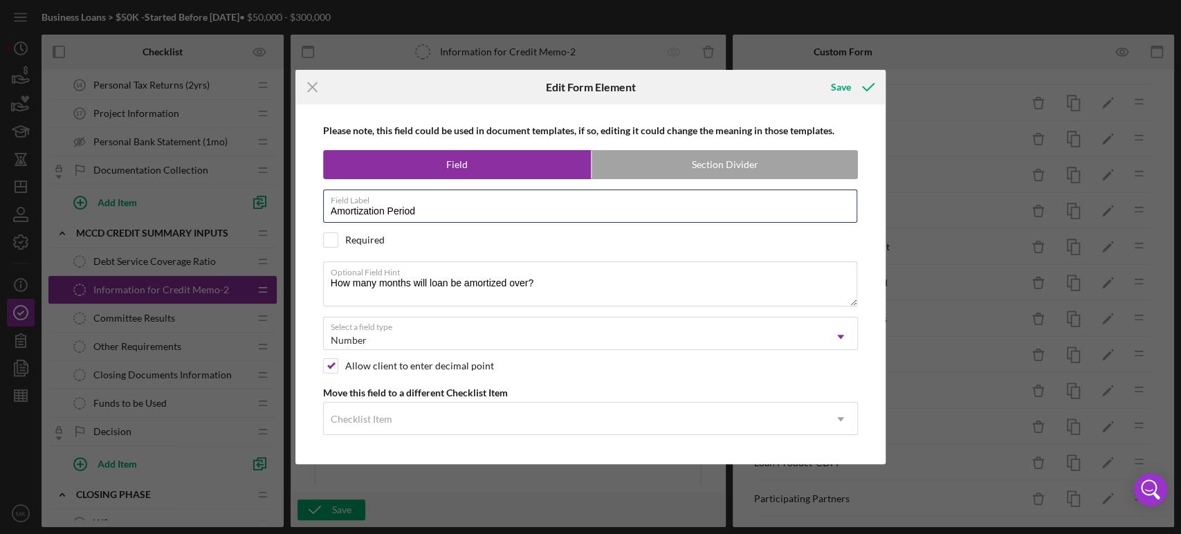
drag, startPoint x: 426, startPoint y: 214, endPoint x: 239, endPoint y: 220, distance: 186.9
click at [239, 220] on div "Icon/Menu Close Edit Form Element Save Please note, this field could be used in…" at bounding box center [590, 267] width 1181 height 534
drag, startPoint x: 542, startPoint y: 282, endPoint x: 307, endPoint y: 292, distance: 235.4
click at [307, 292] on div "Please note, this field could be used in document templates, if so, editing it …" at bounding box center [590, 283] width 577 height 359
click at [311, 87] on line at bounding box center [312, 87] width 9 height 9
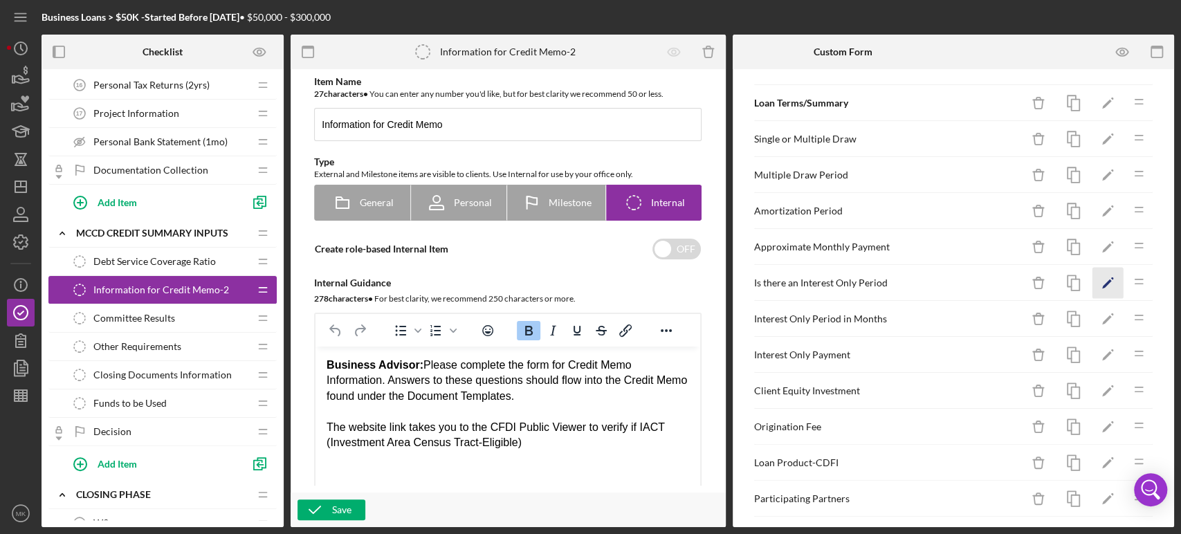
click at [1102, 281] on polygon "button" at bounding box center [1107, 284] width 10 height 10
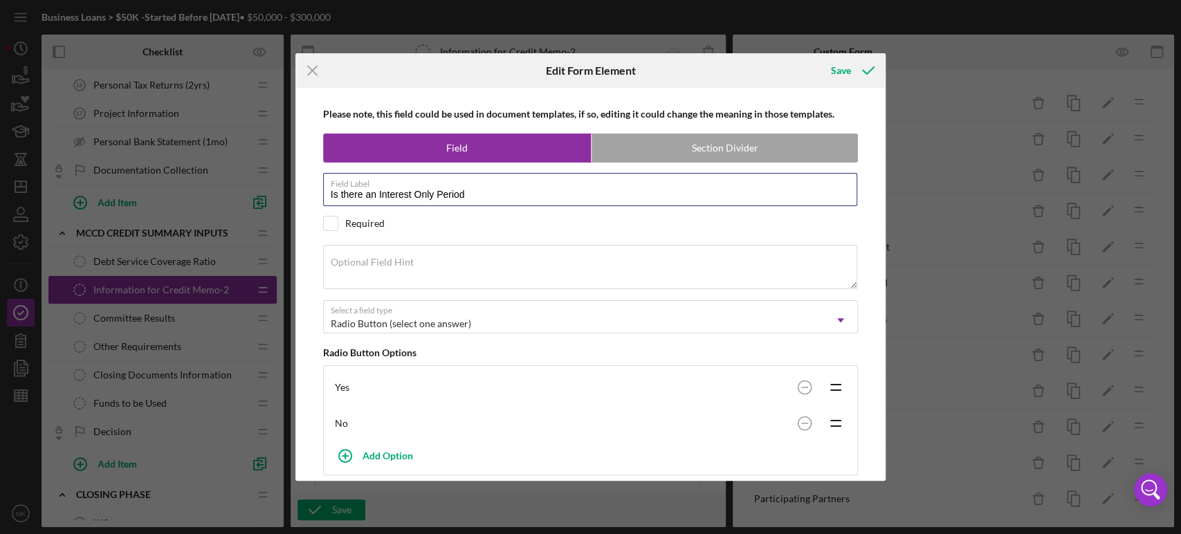
drag, startPoint x: 482, startPoint y: 191, endPoint x: 274, endPoint y: 176, distance: 208.7
click at [274, 176] on div "Icon/Menu Close Edit Form Element Save Please note, this field could be used in…" at bounding box center [590, 267] width 1181 height 534
click at [311, 66] on icon "Icon/Menu Close" at bounding box center [312, 70] width 35 height 35
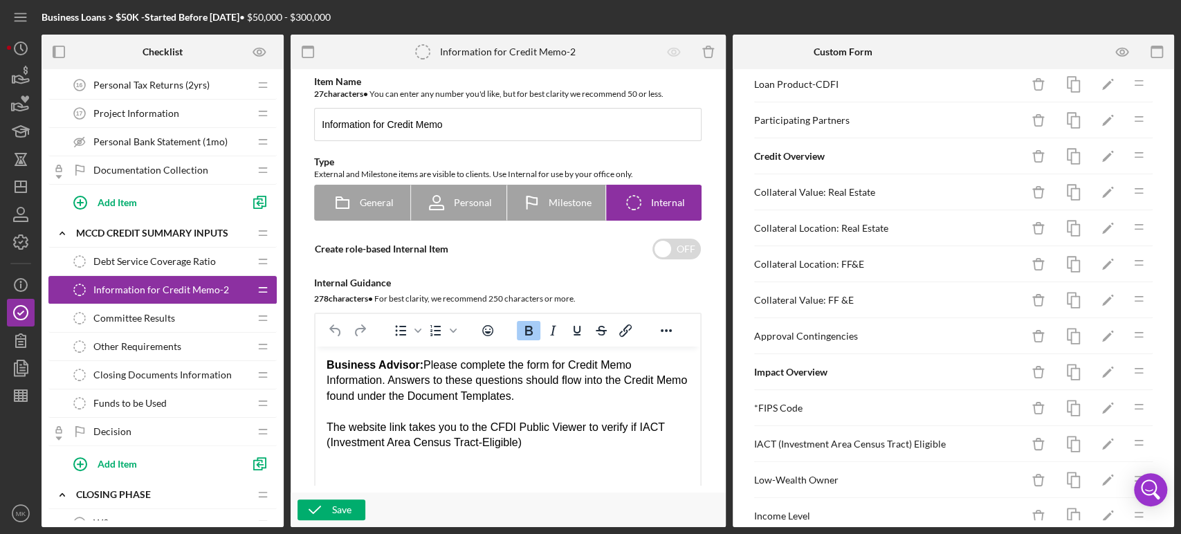
scroll to position [461, 0]
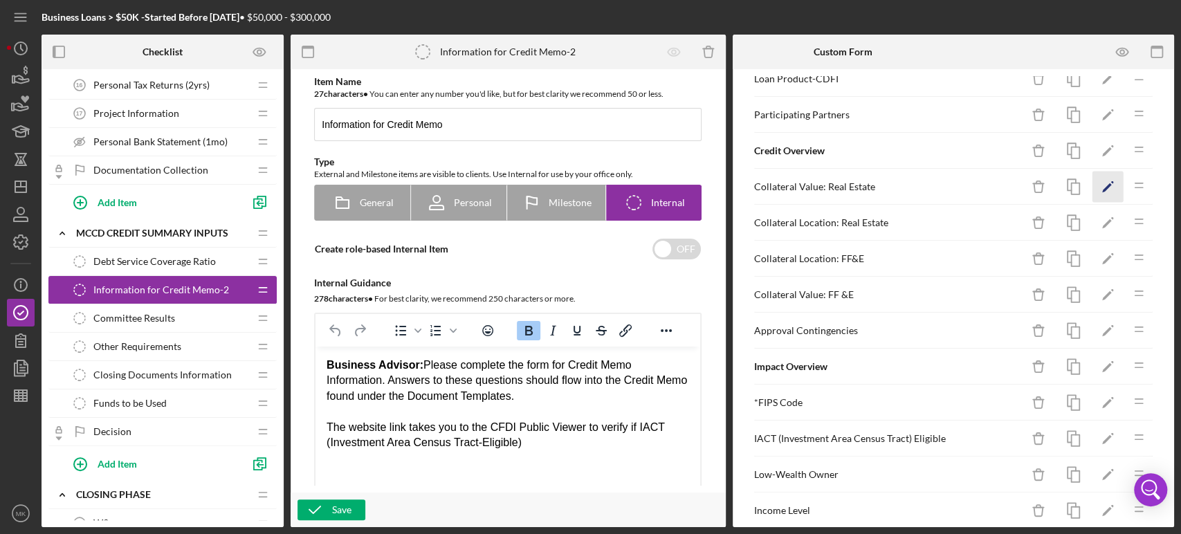
click at [1096, 181] on icon "Icon/Edit" at bounding box center [1107, 187] width 31 height 31
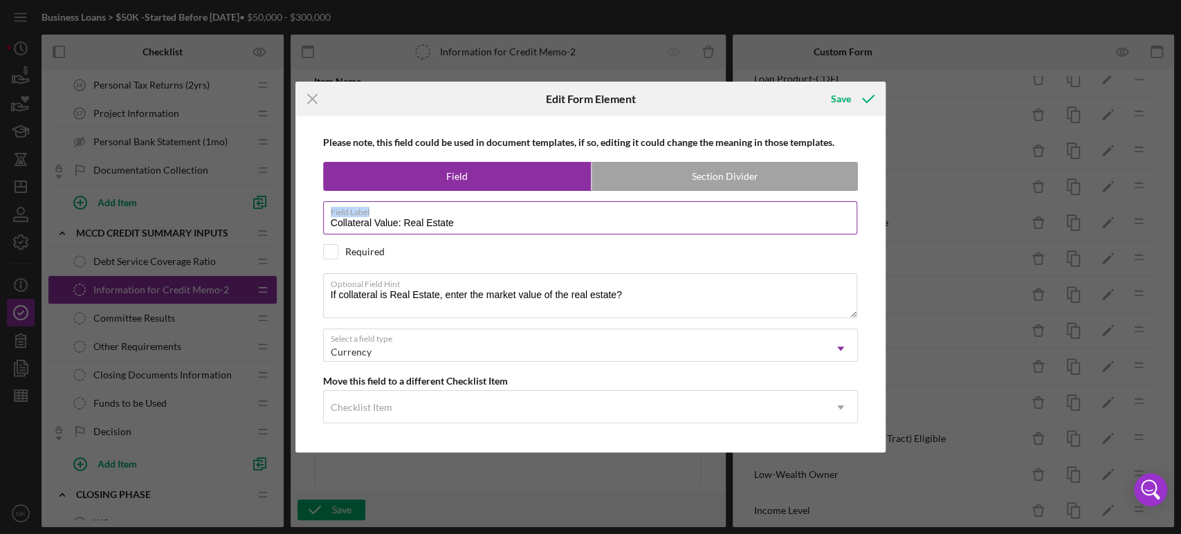
drag, startPoint x: 403, startPoint y: 216, endPoint x: 471, endPoint y: 224, distance: 69.0
click at [471, 224] on div "Field Label Collateral Value: Real Estate" at bounding box center [590, 218] width 535 height 35
drag, startPoint x: 460, startPoint y: 223, endPoint x: 404, endPoint y: 214, distance: 56.6
click at [404, 214] on div "Field Label Collateral Value: Real Estate" at bounding box center [590, 218] width 535 height 35
drag, startPoint x: 639, startPoint y: 293, endPoint x: 319, endPoint y: 307, distance: 319.9
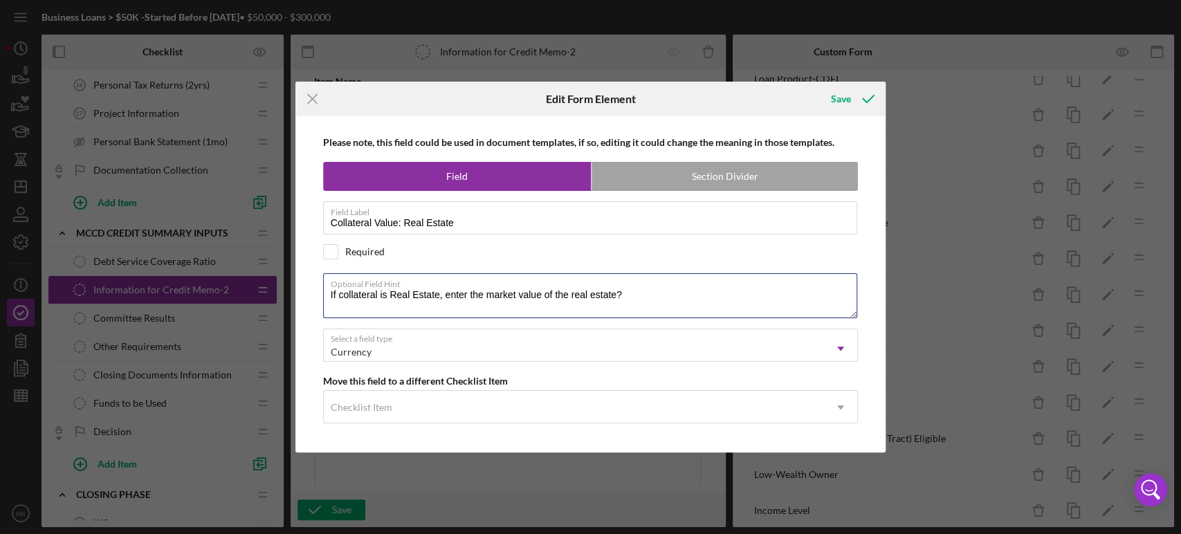
click at [319, 307] on div "Please note, this field could be used in document templates, if so, editing it …" at bounding box center [590, 284] width 577 height 336
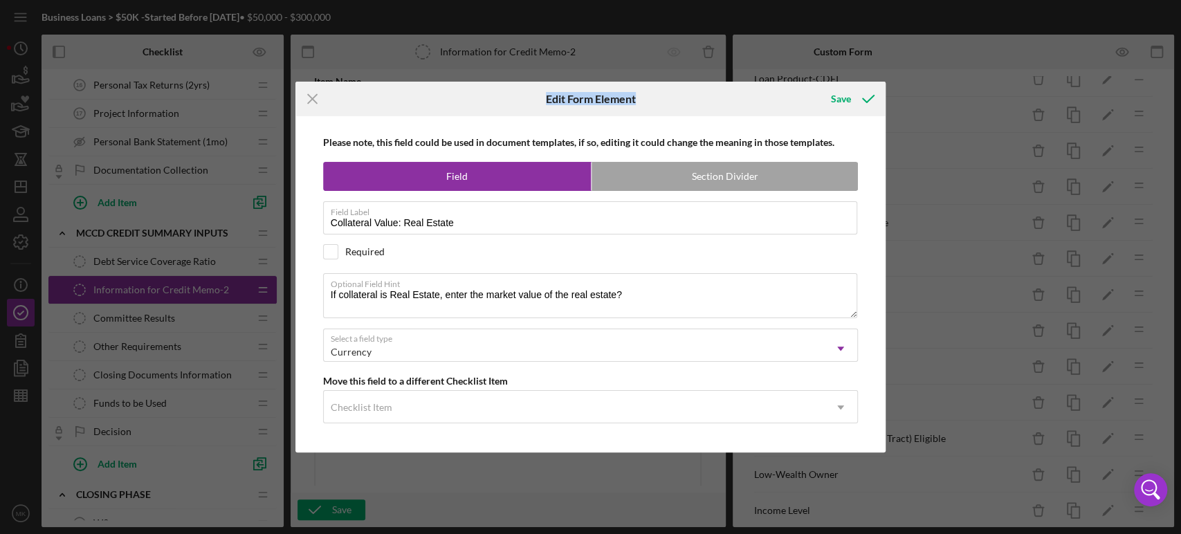
drag, startPoint x: 669, startPoint y: 100, endPoint x: 499, endPoint y: 86, distance: 170.1
click at [466, 87] on div "Icon/Menu Close Edit Form Element Save" at bounding box center [590, 99] width 591 height 35
click at [313, 98] on icon "Icon/Menu Close" at bounding box center [312, 99] width 35 height 35
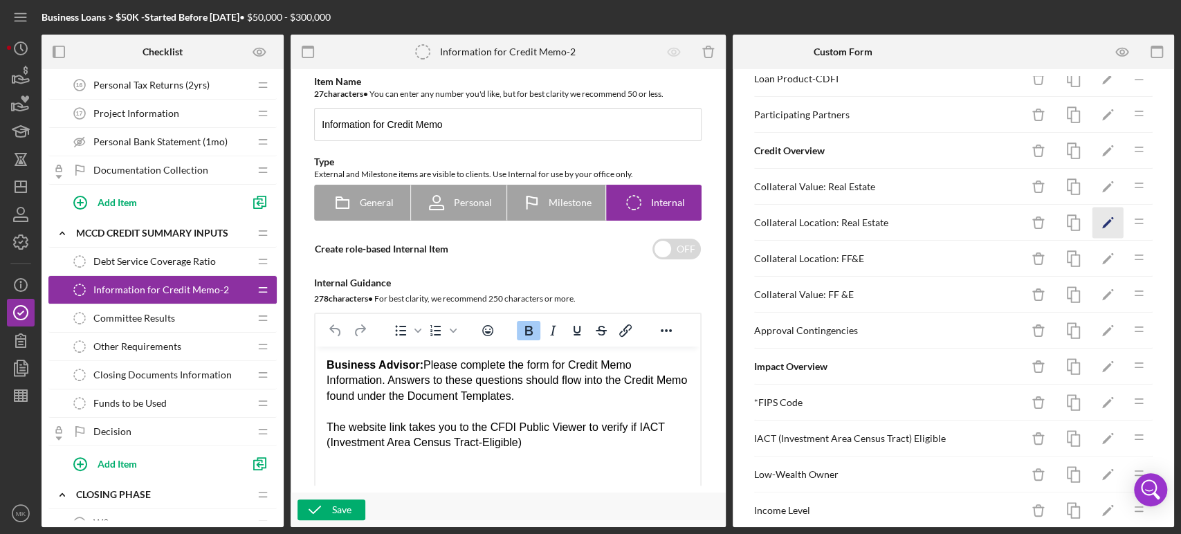
click at [1095, 214] on icon "Icon/Edit" at bounding box center [1107, 223] width 31 height 31
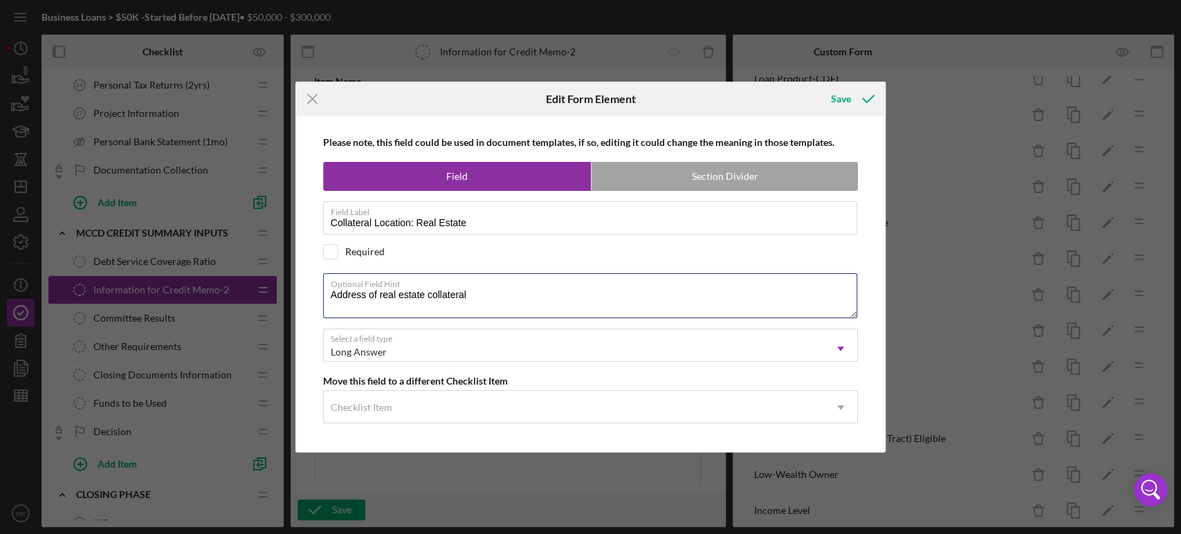
drag, startPoint x: 475, startPoint y: 294, endPoint x: 297, endPoint y: 292, distance: 178.5
click at [297, 292] on div "Please note, this field could be used in document templates, if so, editing it …" at bounding box center [590, 284] width 591 height 336
click at [313, 98] on line at bounding box center [312, 99] width 9 height 9
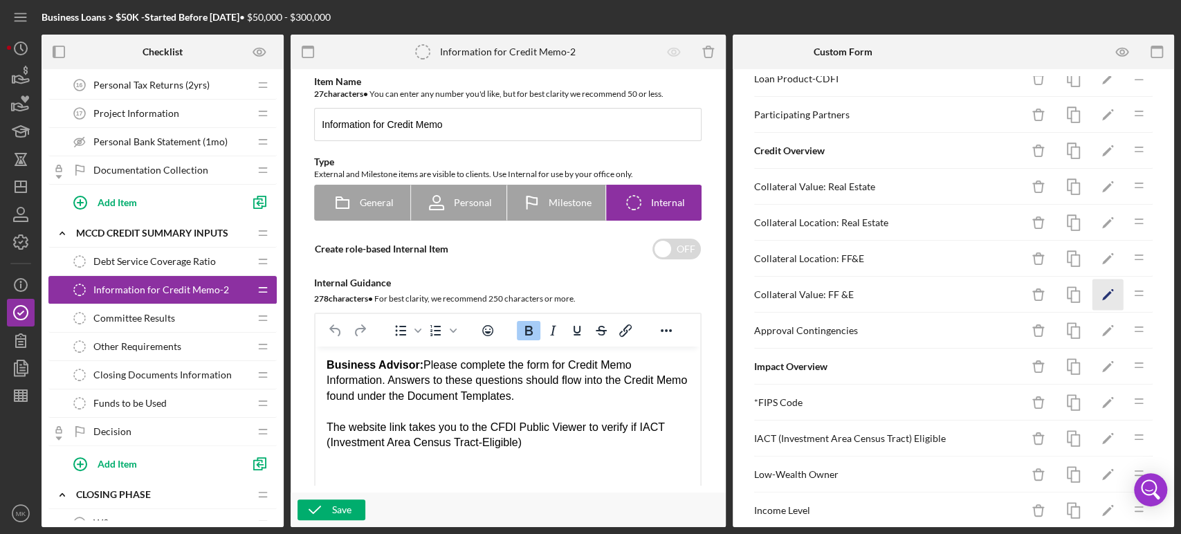
click at [1095, 288] on icon "Icon/Edit" at bounding box center [1107, 294] width 31 height 31
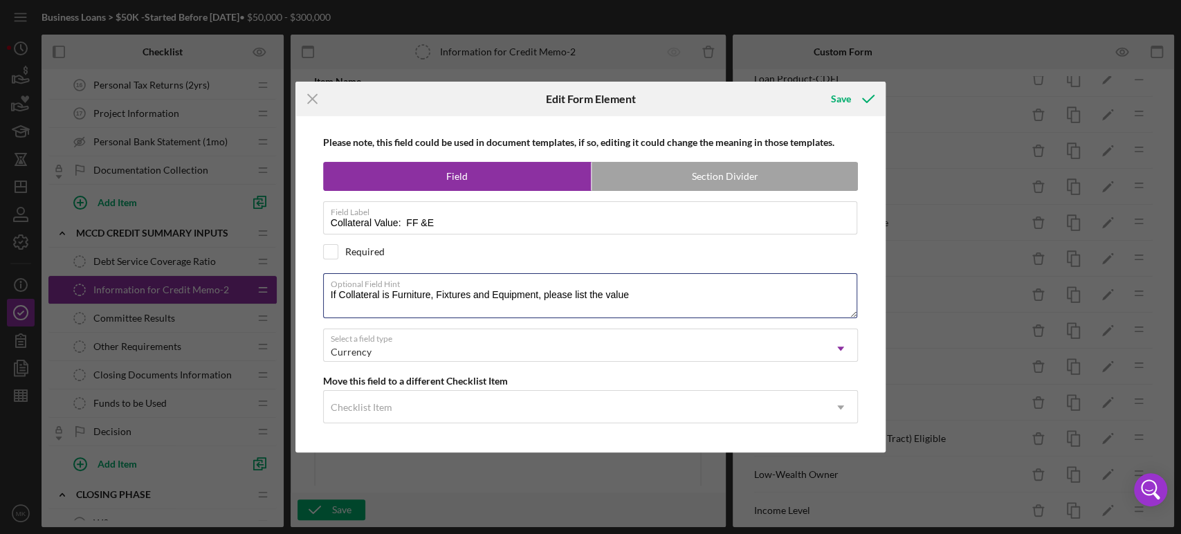
drag, startPoint x: 653, startPoint y: 289, endPoint x: 310, endPoint y: 294, distance: 343.2
click at [310, 294] on div "Please note, this field could be used in document templates, if so, editing it …" at bounding box center [590, 284] width 577 height 336
click at [308, 98] on icon "Icon/Menu Close" at bounding box center [312, 99] width 35 height 35
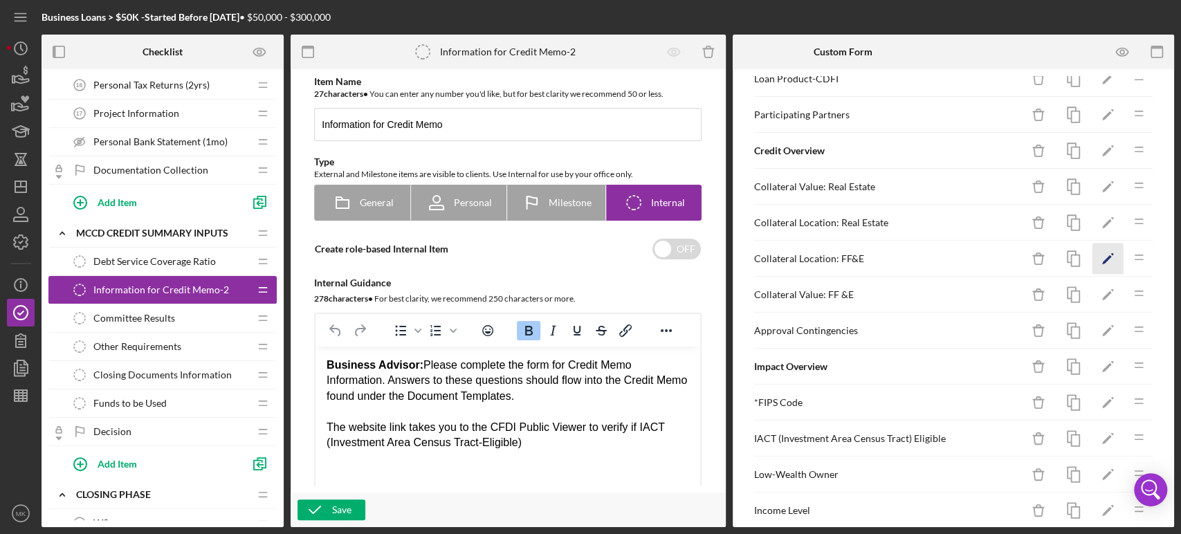
click at [1095, 253] on icon "Icon/Edit" at bounding box center [1107, 259] width 31 height 31
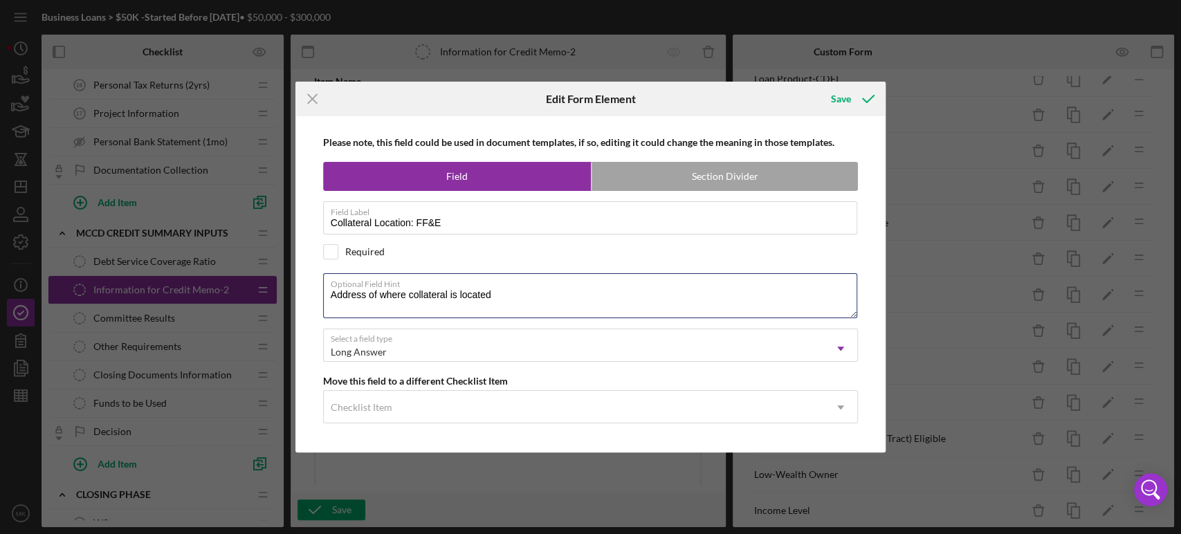
drag, startPoint x: 503, startPoint y: 295, endPoint x: 272, endPoint y: 280, distance: 231.5
click at [272, 280] on div "Icon/Menu Close Edit Form Element Save Please note, this field could be used in…" at bounding box center [590, 267] width 1181 height 534
click at [311, 100] on line at bounding box center [312, 99] width 9 height 9
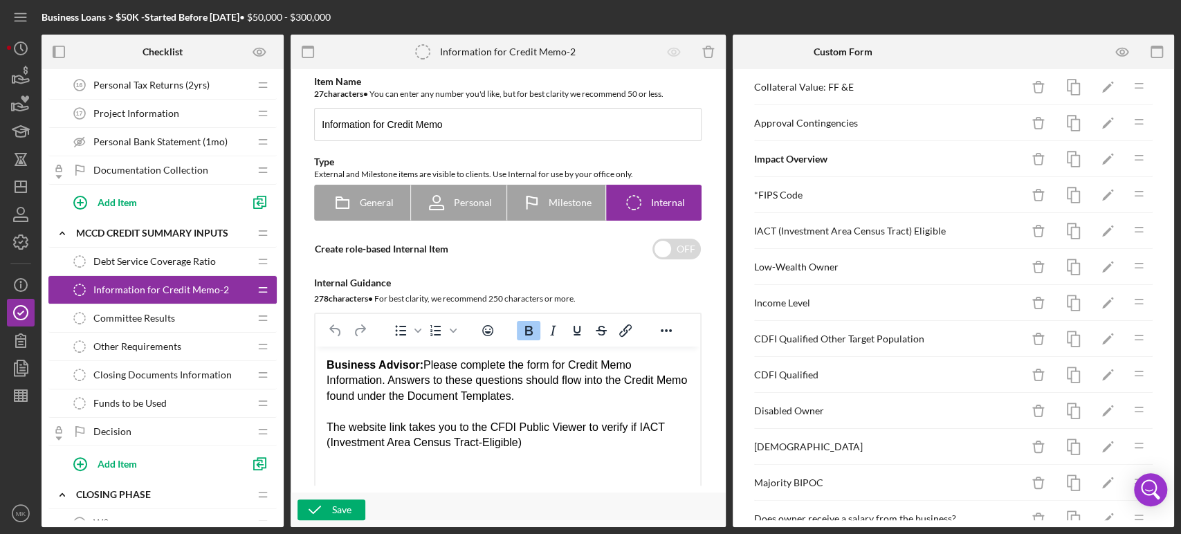
scroll to position [692, 0]
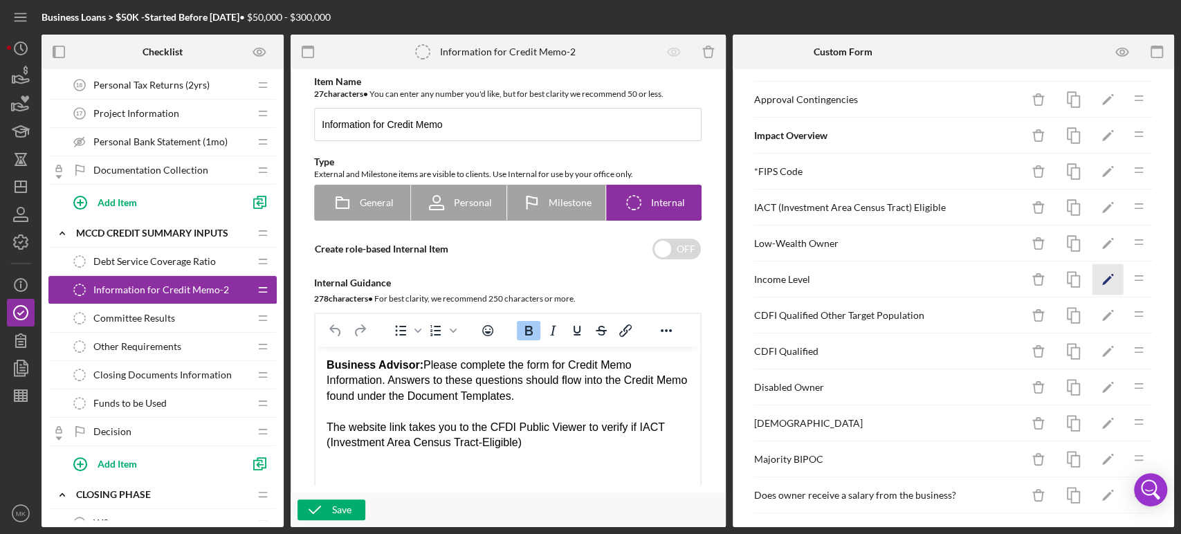
click at [1102, 276] on polygon "button" at bounding box center [1107, 281] width 10 height 10
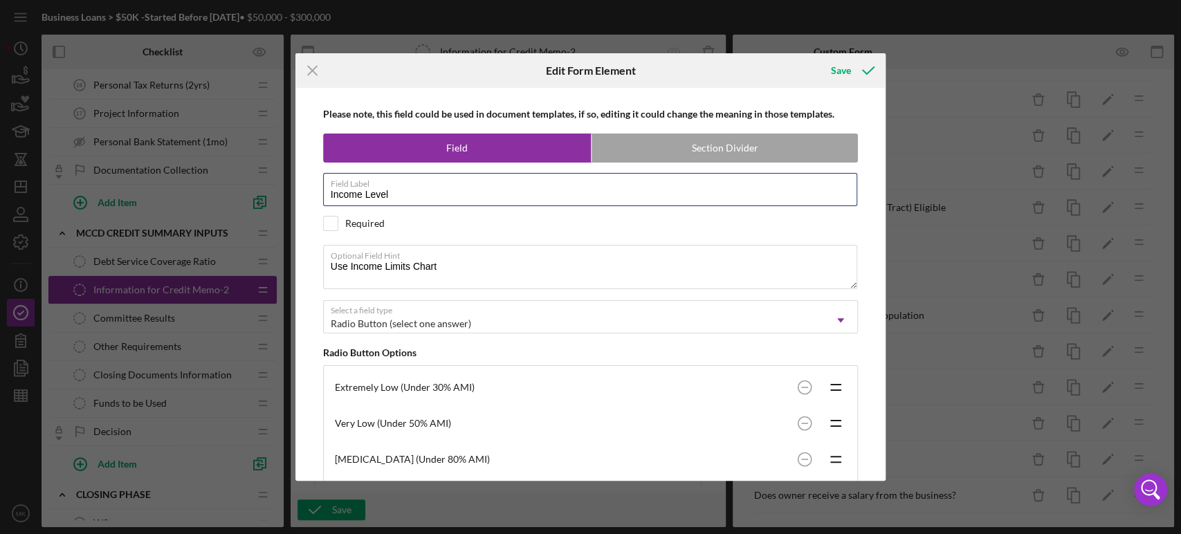
drag, startPoint x: 396, startPoint y: 199, endPoint x: 282, endPoint y: 211, distance: 114.8
click at [282, 211] on div "Icon/Menu Close Edit Form Element Save Please note, this field could be used in…" at bounding box center [590, 267] width 1181 height 534
drag, startPoint x: 451, startPoint y: 265, endPoint x: 295, endPoint y: 279, distance: 157.0
click at [295, 279] on div "Please note, this field could be used in document templates, if so, editing it …" at bounding box center [590, 284] width 591 height 393
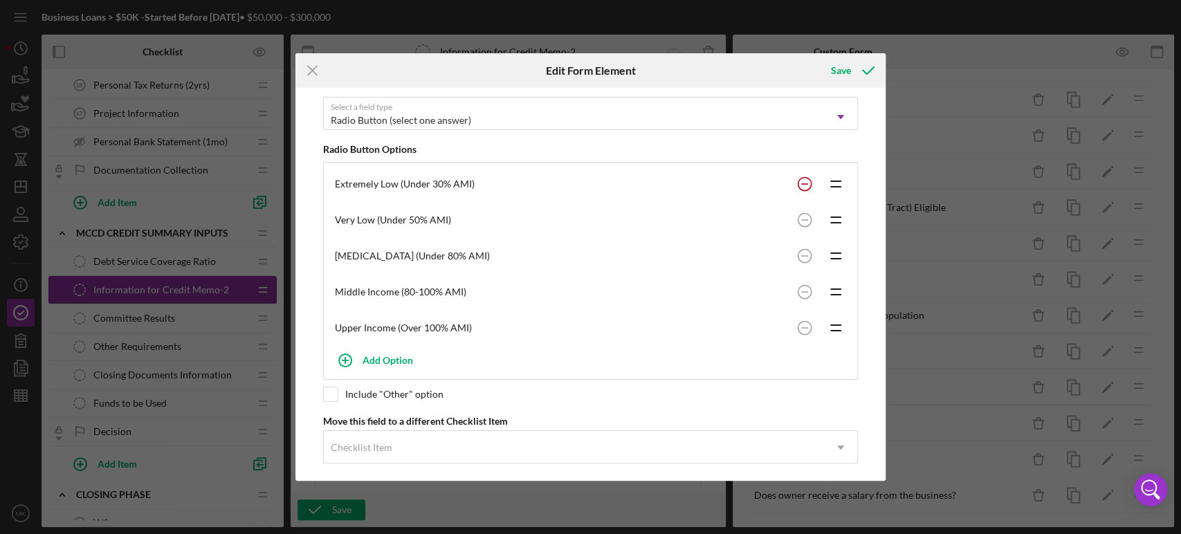
scroll to position [212, 0]
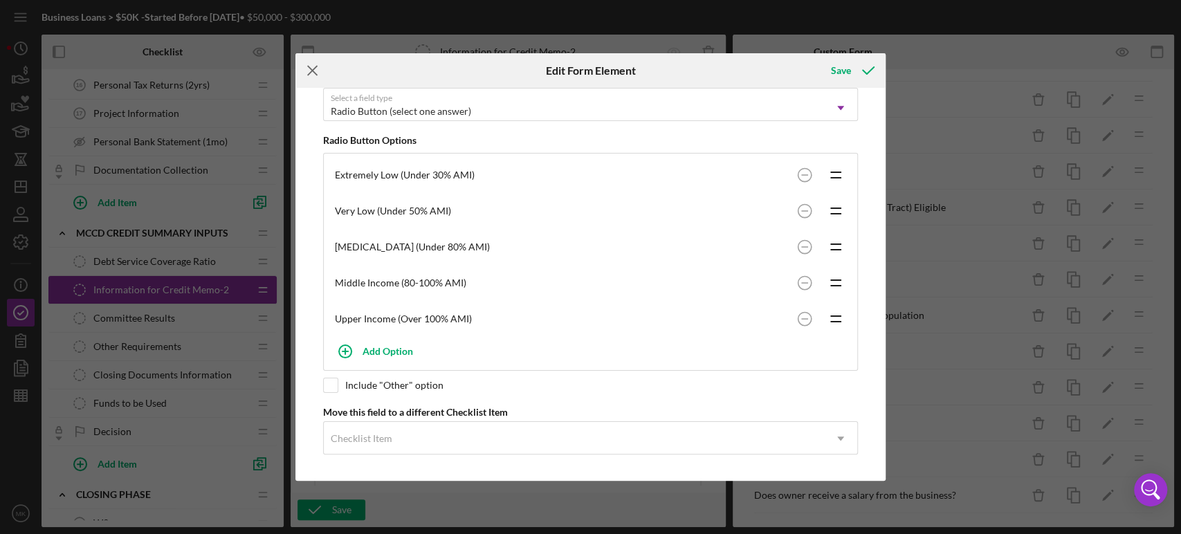
click at [313, 68] on icon "Icon/Menu Close" at bounding box center [312, 70] width 35 height 35
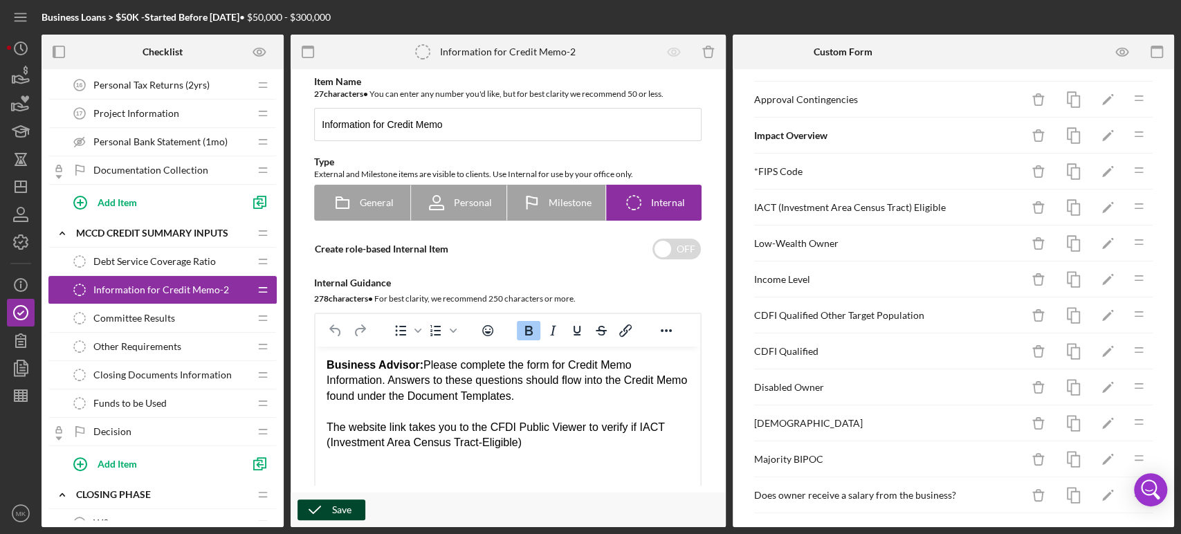
click at [332, 508] on div "Save" at bounding box center [341, 509] width 19 height 21
click at [148, 398] on span "Funds to be Used" at bounding box center [129, 403] width 73 height 11
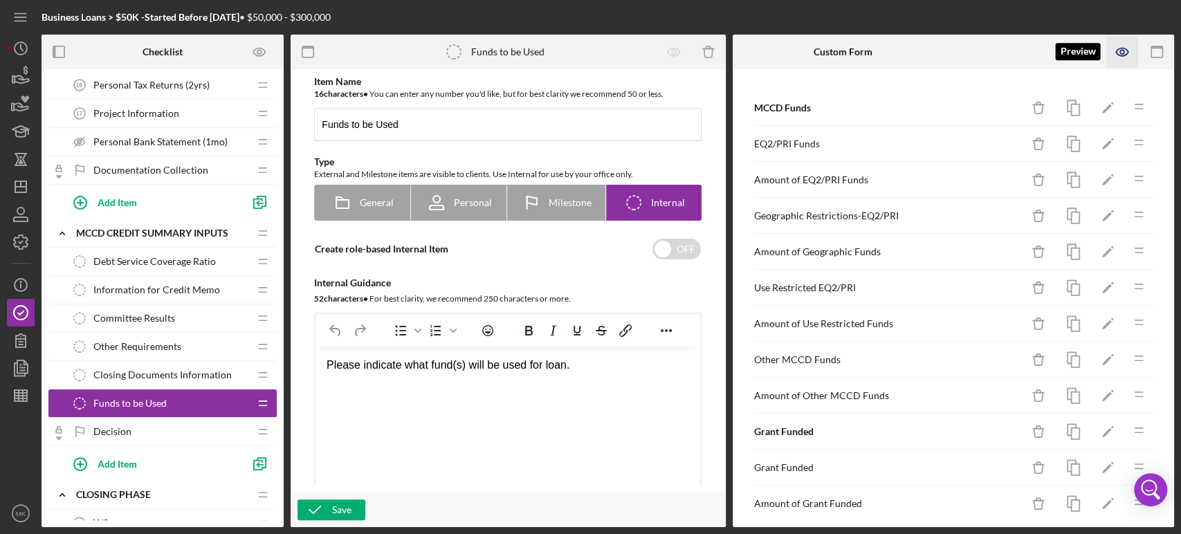
click at [1124, 48] on icon "button" at bounding box center [1122, 52] width 12 height 8
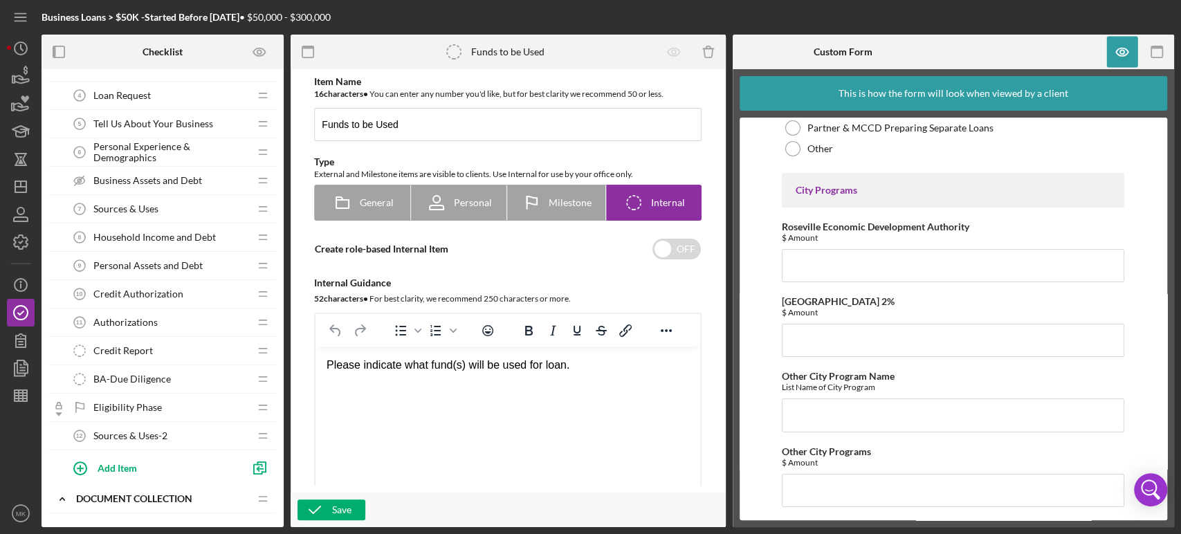
scroll to position [120, 0]
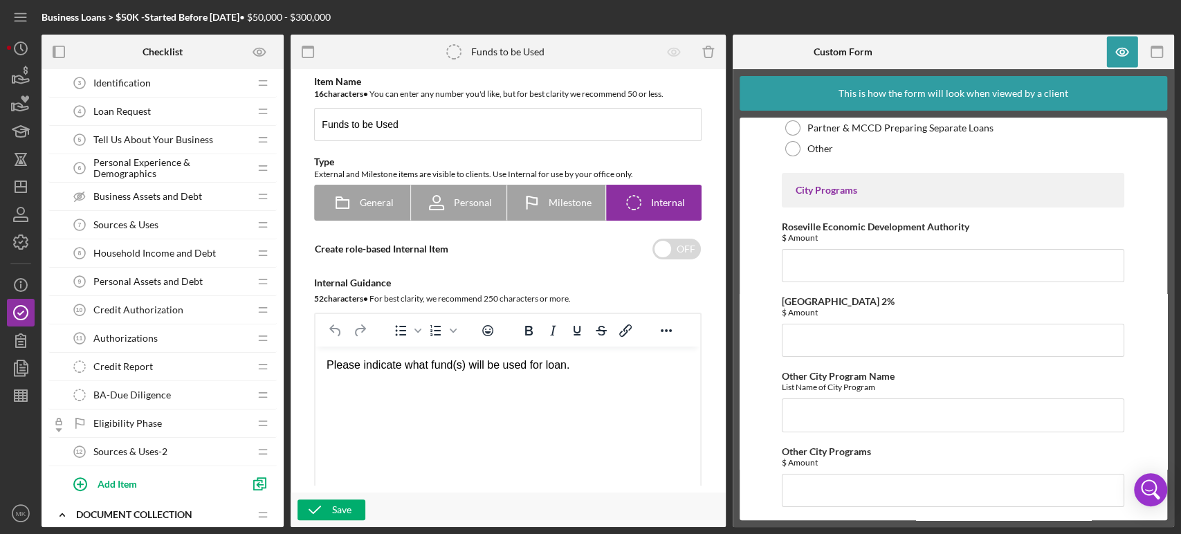
click at [175, 392] on div "BA-Due Diligence BA-Due Diligence" at bounding box center [157, 395] width 183 height 28
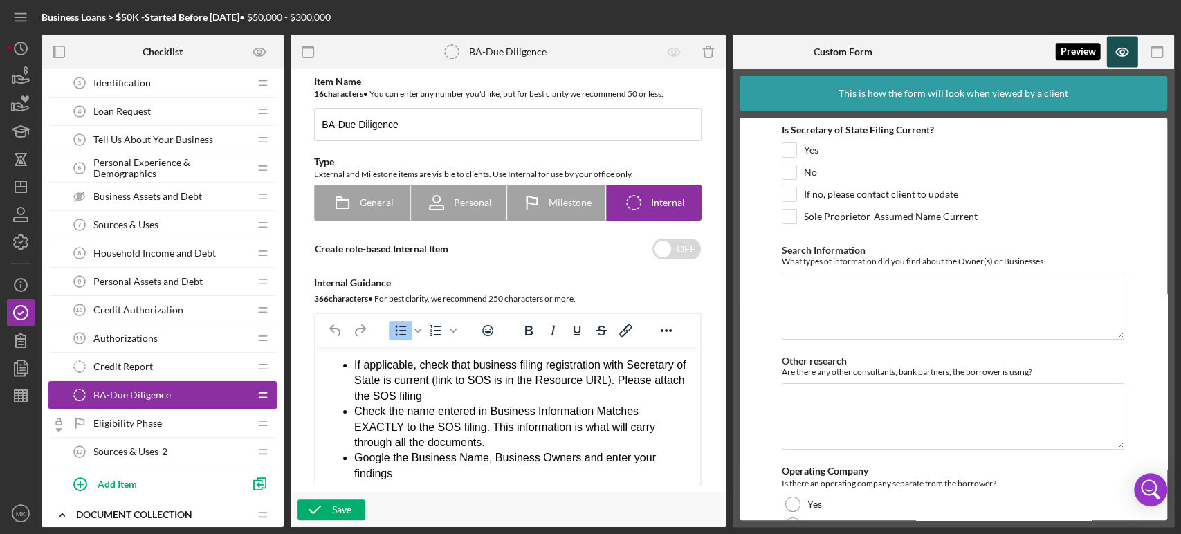
click at [1120, 51] on icon "button" at bounding box center [1122, 52] width 31 height 31
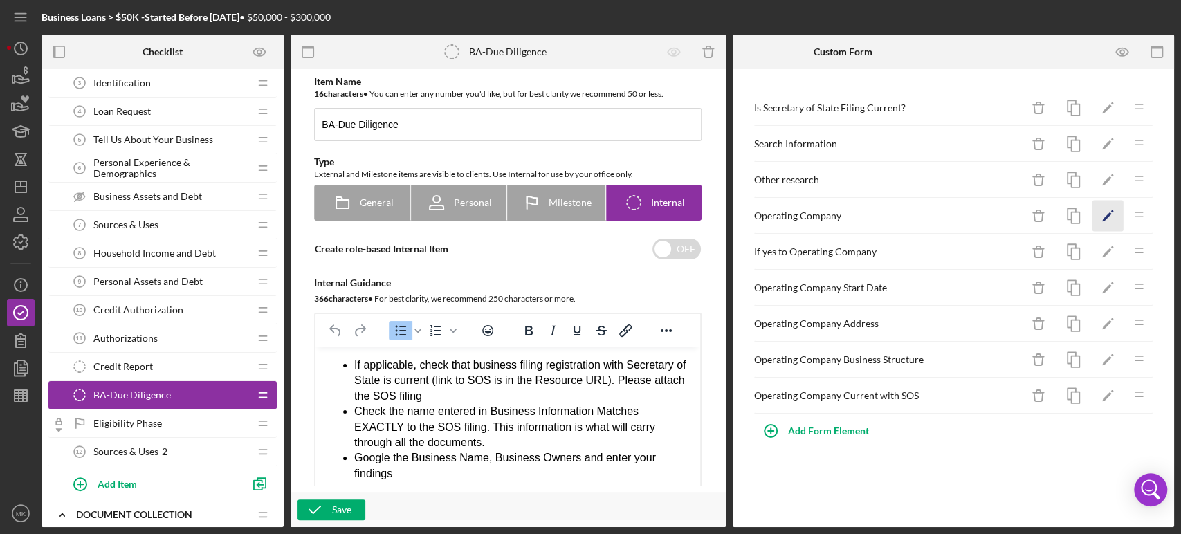
click at [1108, 212] on icon "Icon/Edit" at bounding box center [1107, 216] width 31 height 31
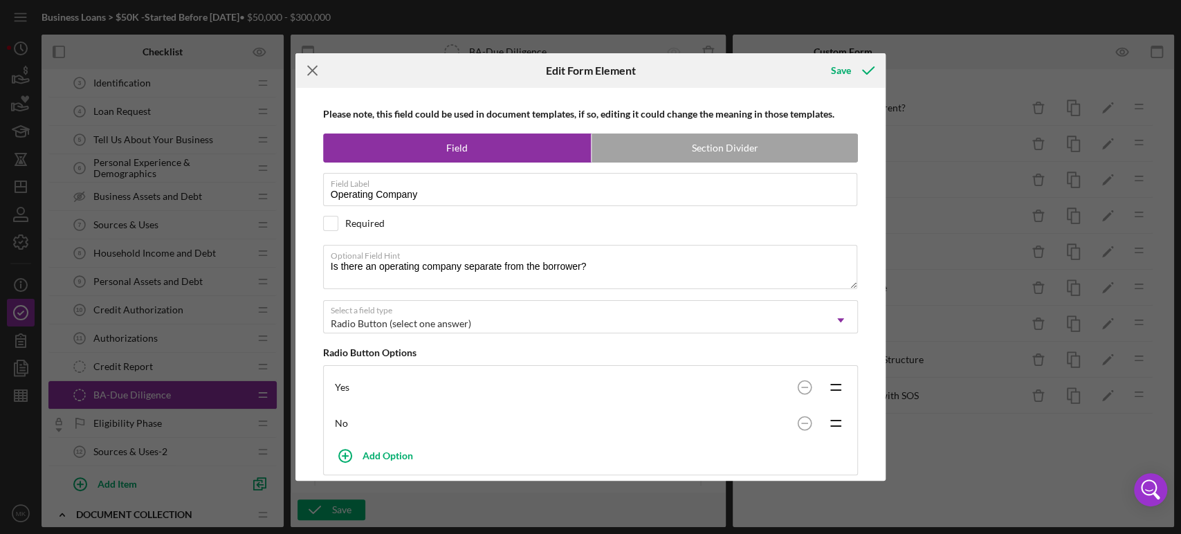
click at [310, 66] on icon "Icon/Menu Close" at bounding box center [312, 70] width 35 height 35
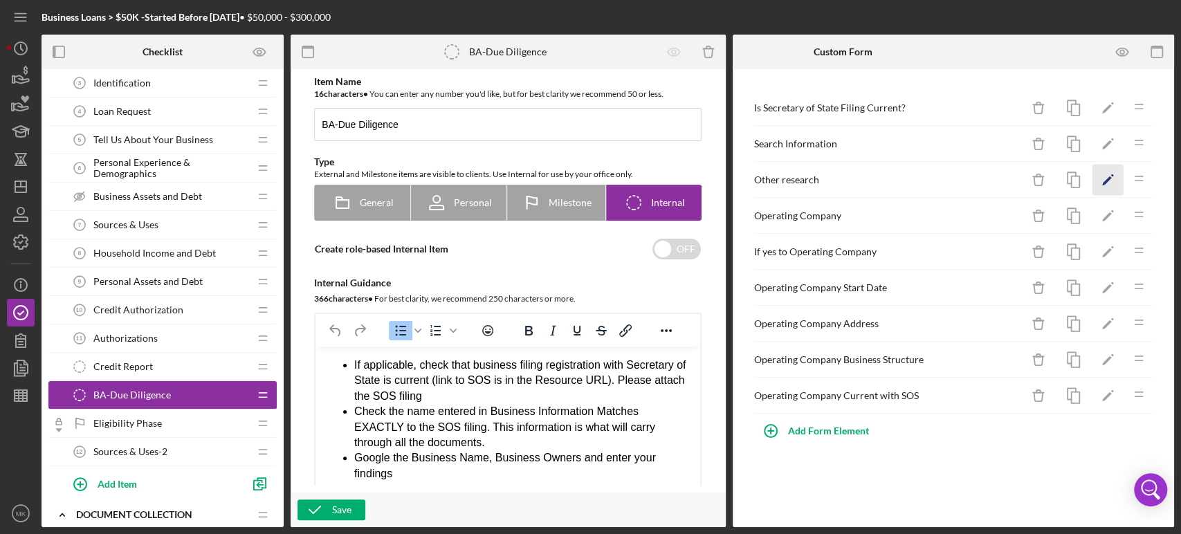
click at [1106, 179] on polygon "button" at bounding box center [1107, 181] width 10 height 10
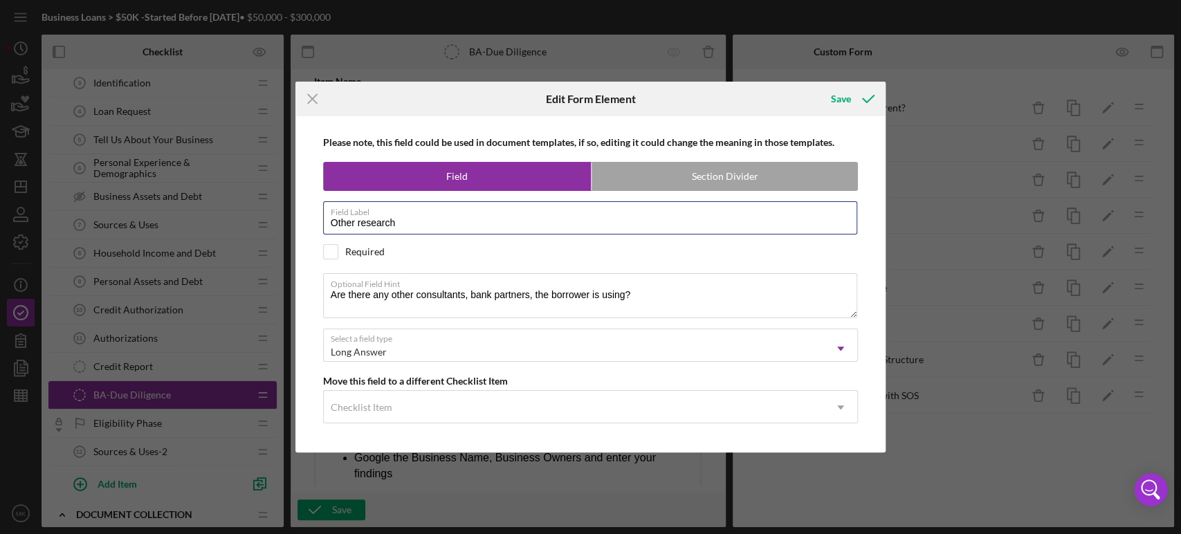
drag, startPoint x: 402, startPoint y: 221, endPoint x: 255, endPoint y: 210, distance: 147.1
click at [255, 212] on div "Icon/Menu Close Edit Form Element Save Please note, this field could be used in…" at bounding box center [590, 267] width 1181 height 534
drag, startPoint x: 645, startPoint y: 293, endPoint x: 299, endPoint y: 289, distance: 345.9
click at [299, 289] on div "Please note, this field could be used in document templates, if so, editing it …" at bounding box center [590, 284] width 591 height 336
click at [311, 100] on line at bounding box center [312, 99] width 9 height 9
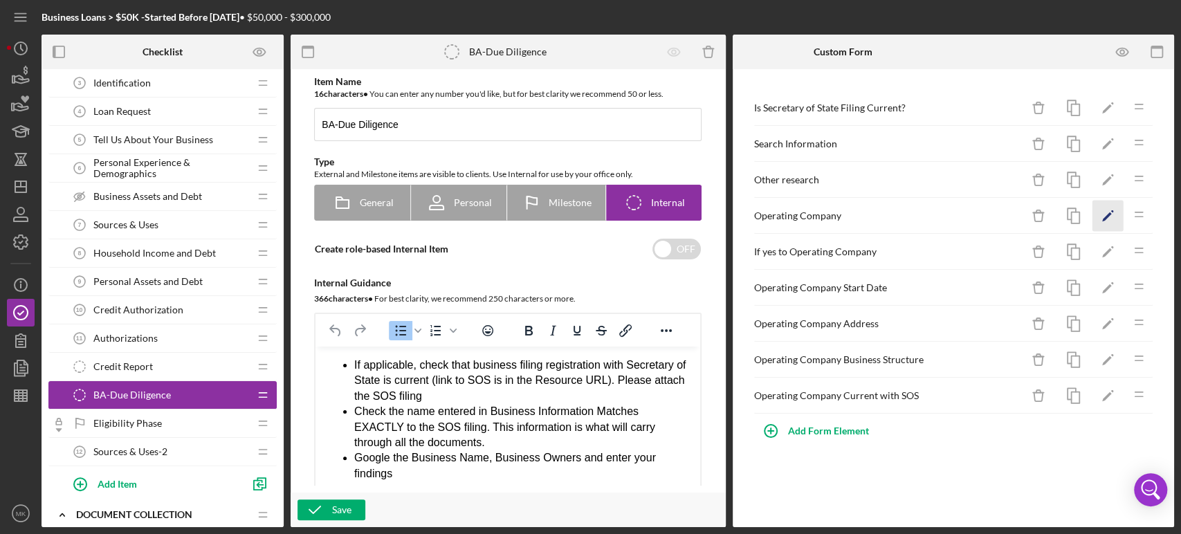
click at [1108, 214] on polygon "button" at bounding box center [1107, 217] width 10 height 10
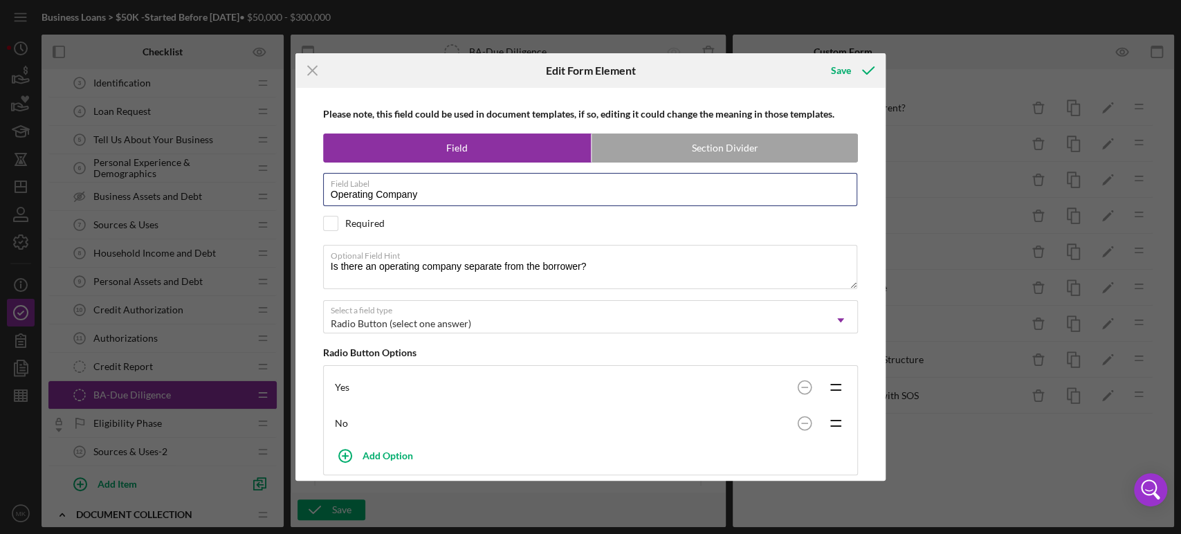
drag, startPoint x: 419, startPoint y: 192, endPoint x: 271, endPoint y: 191, distance: 147.4
click at [271, 191] on div "Icon/Menu Close Edit Form Element Save Please note, this field could be used in…" at bounding box center [590, 267] width 1181 height 534
drag, startPoint x: 596, startPoint y: 268, endPoint x: 310, endPoint y: 266, distance: 285.7
click at [310, 266] on div "Please note, this field could be used in document templates, if so, editing it …" at bounding box center [590, 284] width 577 height 393
click at [840, 67] on div "Save" at bounding box center [841, 71] width 20 height 28
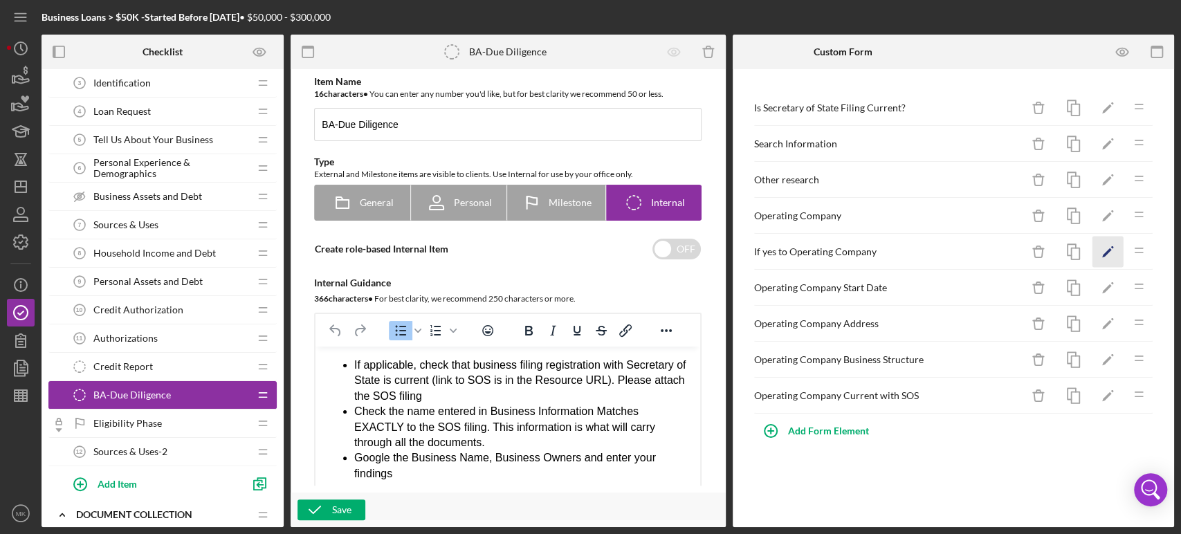
click at [1105, 248] on icon "Icon/Edit" at bounding box center [1107, 252] width 31 height 31
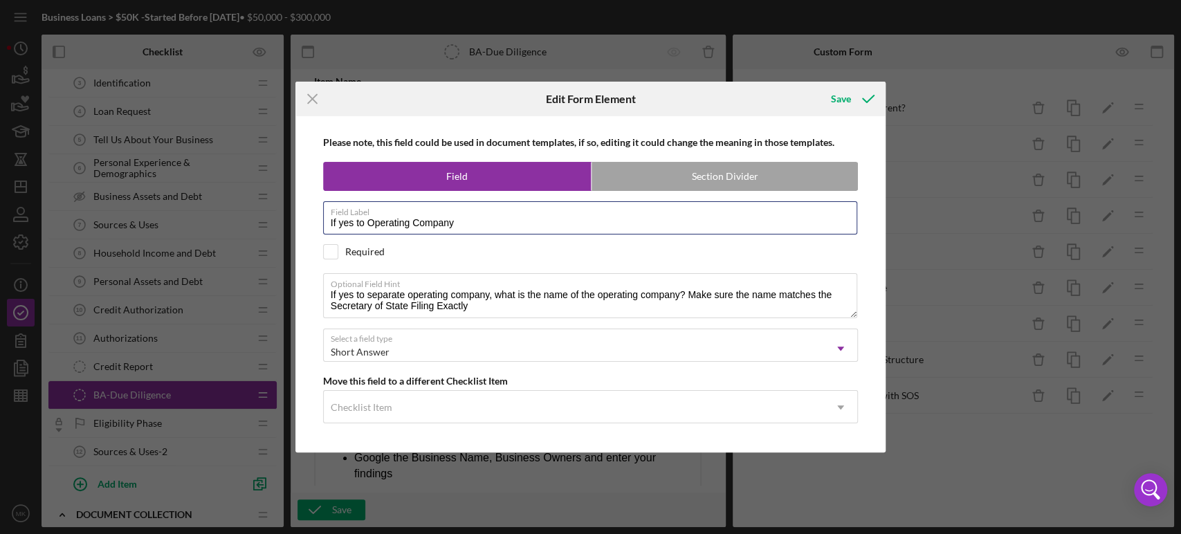
drag, startPoint x: 463, startPoint y: 217, endPoint x: 304, endPoint y: 232, distance: 159.8
click at [304, 232] on div "Please note, this field could be used in document templates, if so, editing it …" at bounding box center [590, 284] width 577 height 336
drag, startPoint x: 481, startPoint y: 308, endPoint x: 277, endPoint y: 286, distance: 205.9
click at [277, 286] on div "Icon/Menu Close Edit Form Element Save Please note, this field could be used in…" at bounding box center [590, 267] width 1181 height 534
click at [841, 99] on div "Save" at bounding box center [841, 99] width 20 height 28
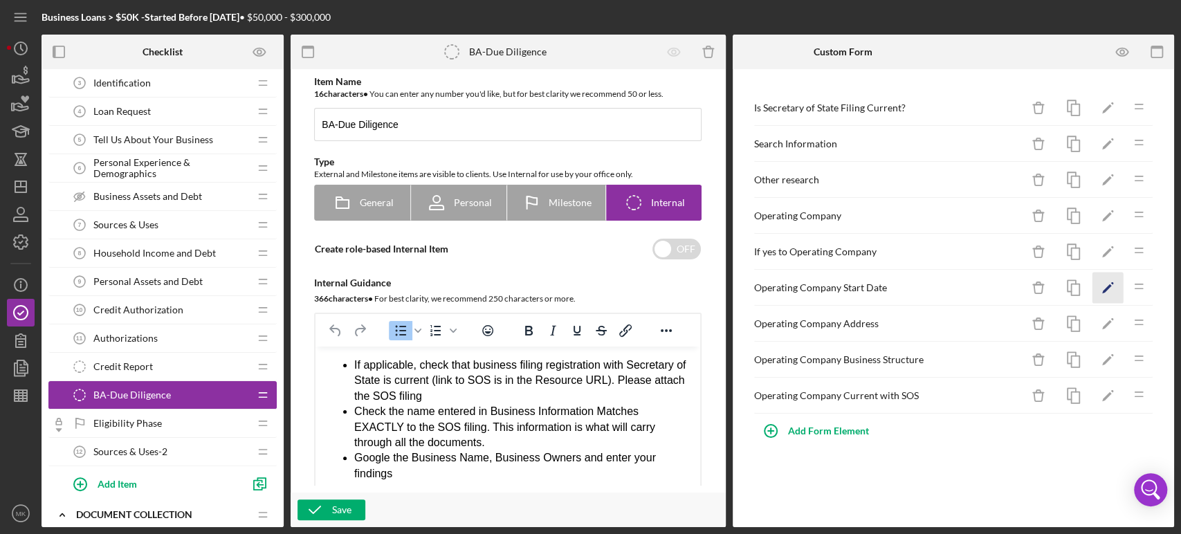
click at [1106, 286] on icon "Icon/Edit" at bounding box center [1107, 288] width 31 height 31
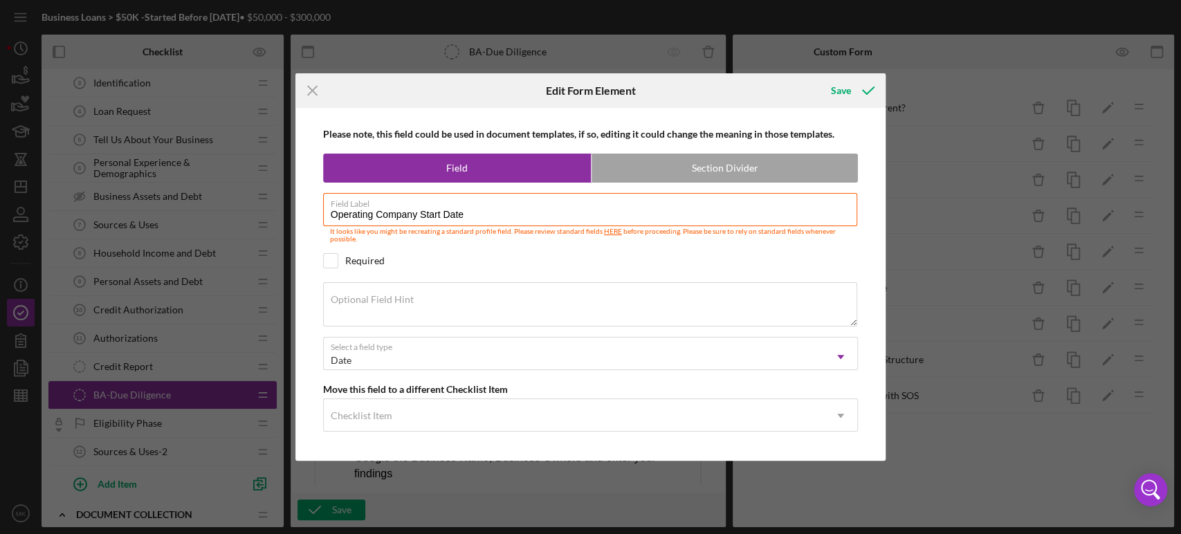
drag, startPoint x: 479, startPoint y: 219, endPoint x: 301, endPoint y: 237, distance: 178.7
click at [301, 237] on div "Please note, this field could be used in document templates, if so, editing it …" at bounding box center [590, 284] width 591 height 353
click at [315, 90] on icon "Icon/Menu Close" at bounding box center [312, 90] width 35 height 35
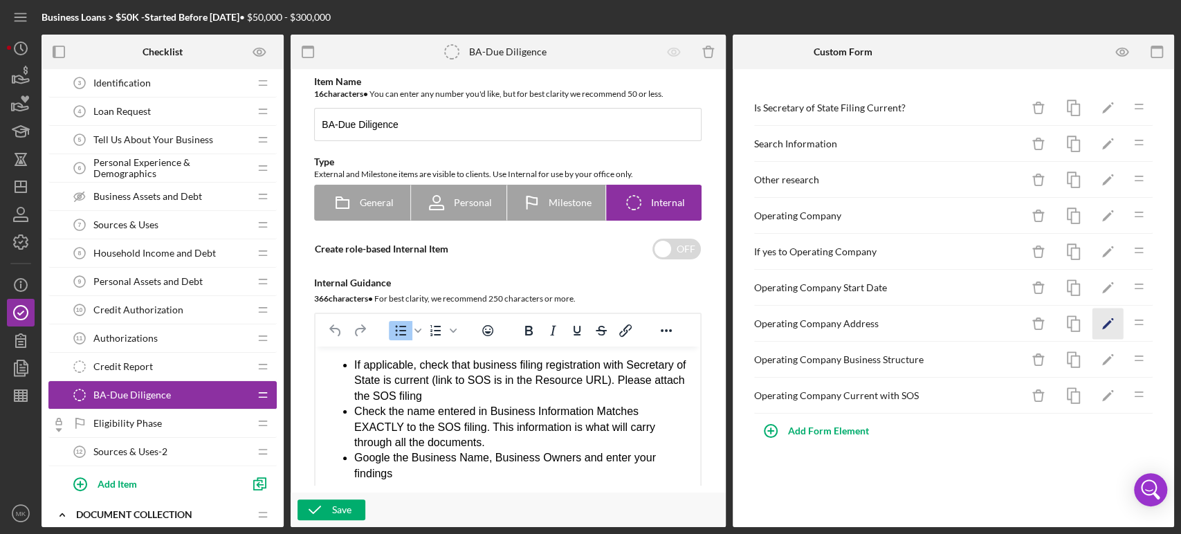
click at [1105, 324] on polygon "button" at bounding box center [1107, 325] width 10 height 10
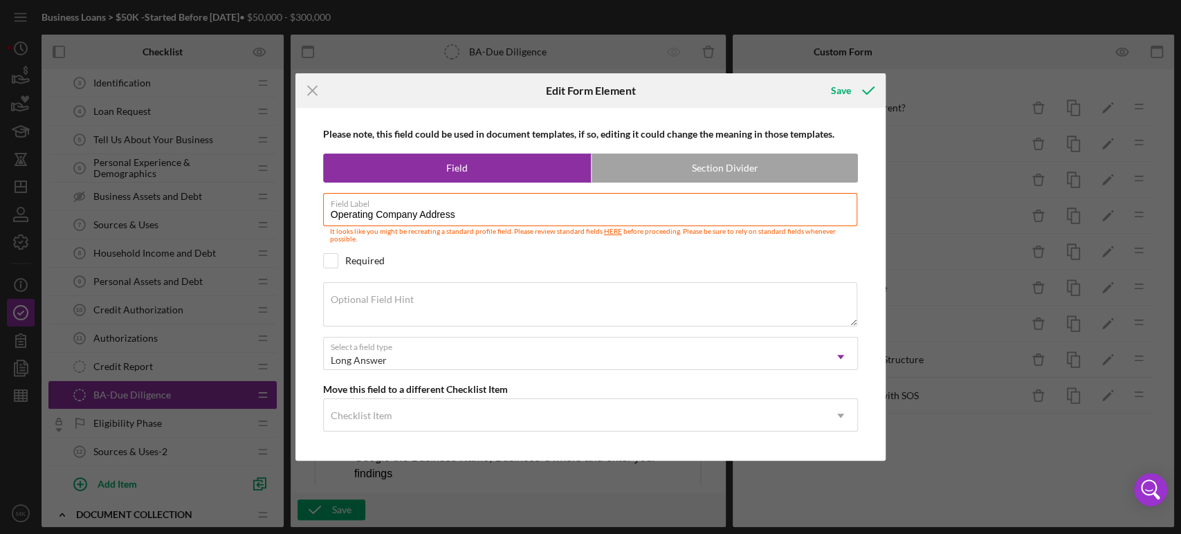
drag, startPoint x: 457, startPoint y: 218, endPoint x: 268, endPoint y: 226, distance: 189.7
click at [268, 226] on div "Icon/Menu Close Edit Form Element Save Please note, this field could be used in…" at bounding box center [590, 267] width 1181 height 534
click at [310, 90] on icon "Icon/Menu Close" at bounding box center [312, 90] width 35 height 35
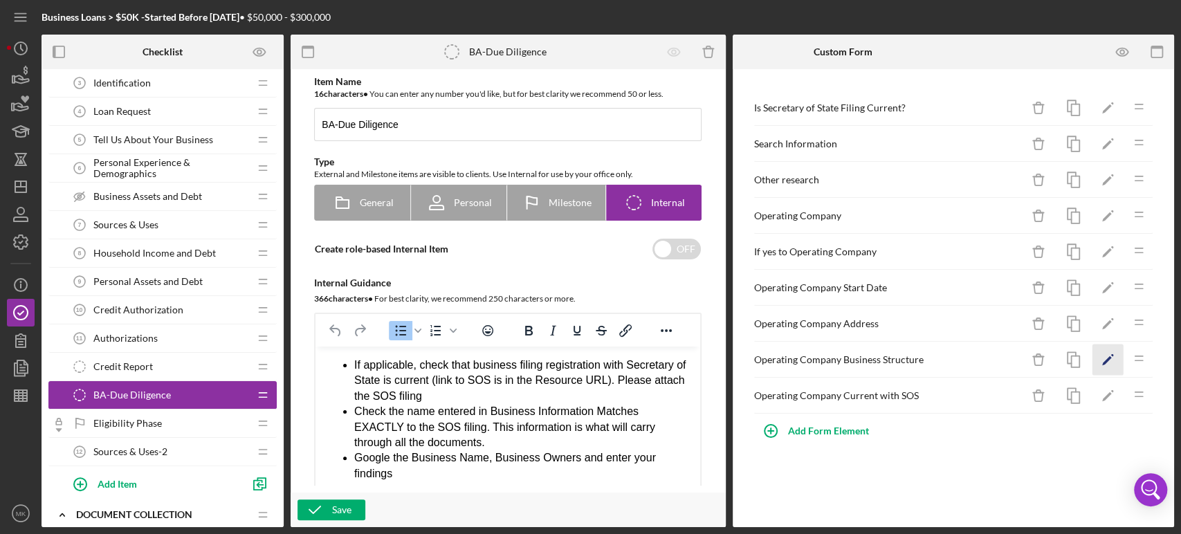
click at [1106, 358] on polygon "button" at bounding box center [1107, 361] width 10 height 10
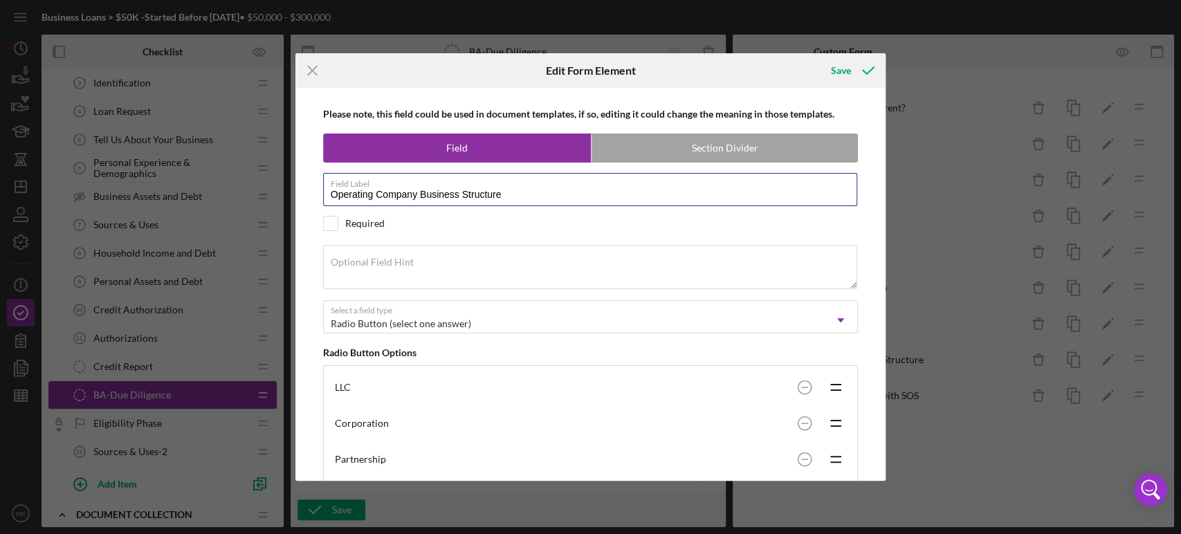
drag, startPoint x: 510, startPoint y: 196, endPoint x: 264, endPoint y: 191, distance: 246.3
click at [262, 192] on div "Icon/Menu Close Edit Form Element Save Please note, this field could be used in…" at bounding box center [590, 267] width 1181 height 534
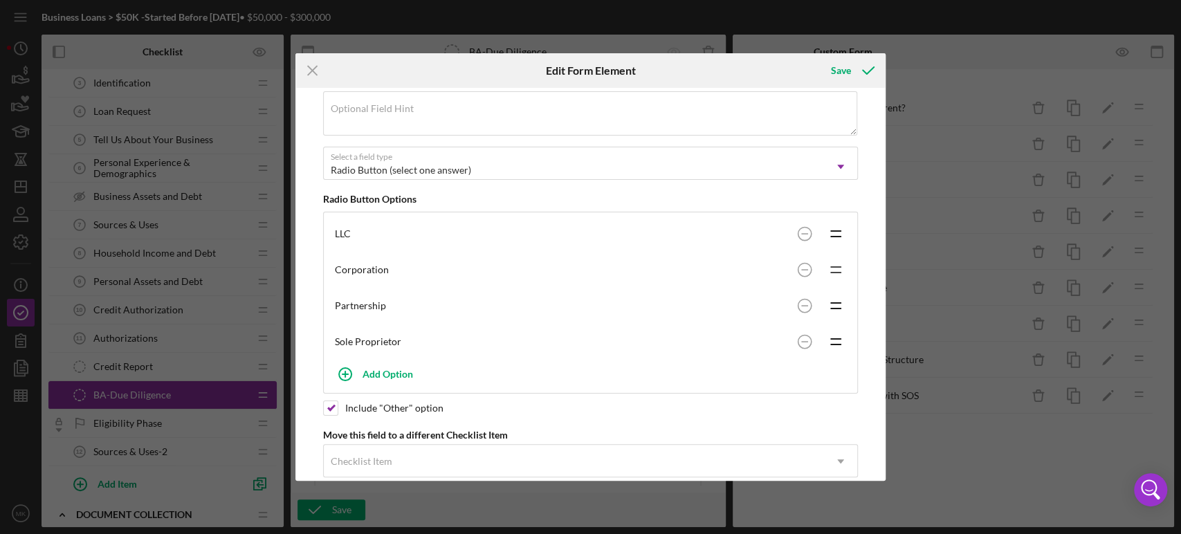
scroll to position [177, 0]
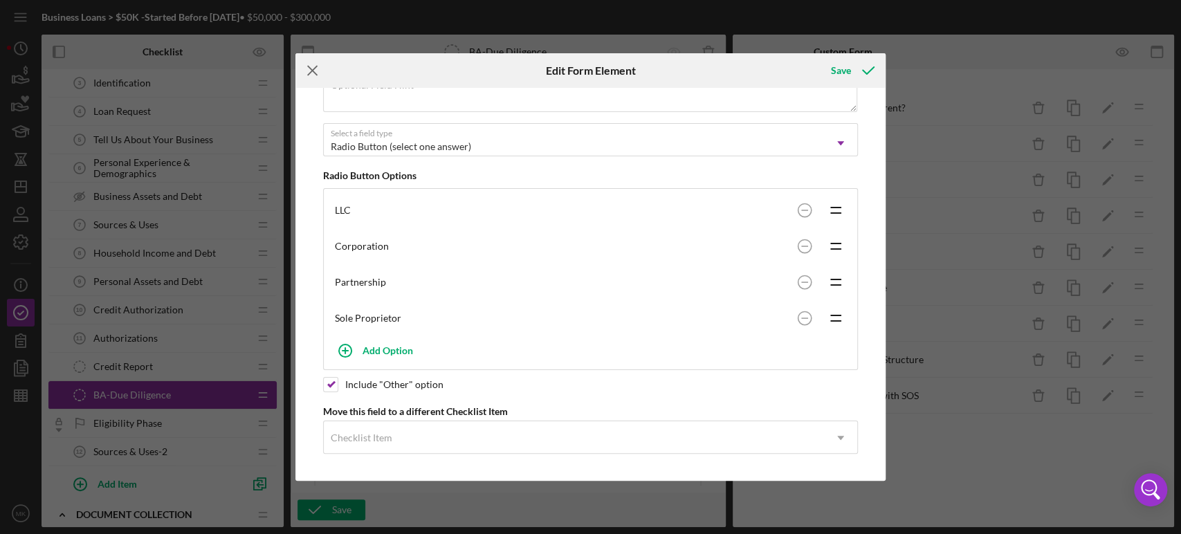
click at [309, 68] on line at bounding box center [312, 70] width 9 height 9
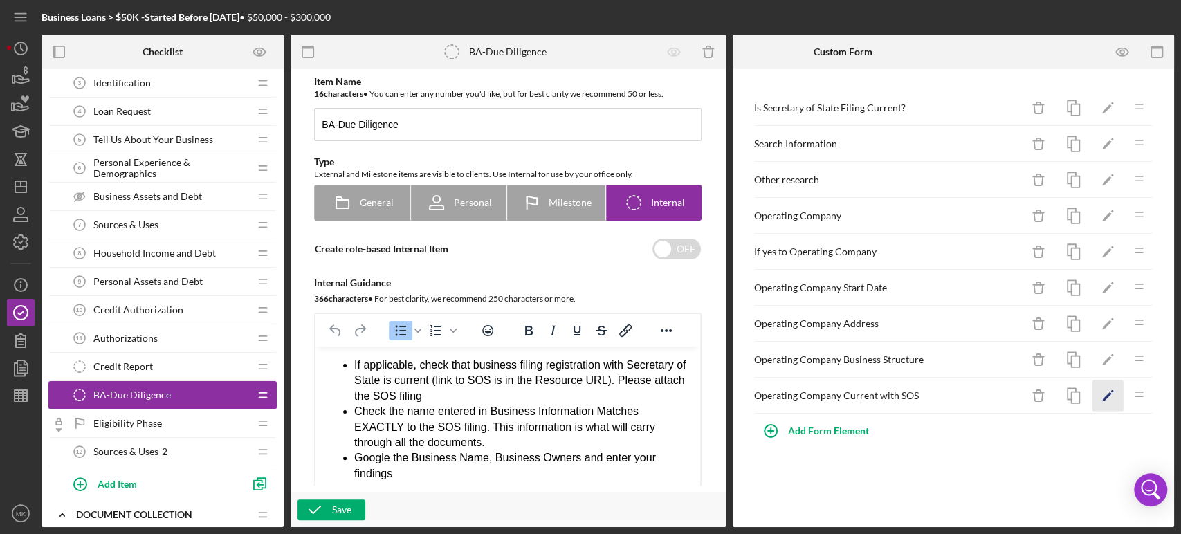
click at [1110, 392] on polygon "button" at bounding box center [1107, 397] width 10 height 10
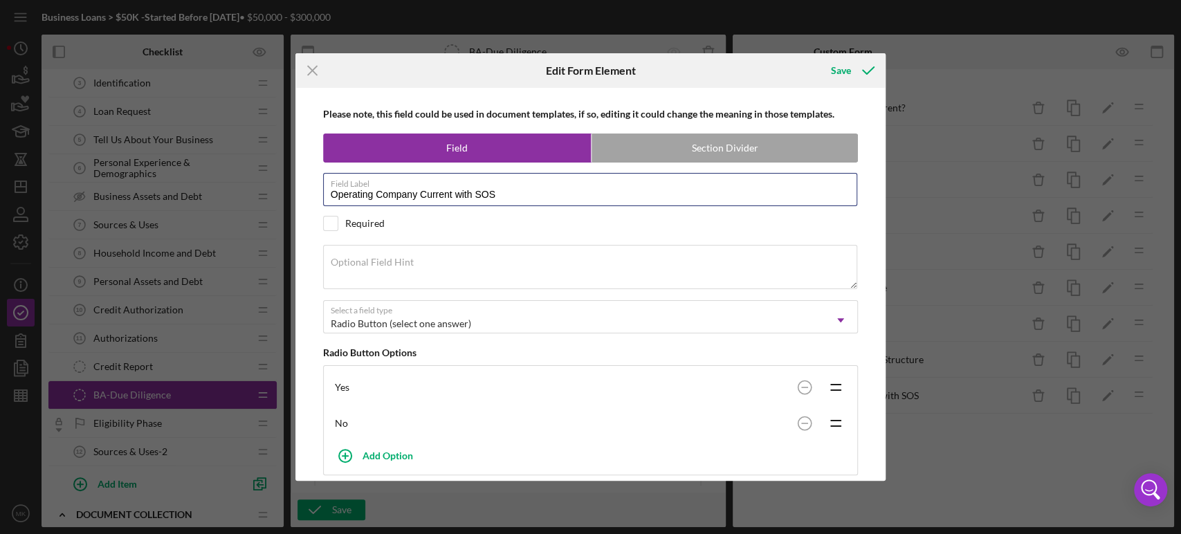
drag, startPoint x: 506, startPoint y: 193, endPoint x: 288, endPoint y: 180, distance: 218.3
click at [288, 180] on div "Icon/Menu Close Edit Form Element Save Please note, this field could be used in…" at bounding box center [590, 267] width 1181 height 534
click at [311, 70] on line at bounding box center [312, 70] width 9 height 9
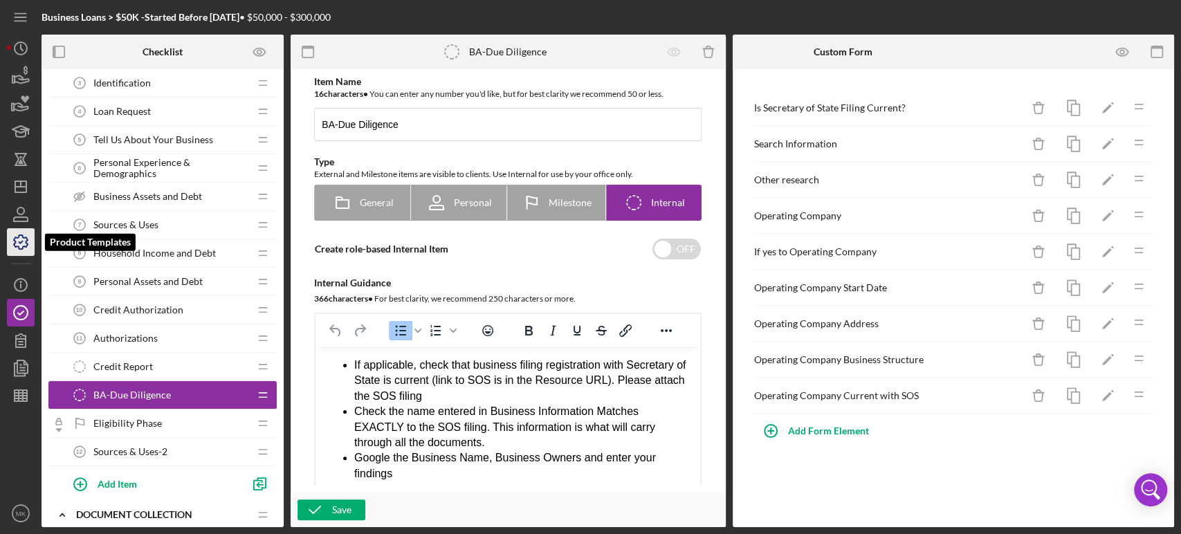
click at [19, 241] on icon "button" at bounding box center [20, 242] width 35 height 35
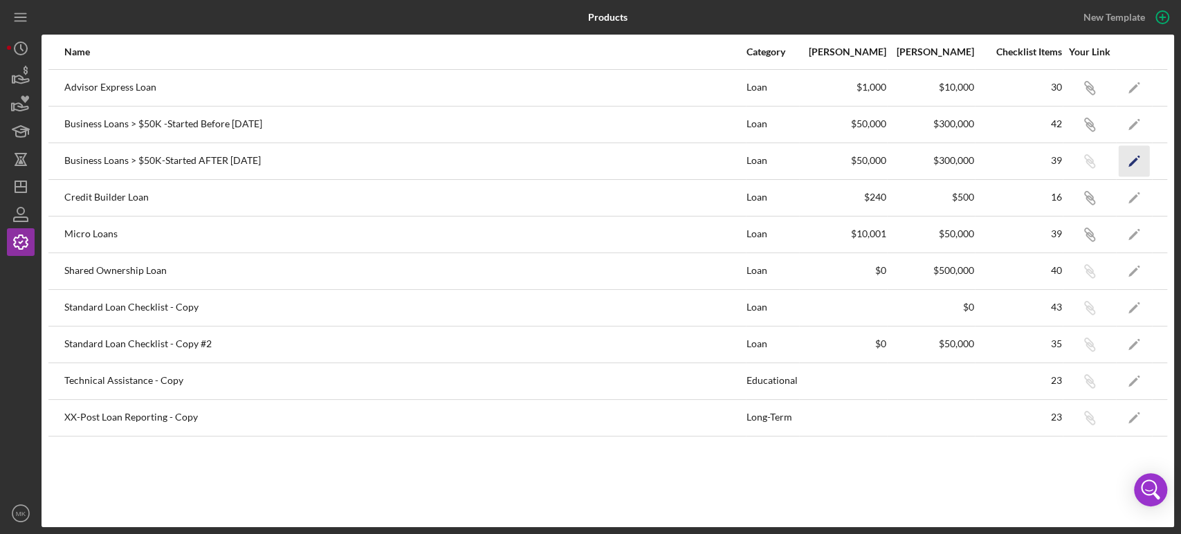
click at [1129, 158] on icon "Icon/Edit" at bounding box center [1134, 160] width 31 height 31
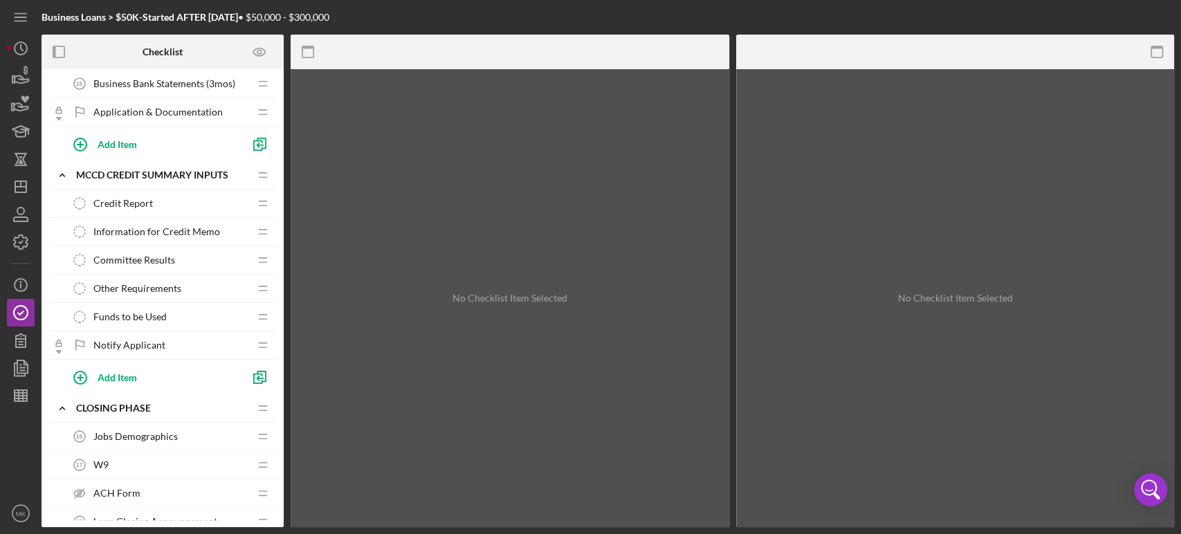
scroll to position [692, 0]
click at [182, 206] on div "Credit Report Credit Report" at bounding box center [157, 205] width 183 height 28
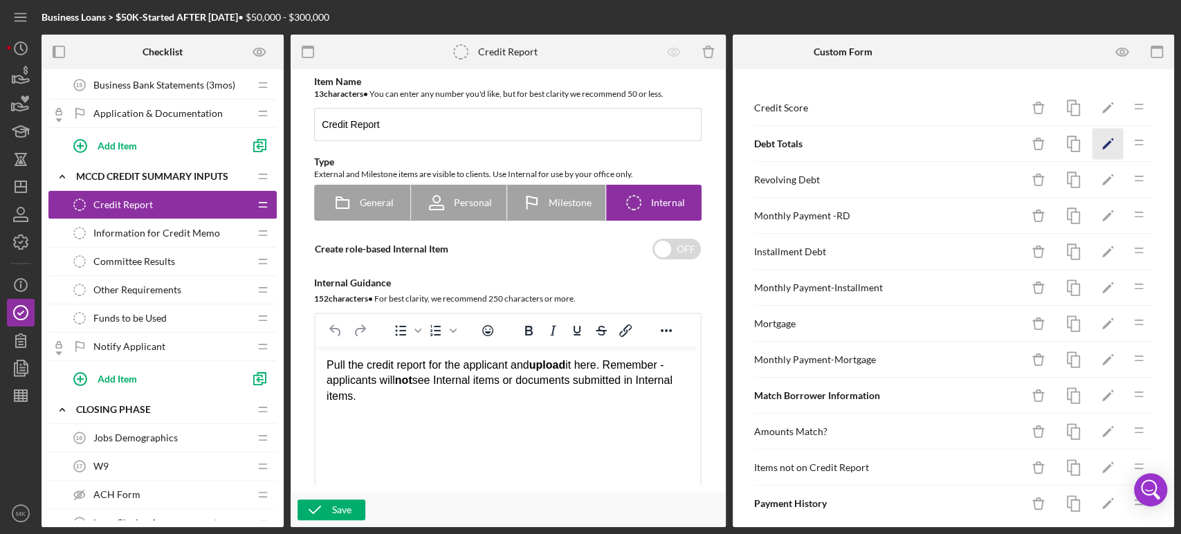
click at [1096, 141] on icon "Icon/Edit" at bounding box center [1107, 144] width 31 height 31
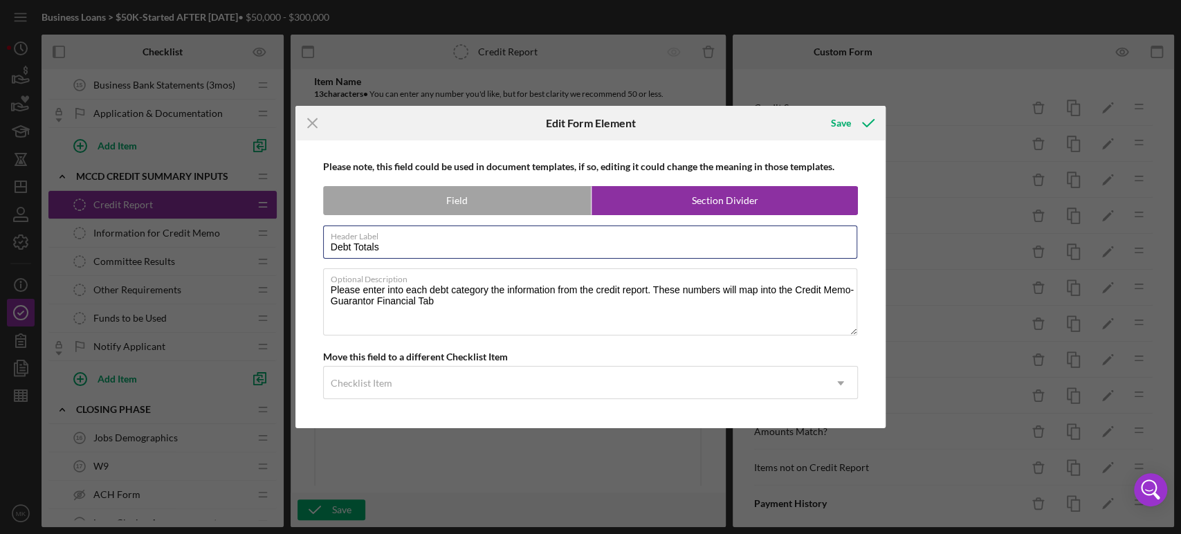
drag, startPoint x: 387, startPoint y: 252, endPoint x: 297, endPoint y: 250, distance: 89.3
click at [299, 250] on div "Please note, this field could be used in document templates, if so, editing it …" at bounding box center [590, 284] width 591 height 288
drag, startPoint x: 329, startPoint y: 288, endPoint x: 461, endPoint y: 311, distance: 134.1
click at [461, 311] on textarea "Please enter into each debt category the information from the credit report. Th…" at bounding box center [590, 301] width 535 height 66
click at [313, 126] on icon "Icon/Menu Close" at bounding box center [312, 123] width 35 height 35
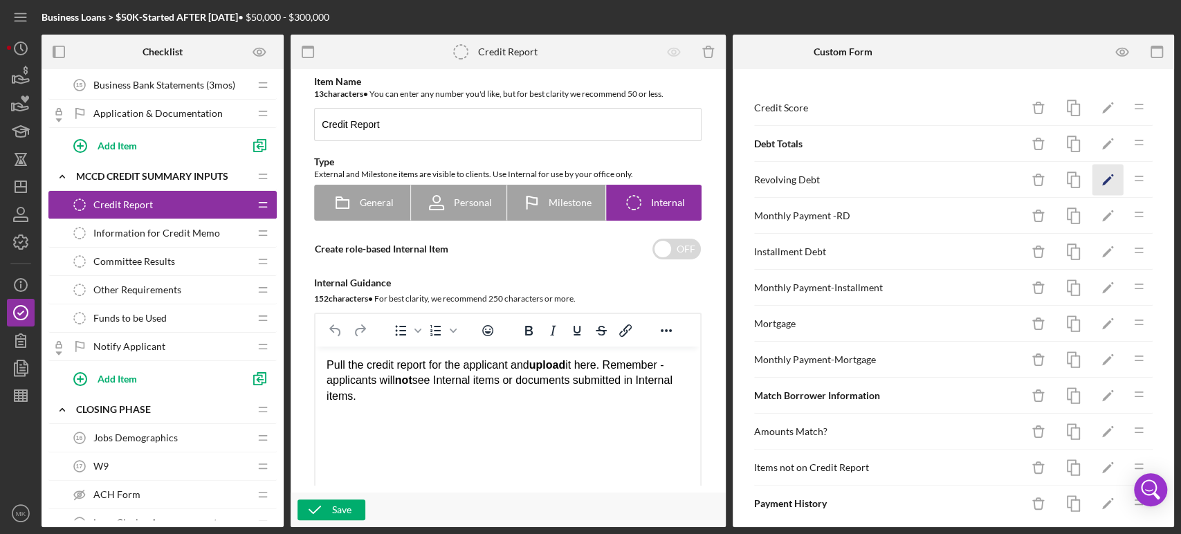
click at [1102, 180] on polygon "button" at bounding box center [1107, 181] width 10 height 10
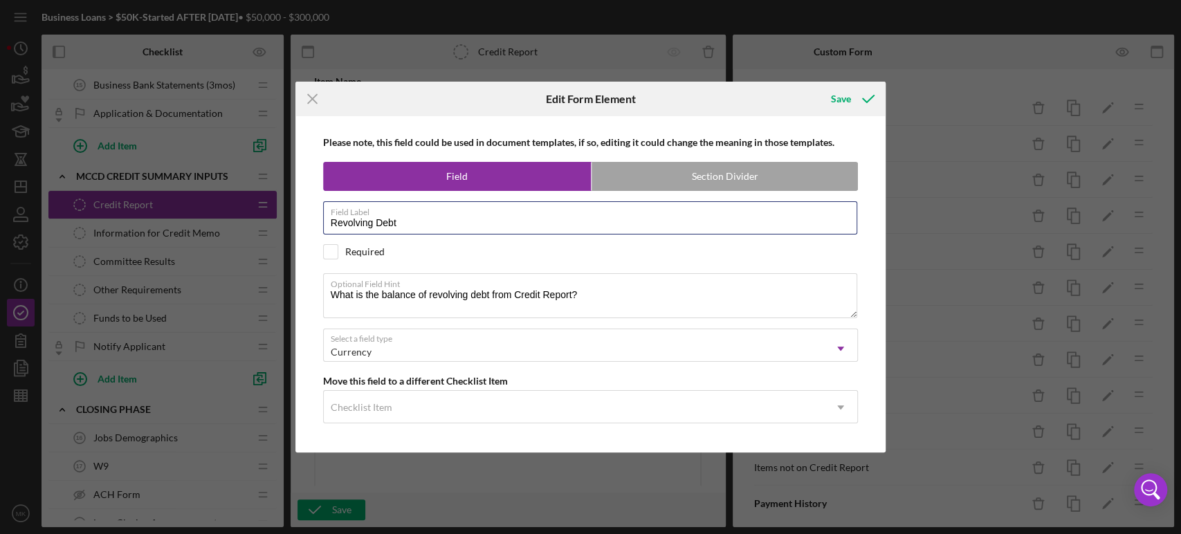
drag, startPoint x: 416, startPoint y: 220, endPoint x: 286, endPoint y: 225, distance: 130.8
click at [286, 225] on div "Icon/Menu Close Edit Form Element Save Please note, this field could be used in…" at bounding box center [590, 267] width 1181 height 534
drag, startPoint x: 587, startPoint y: 301, endPoint x: 315, endPoint y: 297, distance: 271.2
click at [315, 297] on div "Please note, this field could be used in document templates, if so, editing it …" at bounding box center [590, 284] width 577 height 336
click at [314, 98] on line at bounding box center [312, 99] width 9 height 9
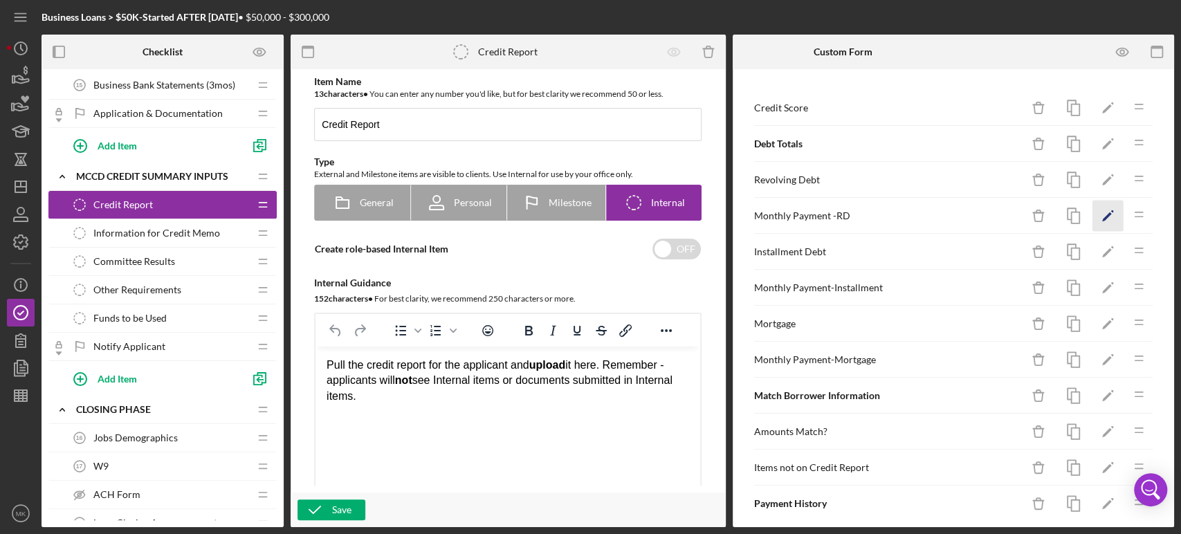
click at [1099, 211] on icon "Icon/Edit" at bounding box center [1107, 216] width 31 height 31
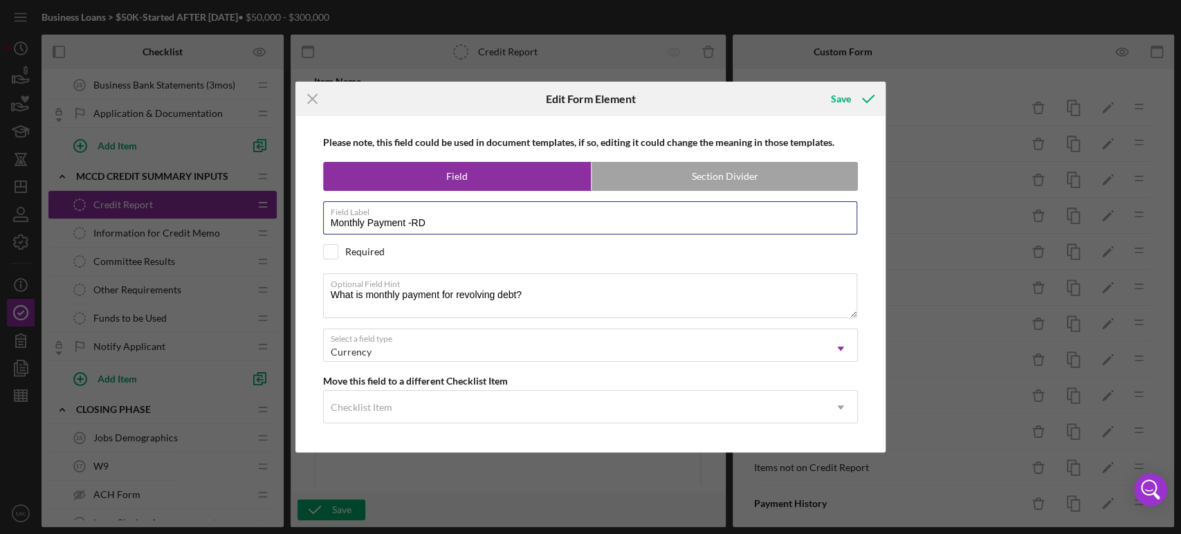
drag, startPoint x: 432, startPoint y: 228, endPoint x: 285, endPoint y: 224, distance: 146.7
click at [285, 224] on div "Icon/Menu Close Edit Form Element Save Please note, this field could be used in…" at bounding box center [590, 267] width 1181 height 534
drag, startPoint x: 531, startPoint y: 297, endPoint x: 273, endPoint y: 293, distance: 258.8
click at [273, 293] on div "Icon/Menu Close Edit Form Element Save Please note, this field could be used in…" at bounding box center [590, 267] width 1181 height 534
click at [313, 102] on icon "Icon/Menu Close" at bounding box center [312, 99] width 35 height 35
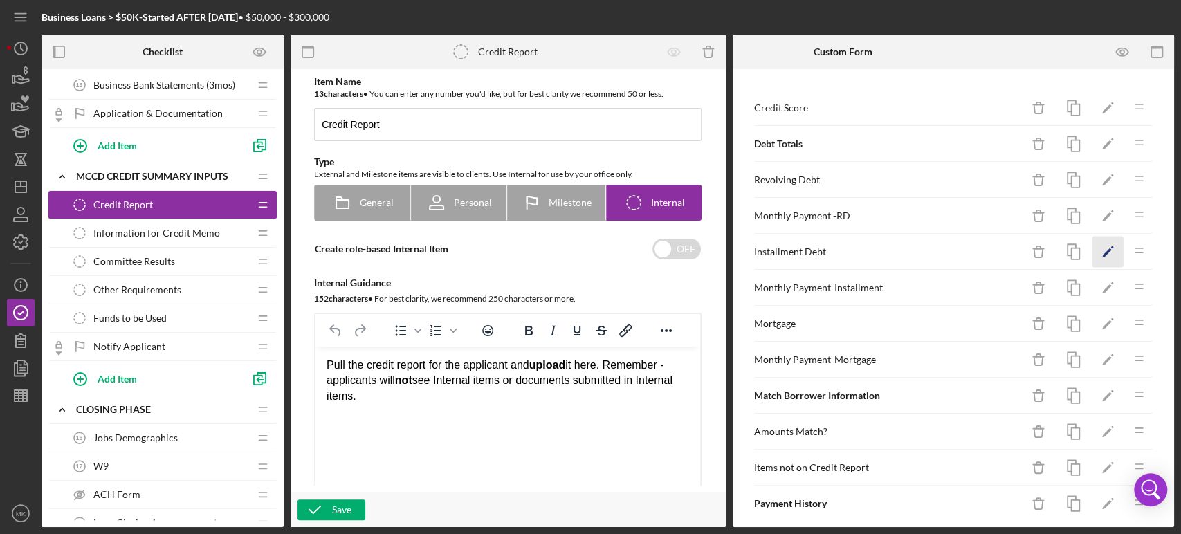
click at [1102, 251] on polygon "button" at bounding box center [1107, 253] width 10 height 10
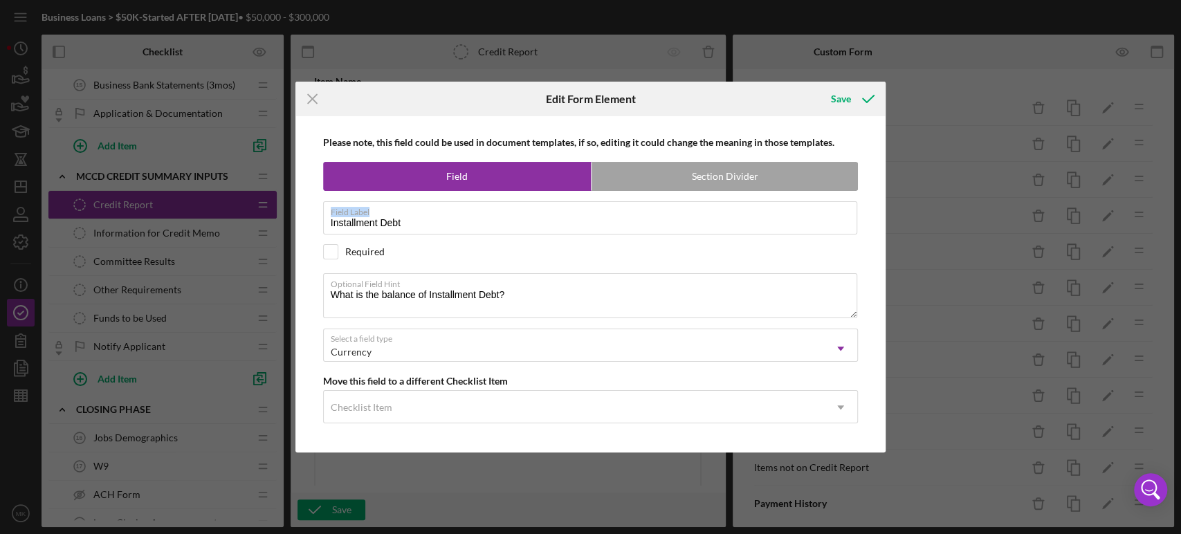
drag, startPoint x: 416, startPoint y: 217, endPoint x: 264, endPoint y: 209, distance: 151.7
click at [264, 209] on div "Icon/Menu Close Edit Form Element Save Please note, this field could be used in…" at bounding box center [590, 267] width 1181 height 534
drag, startPoint x: 414, startPoint y: 220, endPoint x: 302, endPoint y: 223, distance: 112.1
click at [302, 223] on div "Please note, this field could be used in document templates, if so, editing it …" at bounding box center [590, 284] width 577 height 336
drag, startPoint x: 517, startPoint y: 291, endPoint x: 304, endPoint y: 303, distance: 214.1
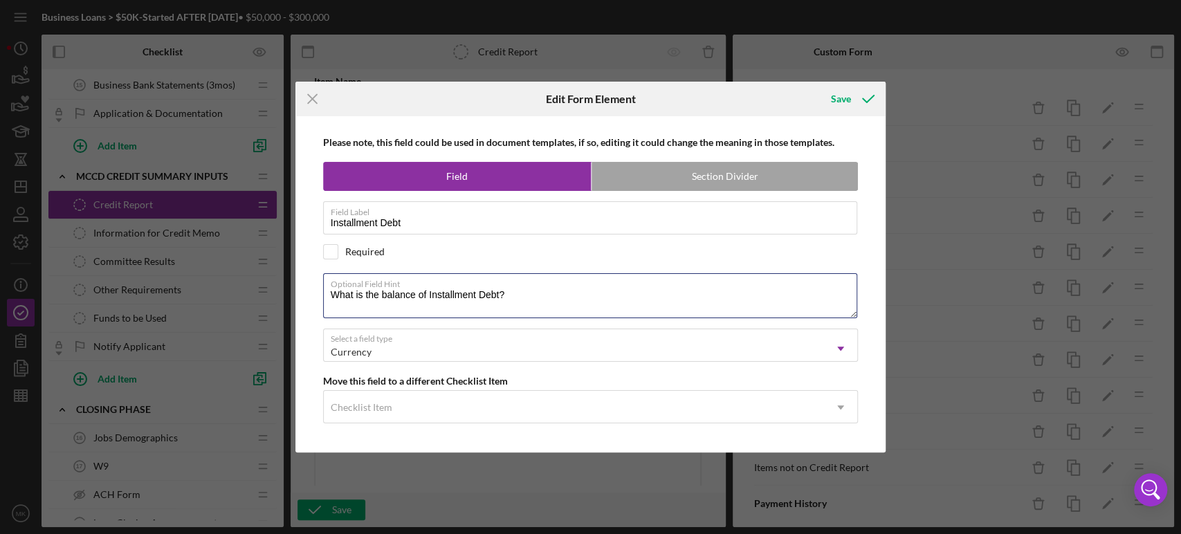
click at [304, 303] on div "Please note, this field could be used in document templates, if so, editing it …" at bounding box center [590, 284] width 577 height 336
click at [313, 94] on icon "Icon/Menu Close" at bounding box center [312, 99] width 35 height 35
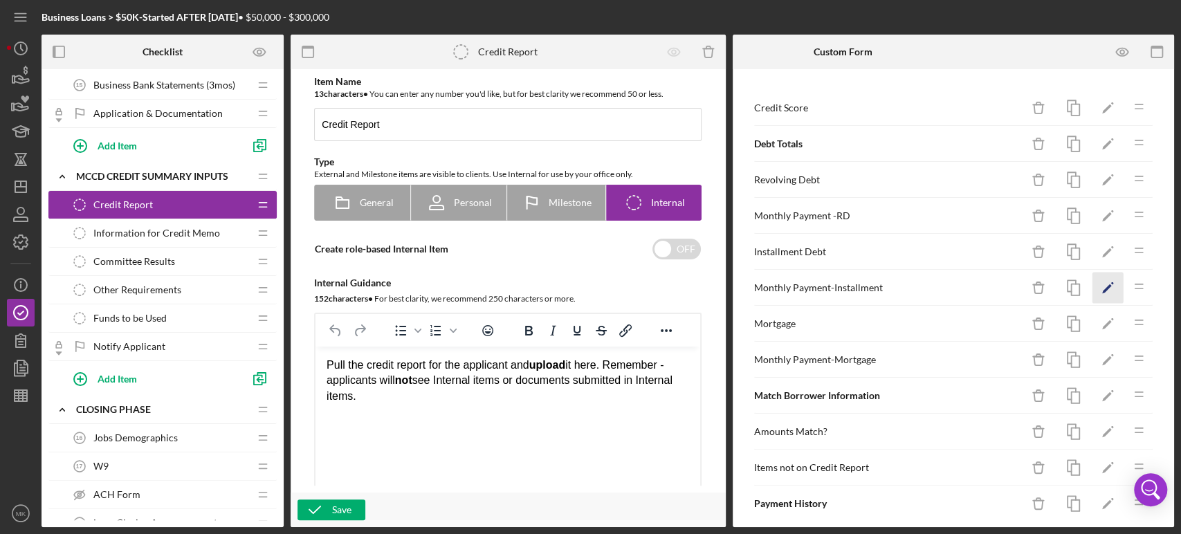
click at [1102, 285] on polygon "button" at bounding box center [1107, 289] width 10 height 10
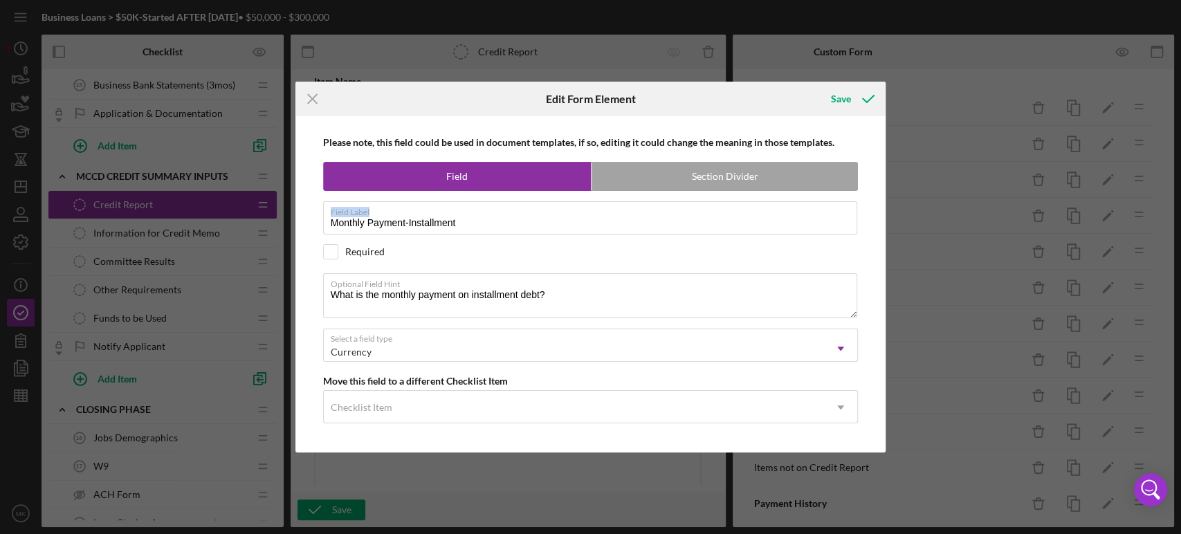
drag, startPoint x: 468, startPoint y: 218, endPoint x: 246, endPoint y: 231, distance: 222.4
click at [246, 231] on div "Icon/Menu Close Edit Form Element Save Please note, this field could be used in…" at bounding box center [590, 267] width 1181 height 534
drag, startPoint x: 465, startPoint y: 226, endPoint x: 299, endPoint y: 226, distance: 166.0
click at [299, 226] on div "Please note, this field could be used in document templates, if so, editing it …" at bounding box center [590, 284] width 591 height 336
drag, startPoint x: 551, startPoint y: 295, endPoint x: 293, endPoint y: 295, distance: 257.3
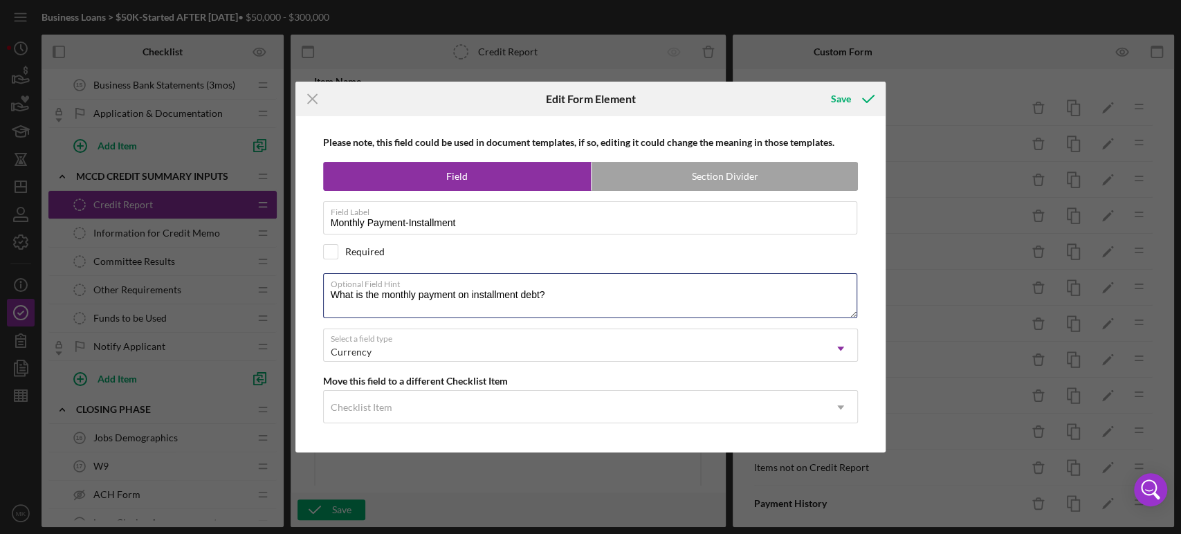
click at [293, 295] on div "Icon/Menu Close Edit Form Element Save Please note, this field could be used in…" at bounding box center [590, 267] width 1181 height 534
click at [313, 96] on icon "Icon/Menu Close" at bounding box center [312, 99] width 35 height 35
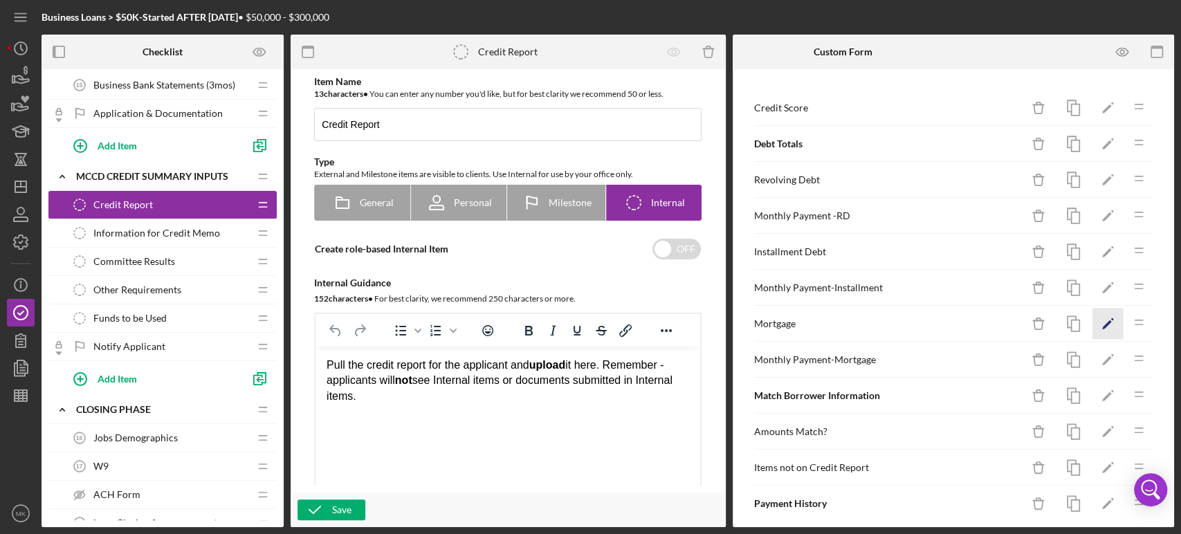
click at [1102, 322] on polygon "button" at bounding box center [1107, 325] width 10 height 10
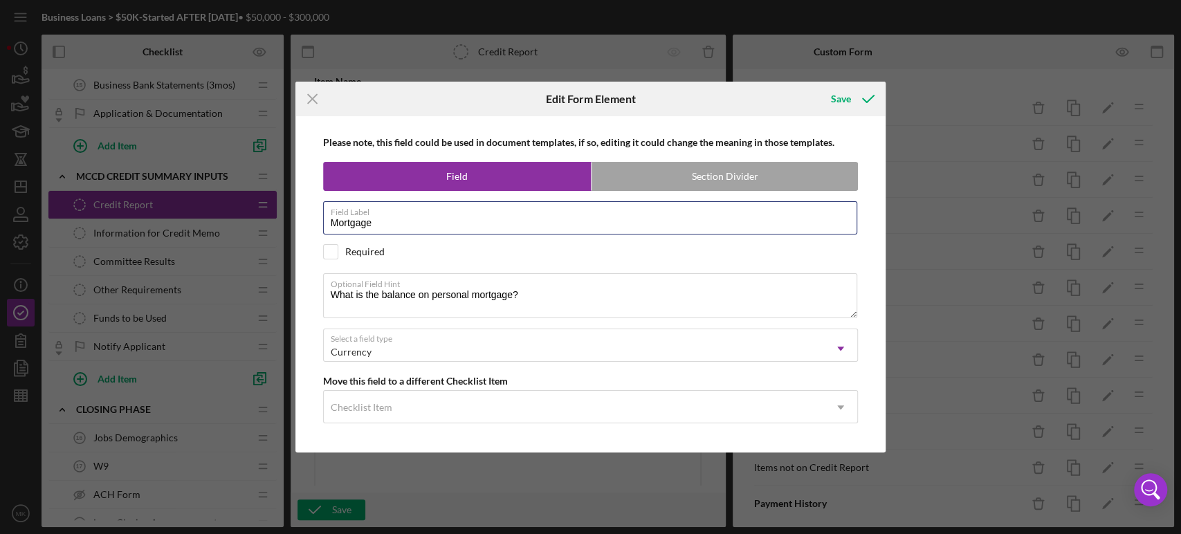
drag, startPoint x: 375, startPoint y: 227, endPoint x: 257, endPoint y: 231, distance: 117.7
click at [257, 231] on div "Icon/Menu Close Edit Form Element Save Please note, this field could be used in…" at bounding box center [590, 267] width 1181 height 534
drag, startPoint x: 538, startPoint y: 294, endPoint x: 295, endPoint y: 291, distance: 242.8
click at [295, 291] on div "Please note, this field could be used in document templates, if so, editing it …" at bounding box center [590, 284] width 591 height 336
click at [311, 100] on line at bounding box center [312, 99] width 9 height 9
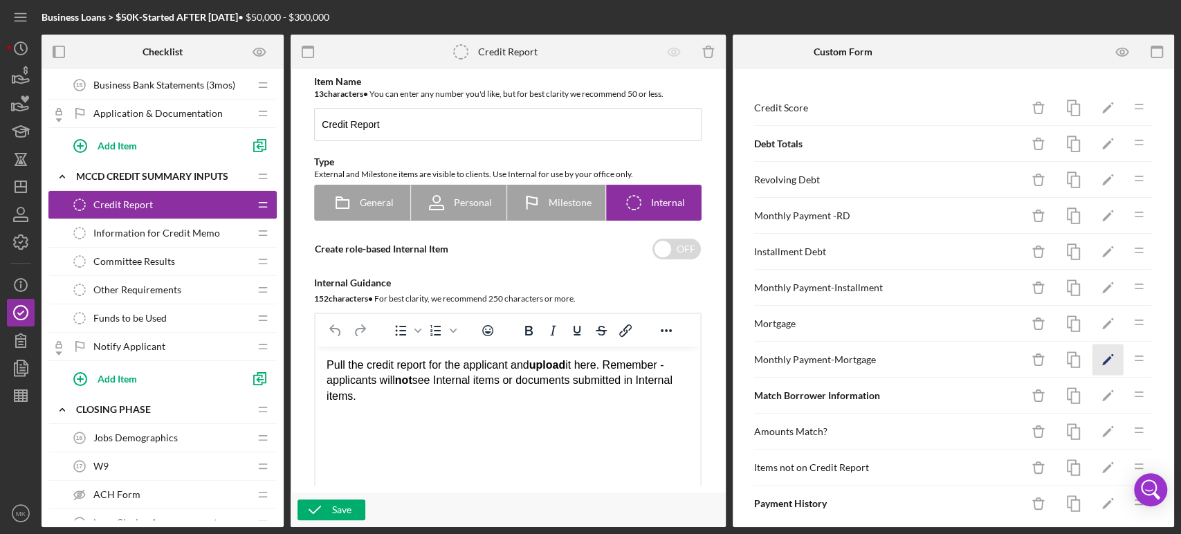
click at [1102, 360] on polygon "button" at bounding box center [1107, 361] width 10 height 10
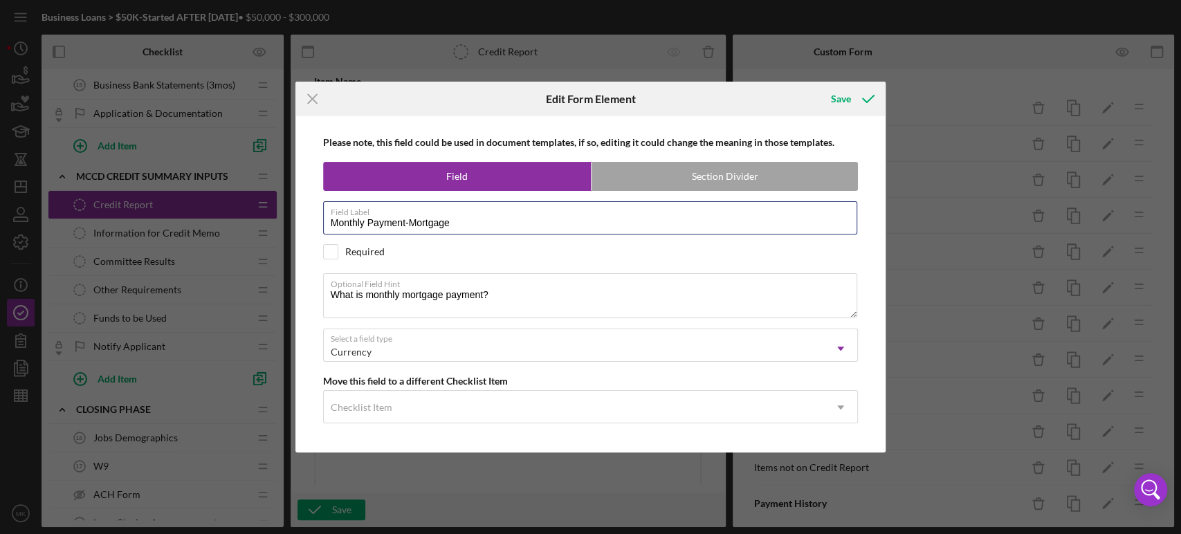
drag, startPoint x: 466, startPoint y: 220, endPoint x: 248, endPoint y: 231, distance: 218.9
click at [248, 231] on div "Icon/Menu Close Edit Form Element Save Please note, this field could be used in…" at bounding box center [590, 267] width 1181 height 534
drag, startPoint x: 248, startPoint y: 231, endPoint x: 908, endPoint y: 196, distance: 660.9
click at [280, 227] on div "Icon/Menu Close Edit Form Element Save Please note, this field could be used in…" at bounding box center [590, 267] width 1181 height 534
drag, startPoint x: 502, startPoint y: 297, endPoint x: 284, endPoint y: 303, distance: 218.7
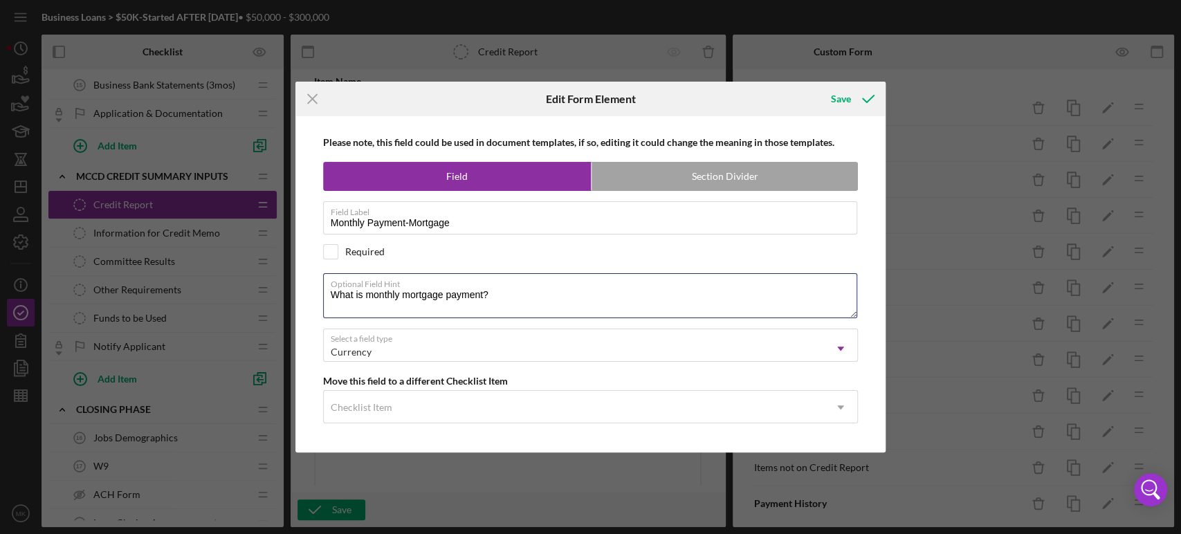
click at [284, 303] on div "Icon/Menu Close Edit Form Element Save Please note, this field could be used in…" at bounding box center [590, 267] width 1181 height 534
click at [314, 97] on line at bounding box center [312, 99] width 9 height 9
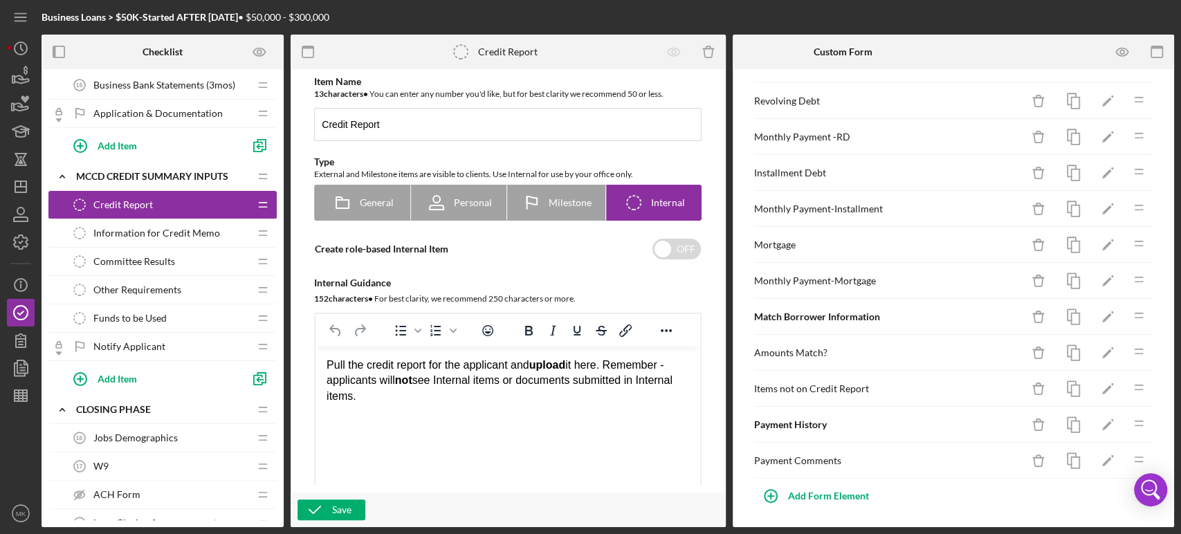
scroll to position [80, 0]
click at [1102, 314] on polygon "button" at bounding box center [1107, 318] width 10 height 10
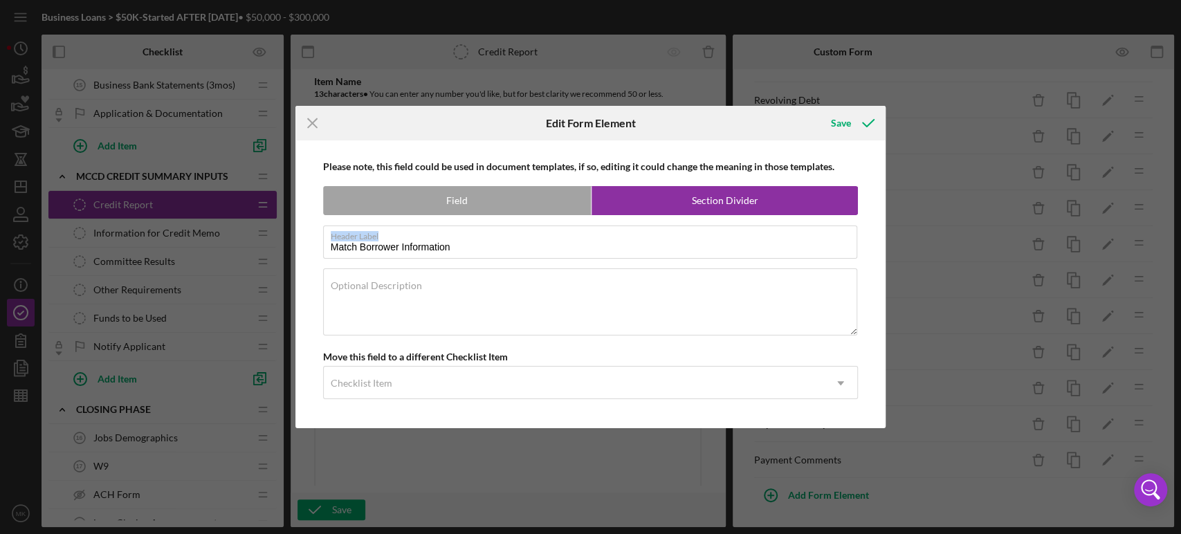
drag, startPoint x: 470, startPoint y: 241, endPoint x: 297, endPoint y: 246, distance: 172.3
click at [297, 246] on div "Please note, this field could be used in document templates, if so, editing it …" at bounding box center [590, 284] width 591 height 288
click at [461, 237] on label "Header Label" at bounding box center [594, 233] width 527 height 15
click at [461, 237] on input "Match Borrower Information" at bounding box center [590, 242] width 535 height 33
drag, startPoint x: 454, startPoint y: 244, endPoint x: 301, endPoint y: 257, distance: 153.5
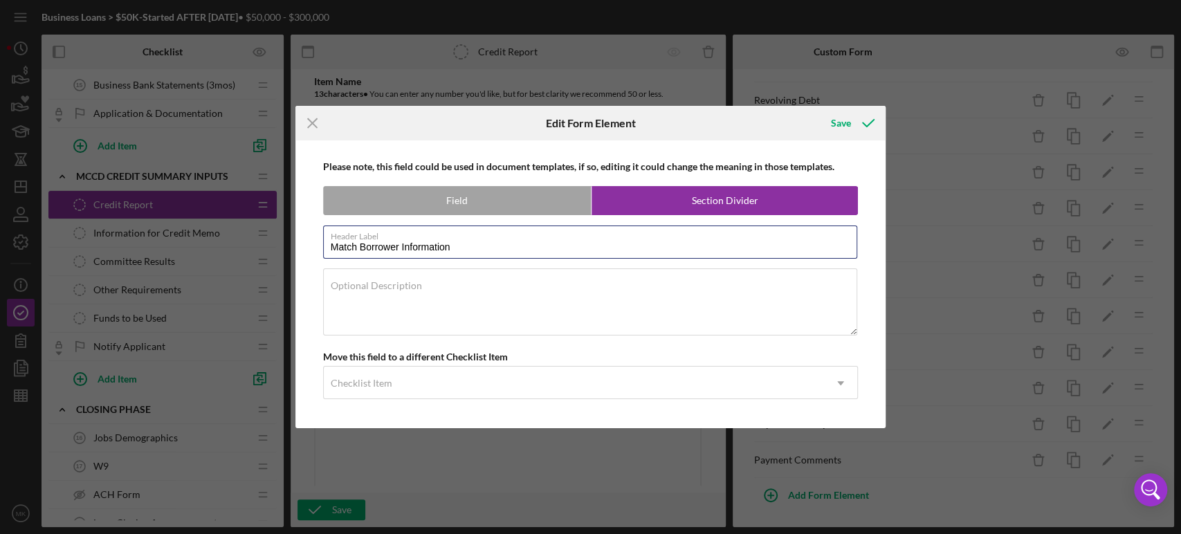
click at [301, 257] on div "Please note, this field could be used in document templates, if so, editing it …" at bounding box center [590, 284] width 591 height 288
click at [313, 120] on icon "Icon/Menu Close" at bounding box center [312, 123] width 35 height 35
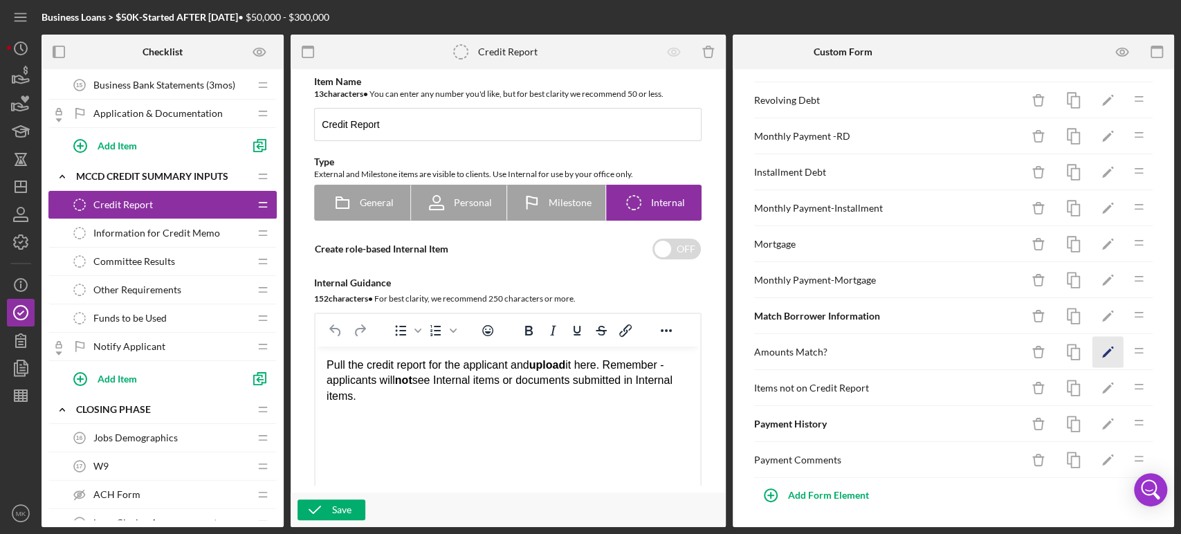
click at [1092, 349] on icon "Icon/Edit" at bounding box center [1107, 352] width 31 height 31
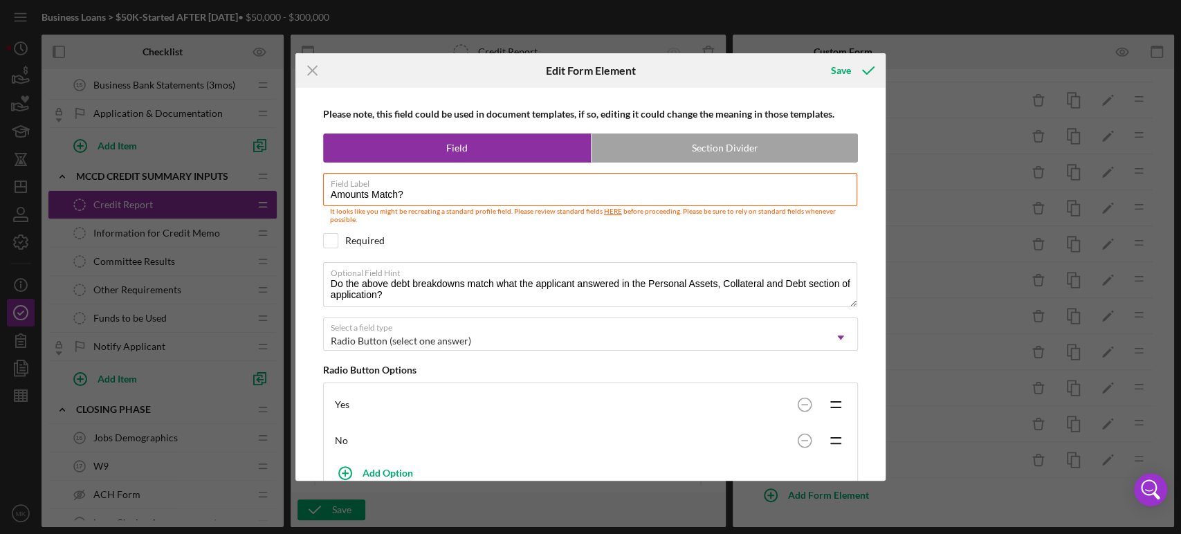
drag, startPoint x: 416, startPoint y: 190, endPoint x: 272, endPoint y: 206, distance: 145.5
click at [272, 206] on div "Icon/Menu Close Edit Form Element Save Please note, this field could be used in…" at bounding box center [590, 267] width 1181 height 534
drag, startPoint x: 387, startPoint y: 298, endPoint x: 311, endPoint y: 275, distance: 79.4
click at [311, 275] on div "Please note, this field could be used in document templates, if so, editing it …" at bounding box center [590, 284] width 577 height 393
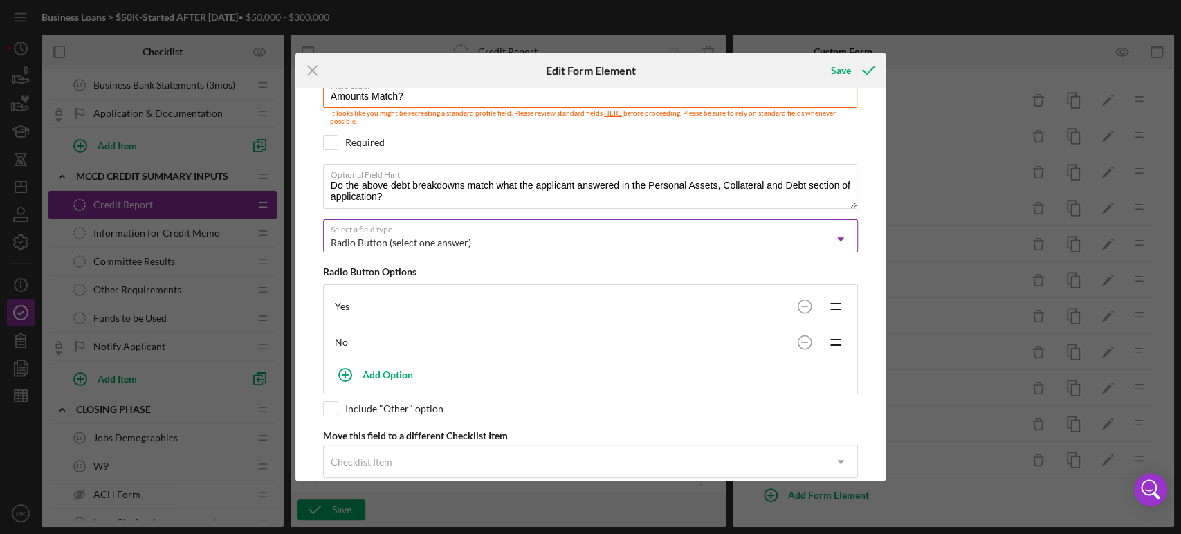
scroll to position [122, 0]
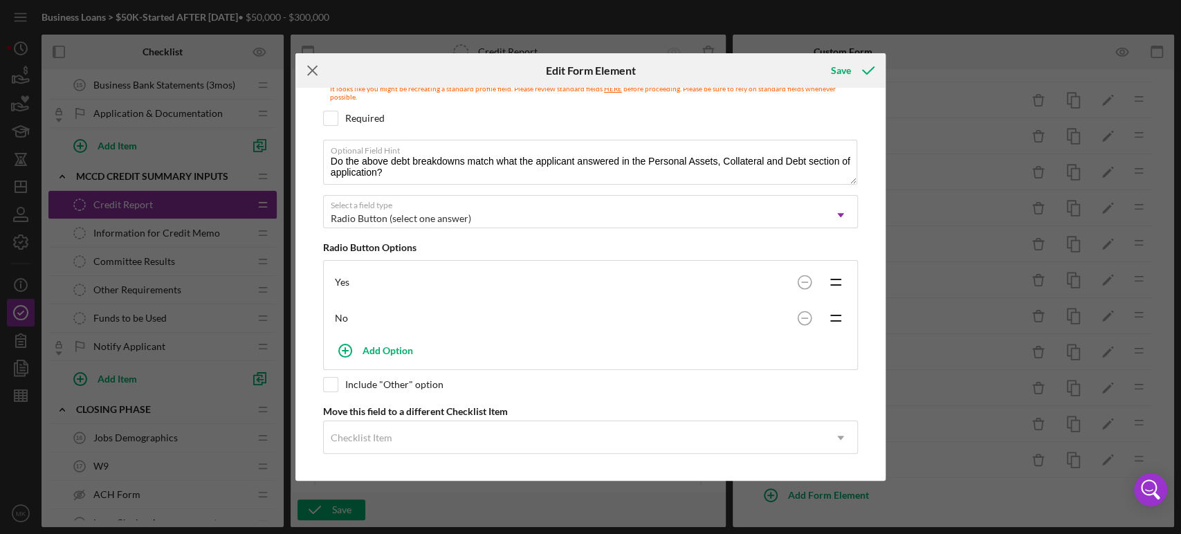
click at [310, 70] on line at bounding box center [312, 70] width 9 height 9
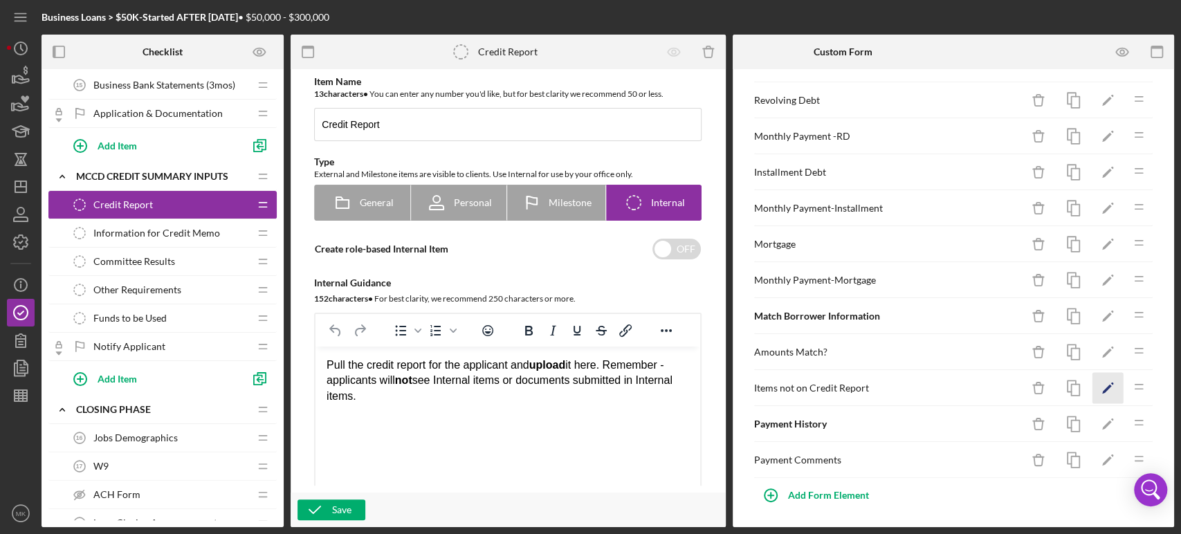
click at [1096, 383] on icon "Icon/Edit" at bounding box center [1107, 388] width 31 height 31
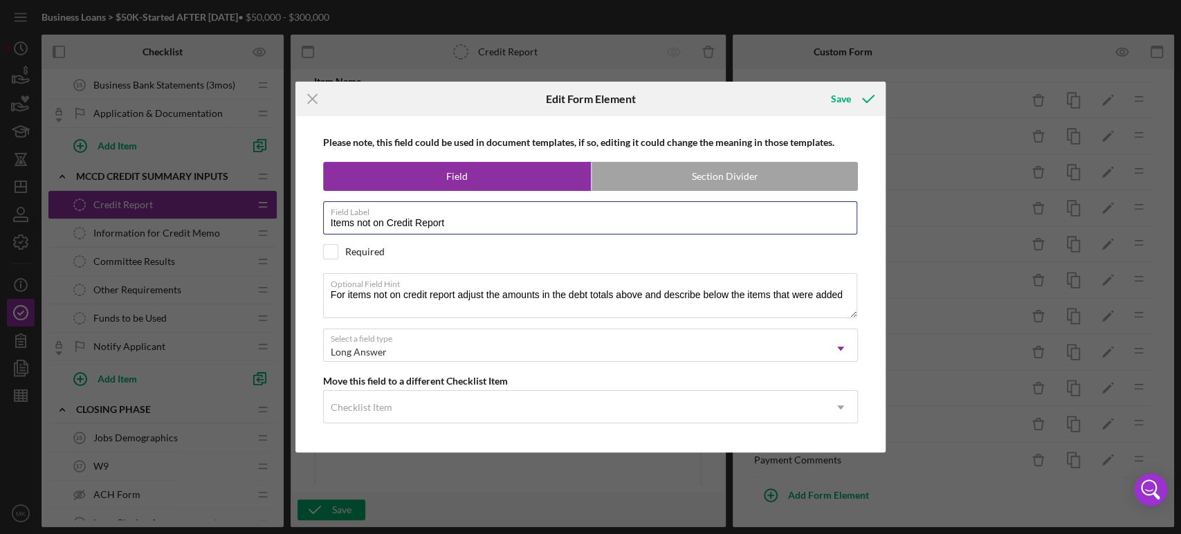
drag, startPoint x: 457, startPoint y: 223, endPoint x: 314, endPoint y: 218, distance: 142.6
click at [314, 218] on div "Please note, this field could be used in document templates, if so, editing it …" at bounding box center [590, 284] width 577 height 336
drag, startPoint x: 329, startPoint y: 292, endPoint x: 853, endPoint y: 303, distance: 524.5
click at [853, 303] on textarea "For items not on credit report adjust the amounts in the debt totals above and …" at bounding box center [590, 295] width 535 height 44
click at [315, 98] on line at bounding box center [312, 99] width 9 height 9
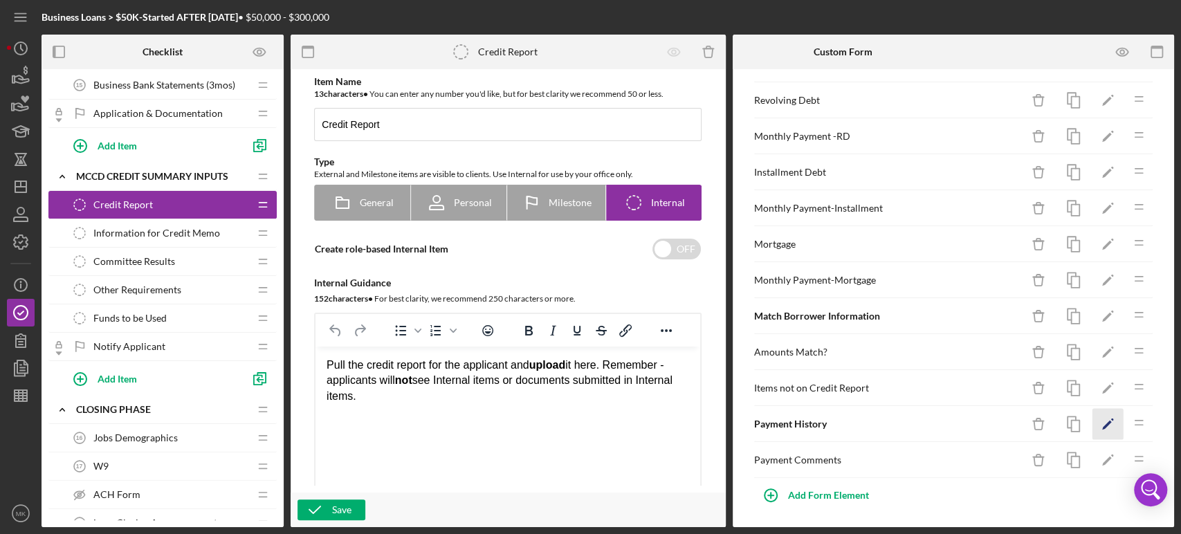
click at [1102, 423] on polygon "button" at bounding box center [1107, 426] width 10 height 10
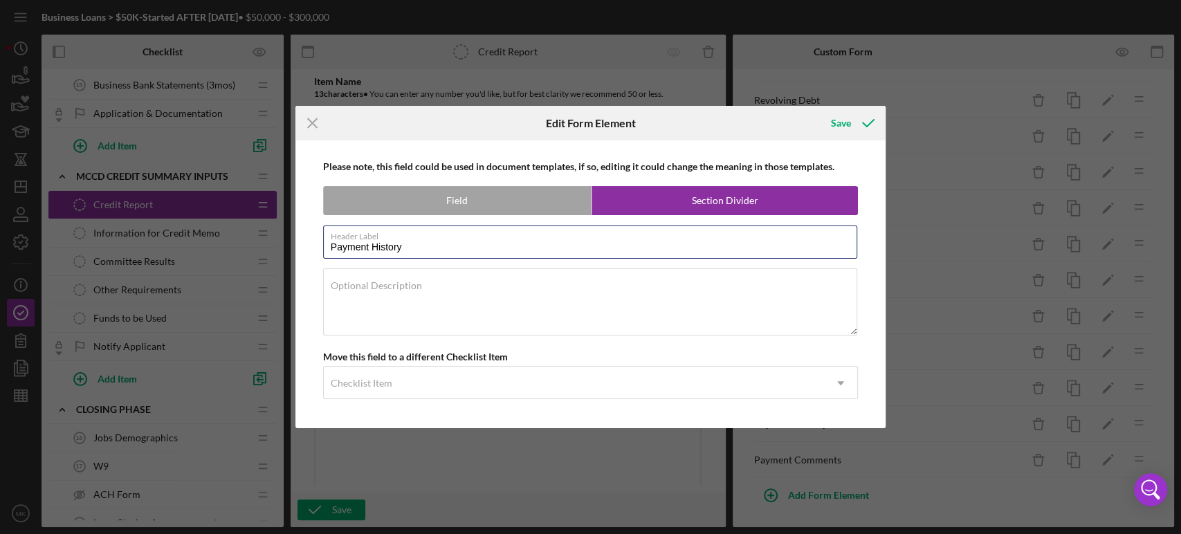
drag, startPoint x: 408, startPoint y: 250, endPoint x: 278, endPoint y: 238, distance: 130.6
click at [278, 238] on div "Icon/Menu Close Edit Form Element Save Please note, this field could be used in…" at bounding box center [590, 267] width 1181 height 534
click at [315, 122] on icon "Icon/Menu Close" at bounding box center [312, 123] width 35 height 35
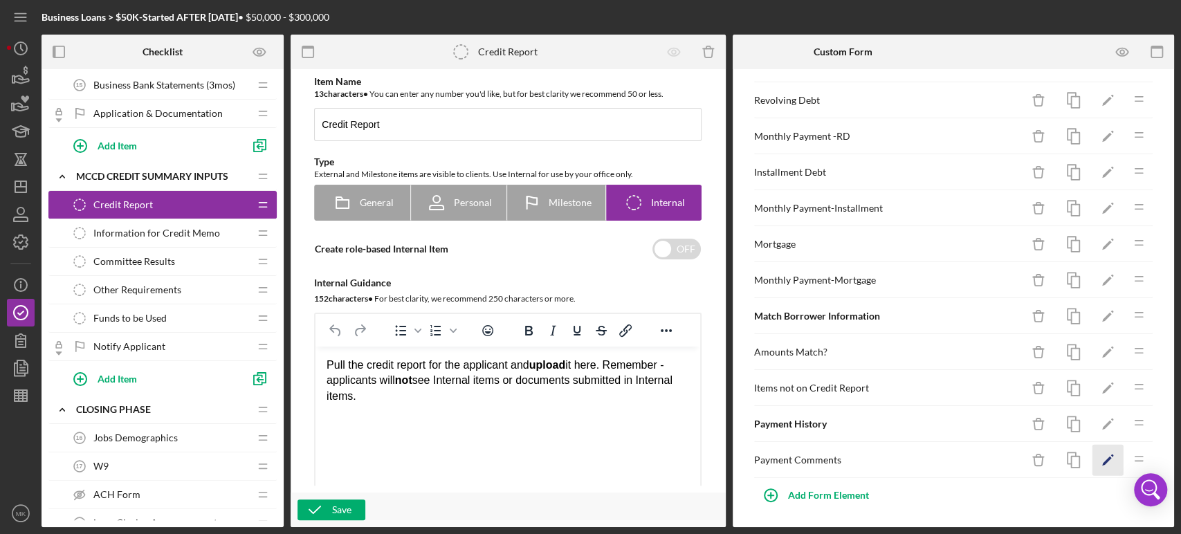
click at [1097, 458] on icon "Icon/Edit" at bounding box center [1107, 460] width 31 height 31
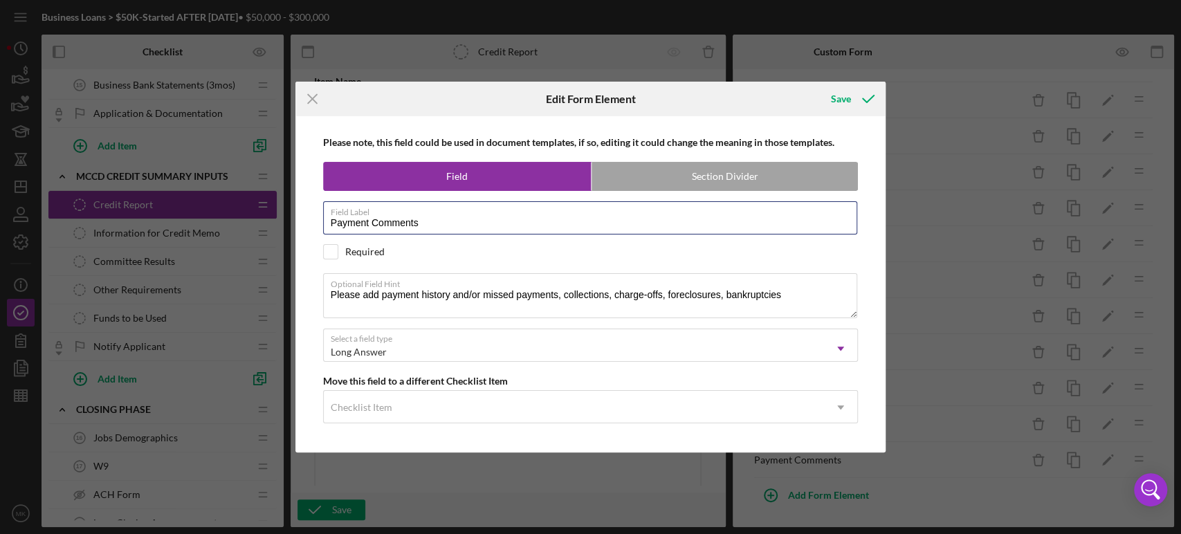
drag, startPoint x: 432, startPoint y: 225, endPoint x: 306, endPoint y: 234, distance: 126.9
click at [306, 234] on div "Please note, this field could be used in document templates, if so, editing it …" at bounding box center [590, 284] width 577 height 336
drag, startPoint x: 328, startPoint y: 291, endPoint x: 812, endPoint y: 301, distance: 484.3
click at [812, 301] on textarea "Please add payment history and/or missed payments, collections, charge-offs, fo…" at bounding box center [590, 295] width 535 height 44
click at [312, 94] on icon "Icon/Menu Close" at bounding box center [312, 99] width 35 height 35
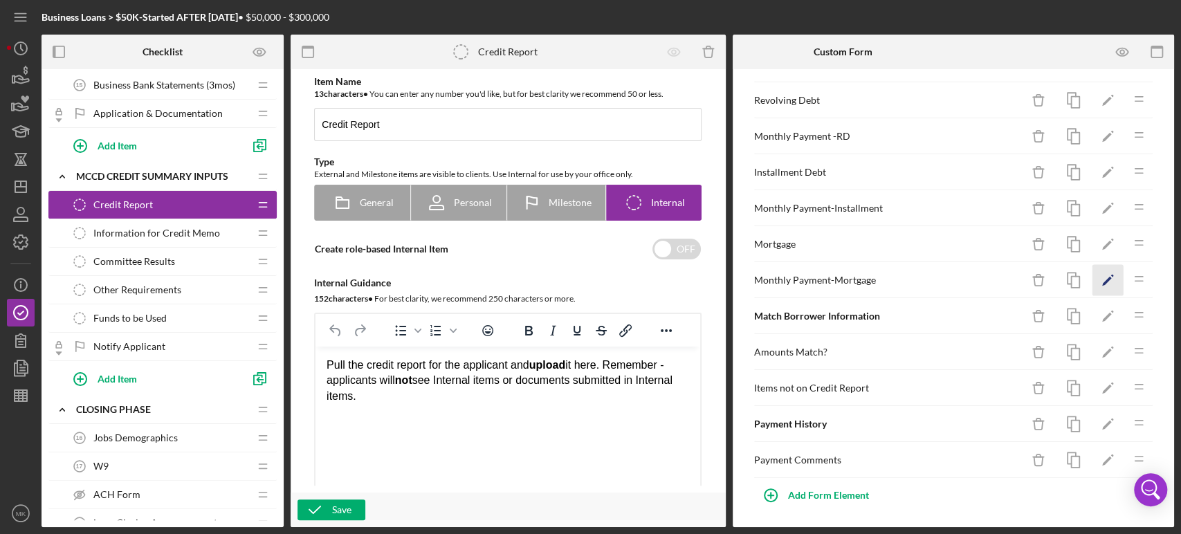
click at [1092, 277] on icon "Icon/Edit" at bounding box center [1107, 280] width 31 height 31
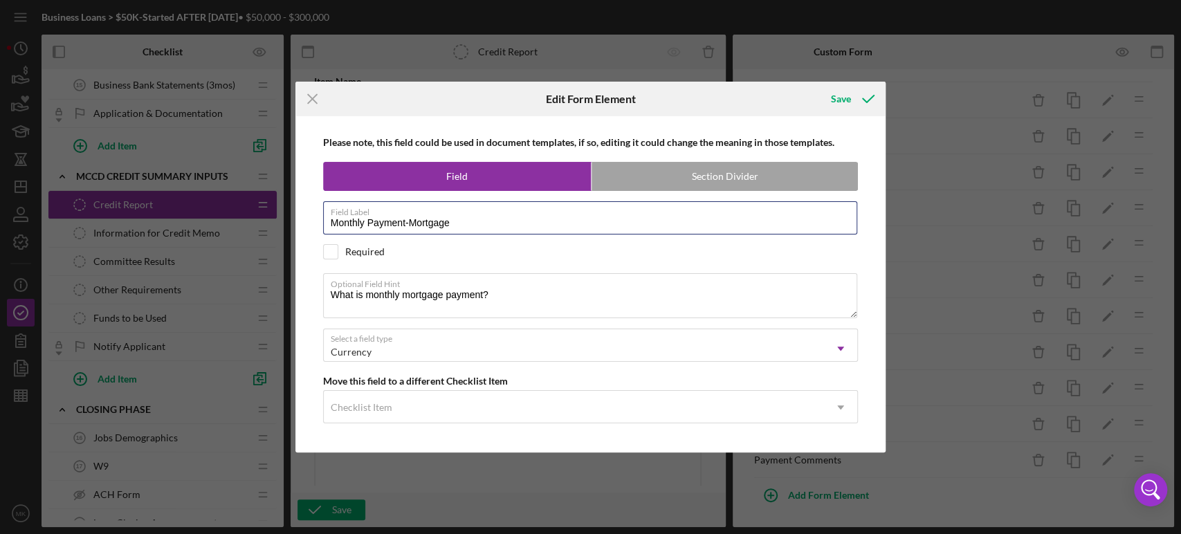
drag, startPoint x: 453, startPoint y: 223, endPoint x: 282, endPoint y: 225, distance: 170.9
click at [282, 225] on div "Icon/Menu Close Edit Form Element Save Please note, this field could be used in…" at bounding box center [590, 267] width 1181 height 534
drag, startPoint x: 500, startPoint y: 295, endPoint x: 300, endPoint y: 289, distance: 200.0
click at [300, 289] on div "Please note, this field could be used in document templates, if so, editing it …" at bounding box center [590, 284] width 591 height 336
click at [314, 99] on icon "Icon/Menu Close" at bounding box center [312, 99] width 35 height 35
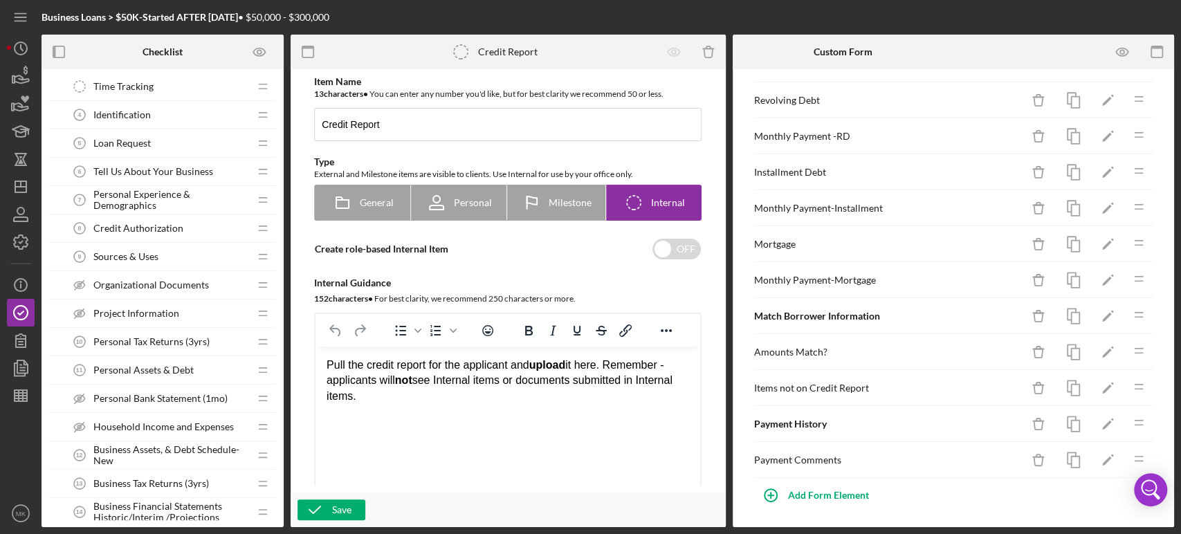
scroll to position [307, 0]
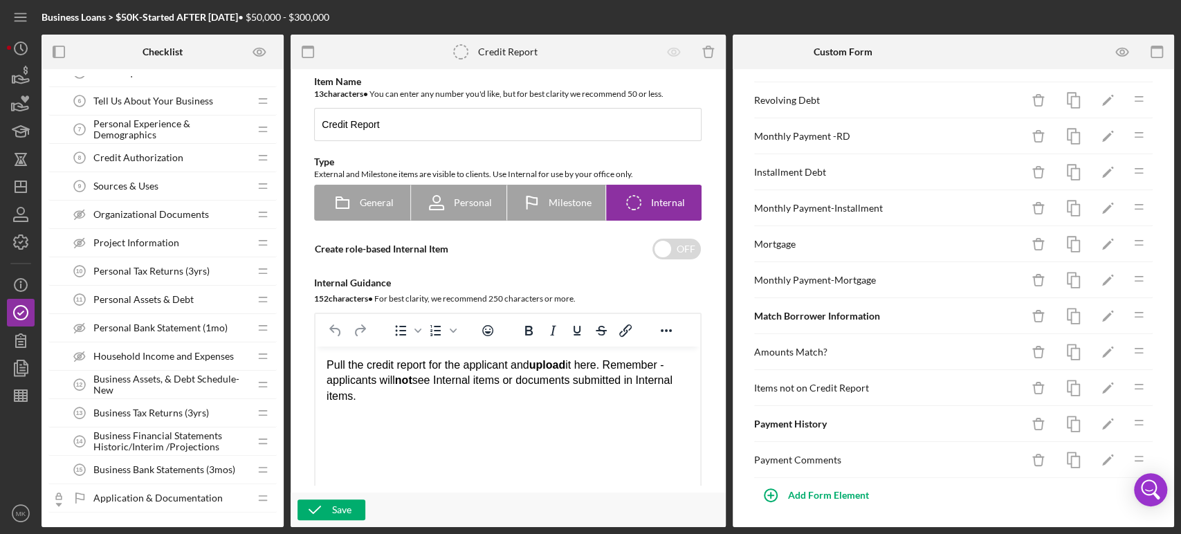
click at [126, 182] on span "Sources & Uses" at bounding box center [125, 186] width 65 height 11
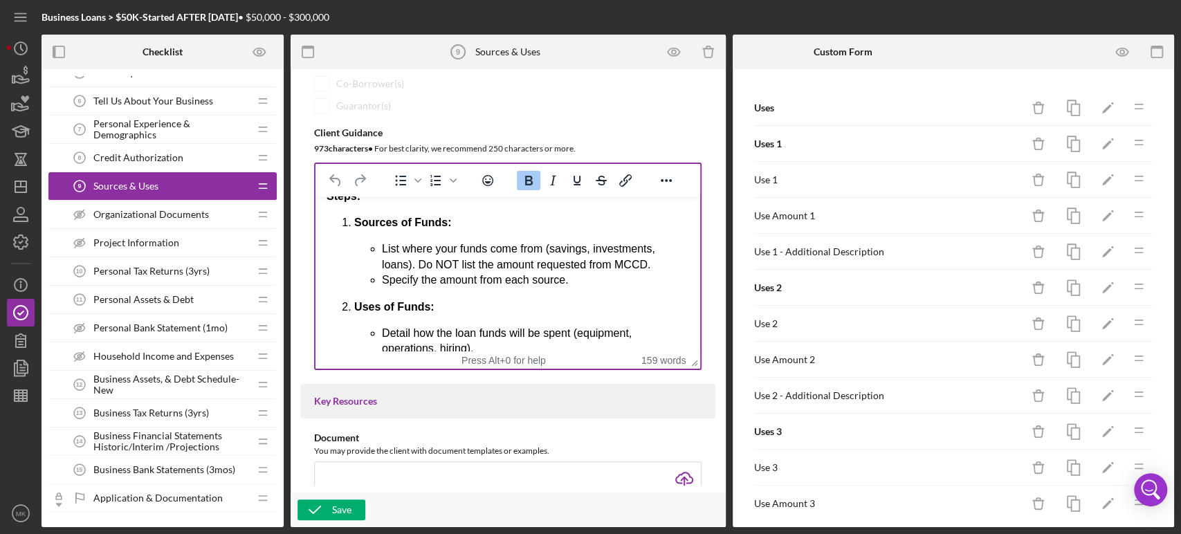
scroll to position [77, 0]
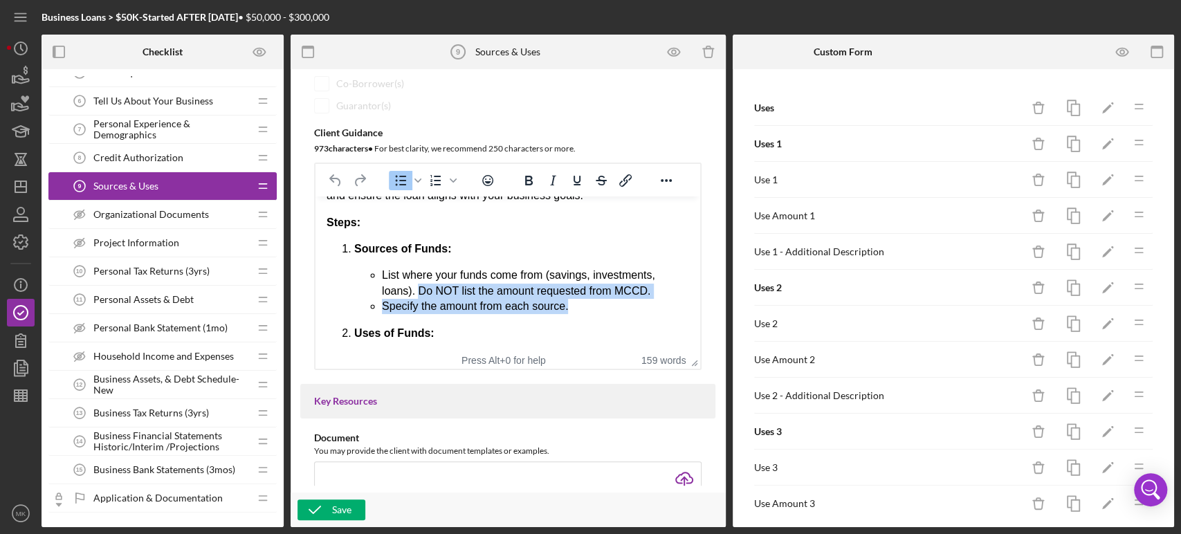
drag, startPoint x: 419, startPoint y: 291, endPoint x: 579, endPoint y: 309, distance: 161.5
click at [579, 309] on ul "List where your funds come from (savings, investments, loans). Do NOT list the …" at bounding box center [521, 291] width 335 height 46
copy ul "Do NOT list the amount requested from MCCD. Specify the amount from each source."
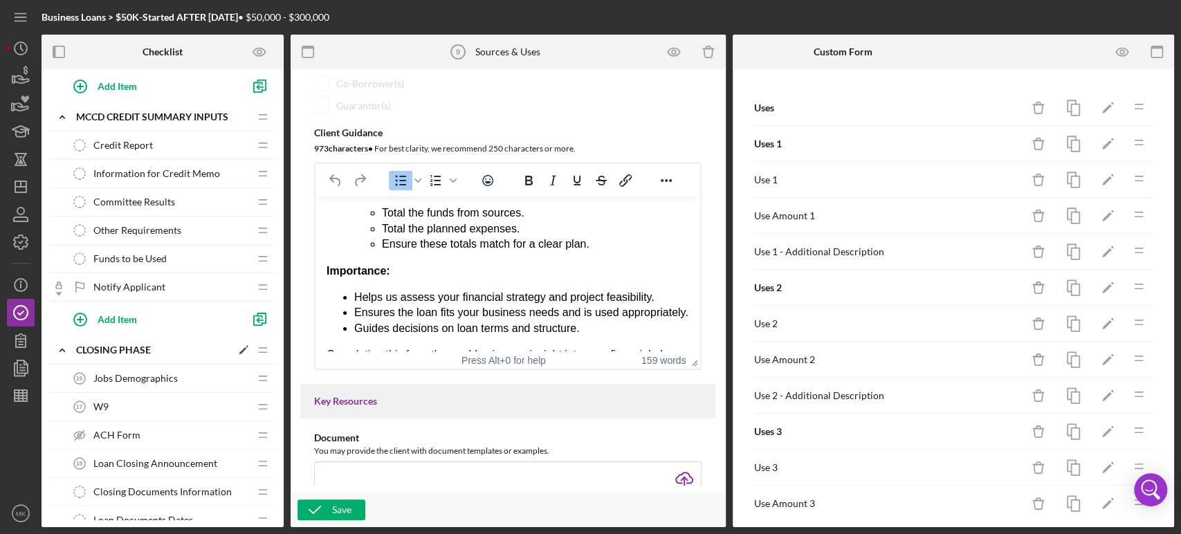
scroll to position [692, 0]
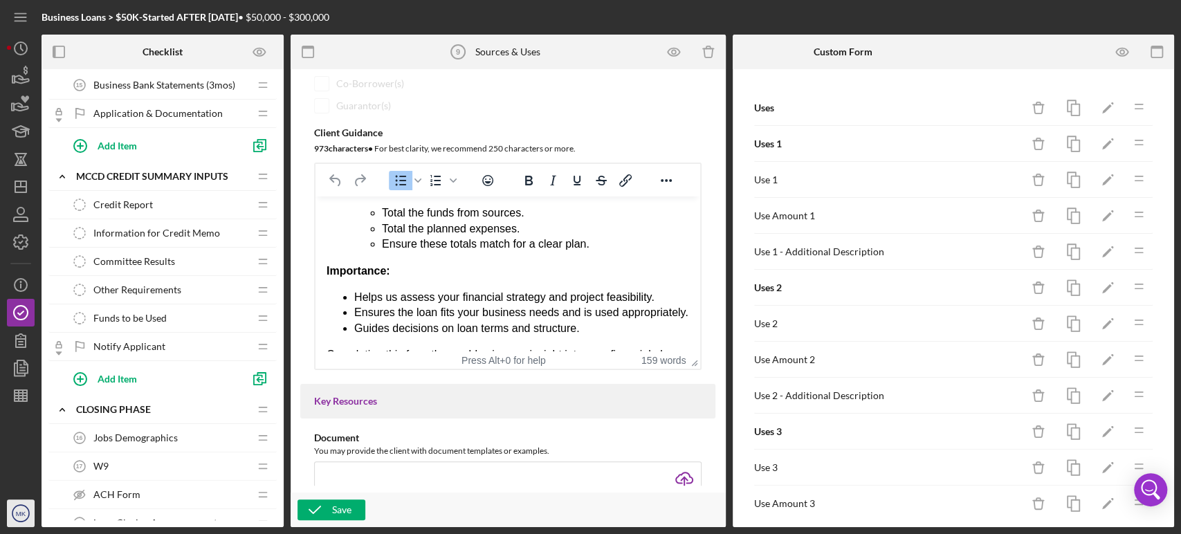
click at [18, 508] on icon "MK" at bounding box center [21, 513] width 28 height 35
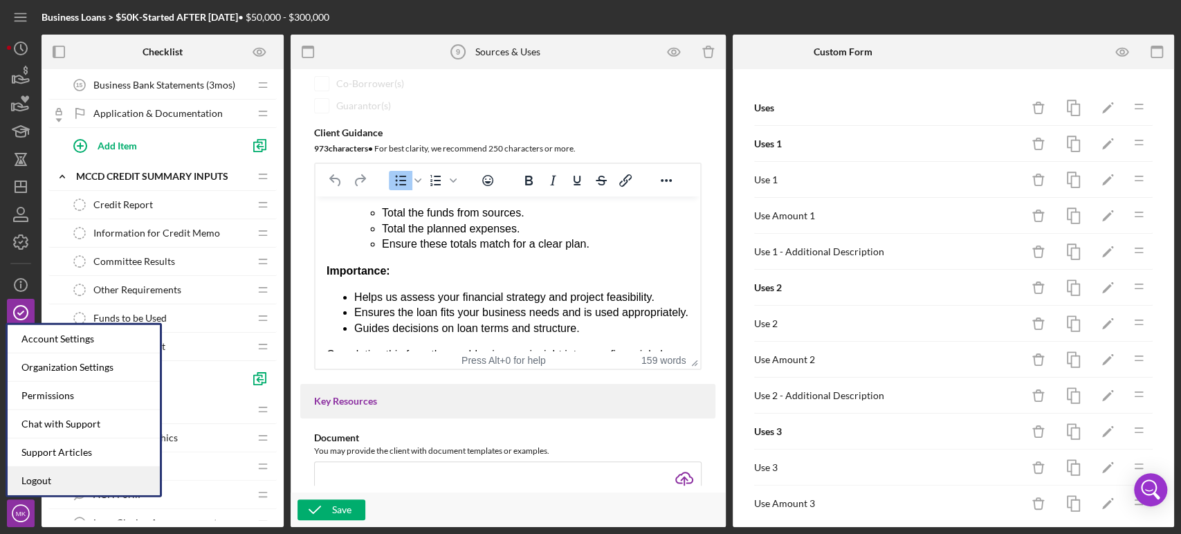
click at [39, 475] on link "Logout" at bounding box center [84, 481] width 152 height 28
